Goal: Information Seeking & Learning: Compare options

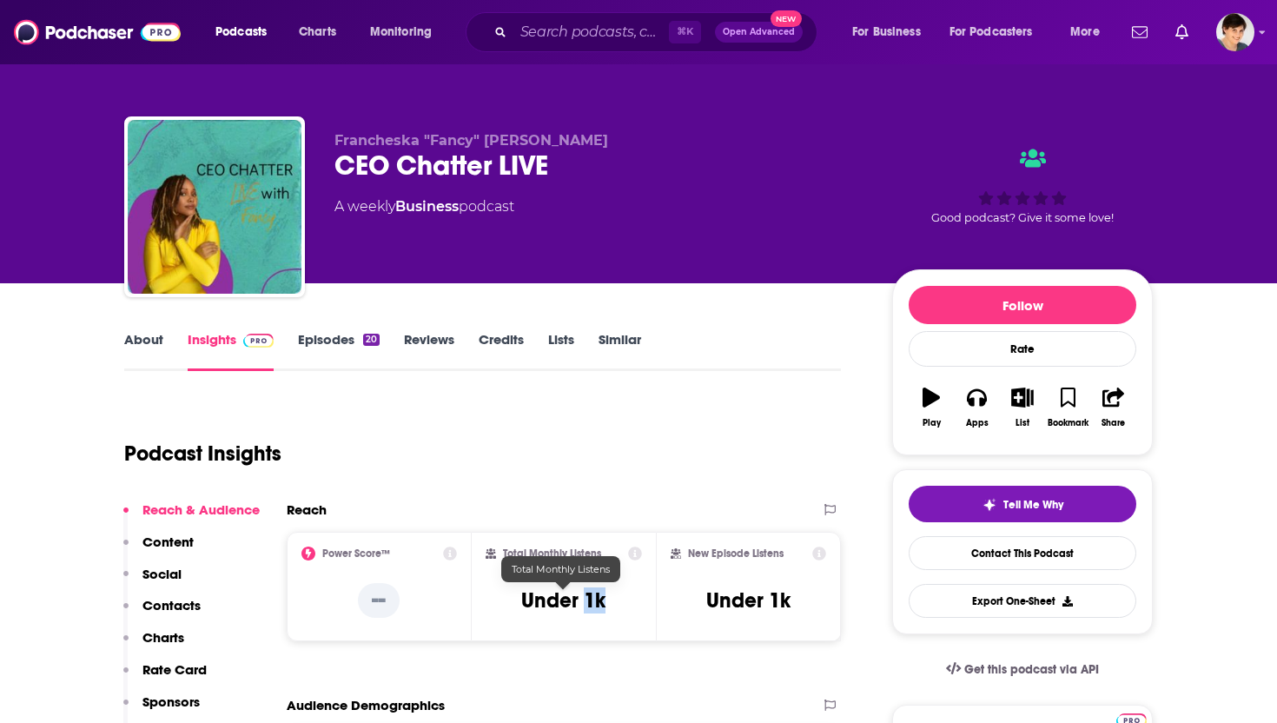
drag, startPoint x: 610, startPoint y: 608, endPoint x: 583, endPoint y: 604, distance: 27.1
click at [586, 605] on div "Total Monthly Listens Under 1k" at bounding box center [563, 586] width 157 height 80
copy h3 "1k"
click at [135, 347] on link "About" at bounding box center [143, 351] width 39 height 40
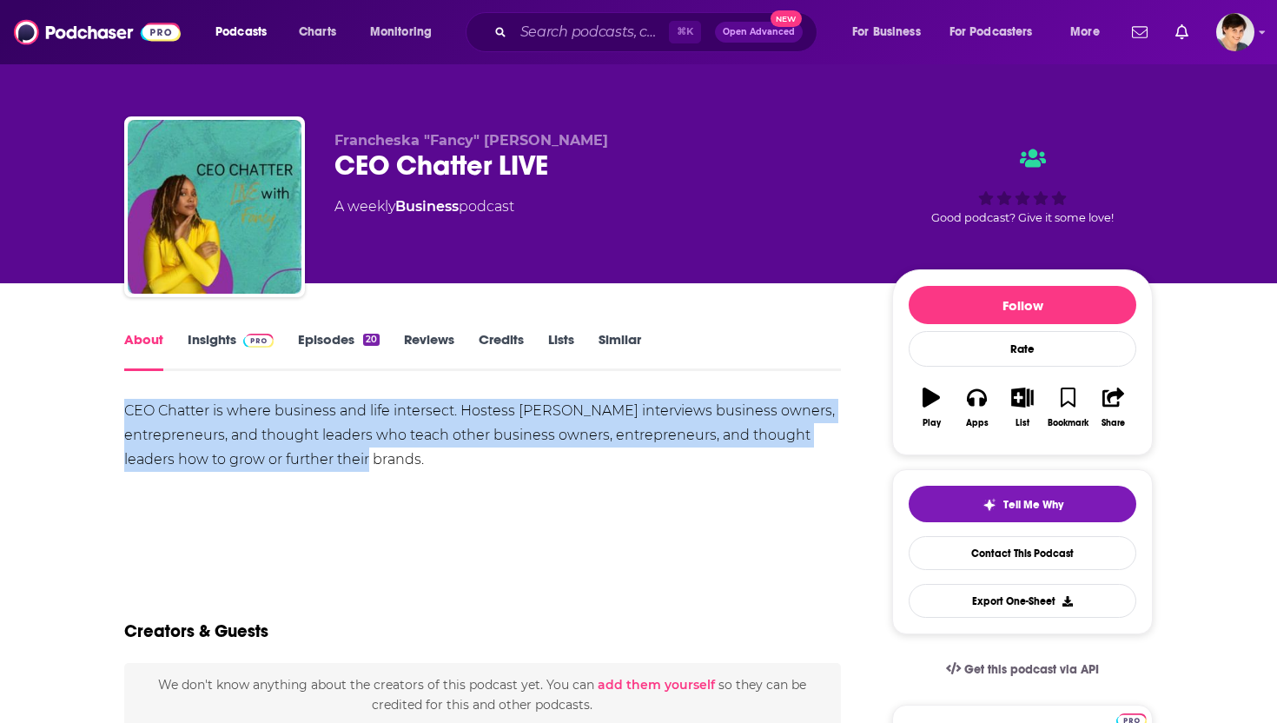
drag, startPoint x: 422, startPoint y: 462, endPoint x: 112, endPoint y: 406, distance: 315.0
copy div "CEO Chatter is where business and life intersect. Hostess Fancy interviews busi…"
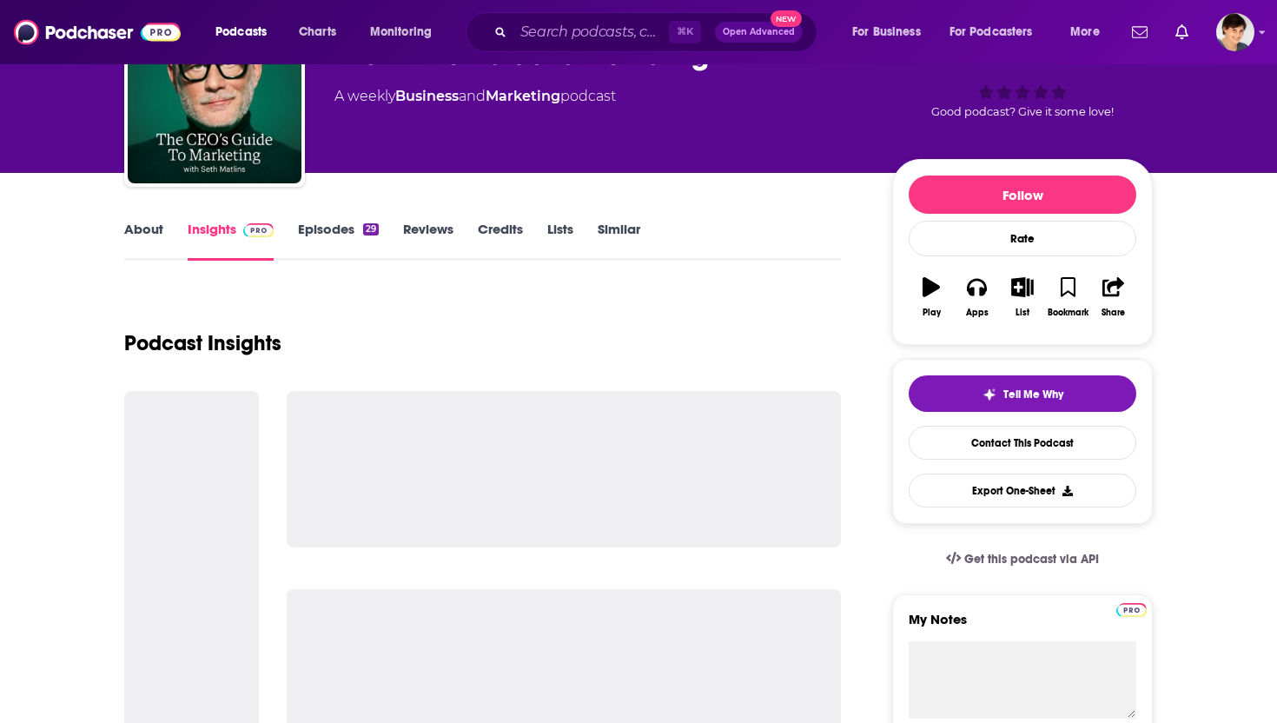
scroll to position [111, 0]
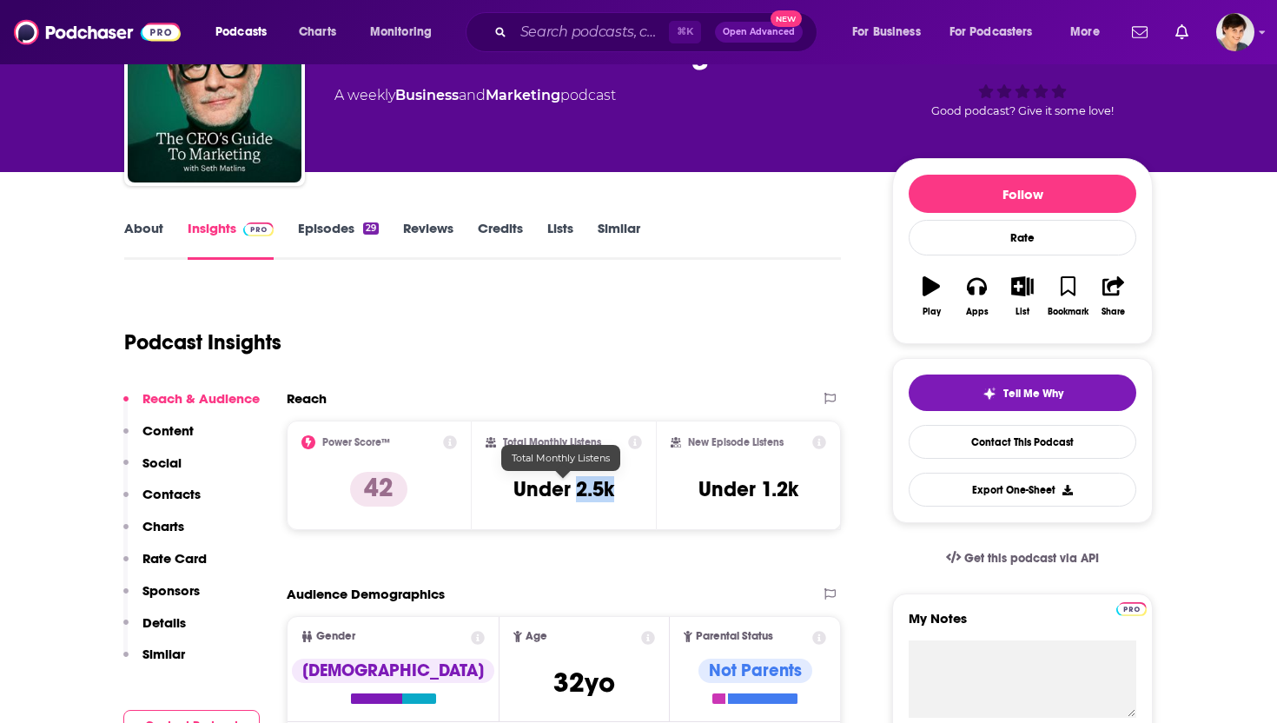
drag, startPoint x: 617, startPoint y: 485, endPoint x: 575, endPoint y: 488, distance: 41.8
click at [575, 488] on div "Total Monthly Listens Under 2.5k" at bounding box center [563, 475] width 157 height 80
copy h3 "2.5k"
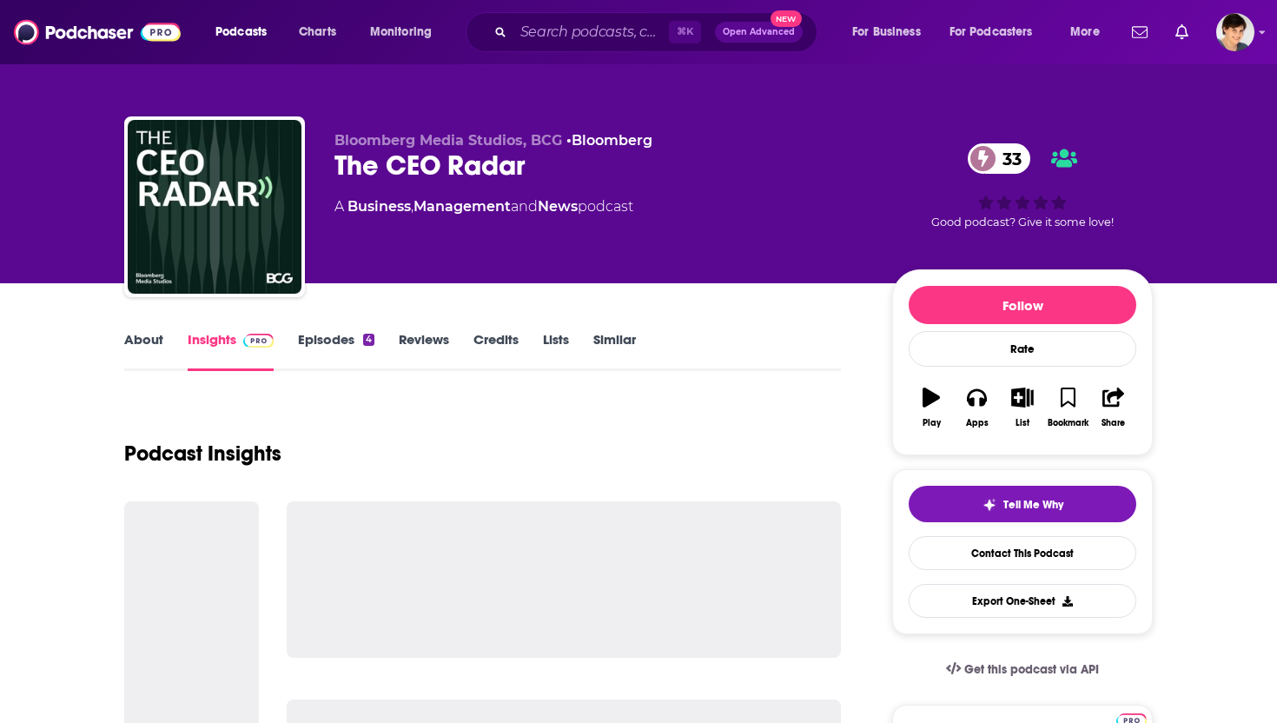
click at [140, 348] on link "About" at bounding box center [143, 351] width 39 height 40
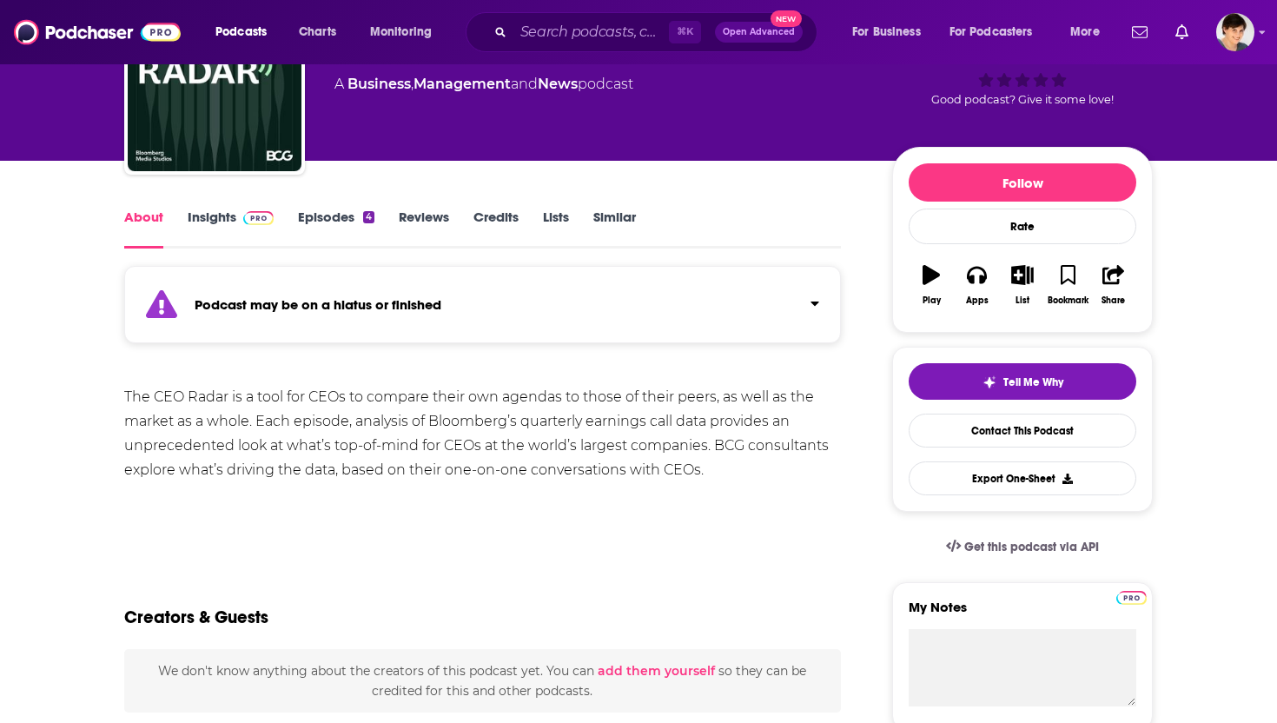
scroll to position [122, 0]
click at [212, 232] on link "Insights" at bounding box center [231, 229] width 86 height 40
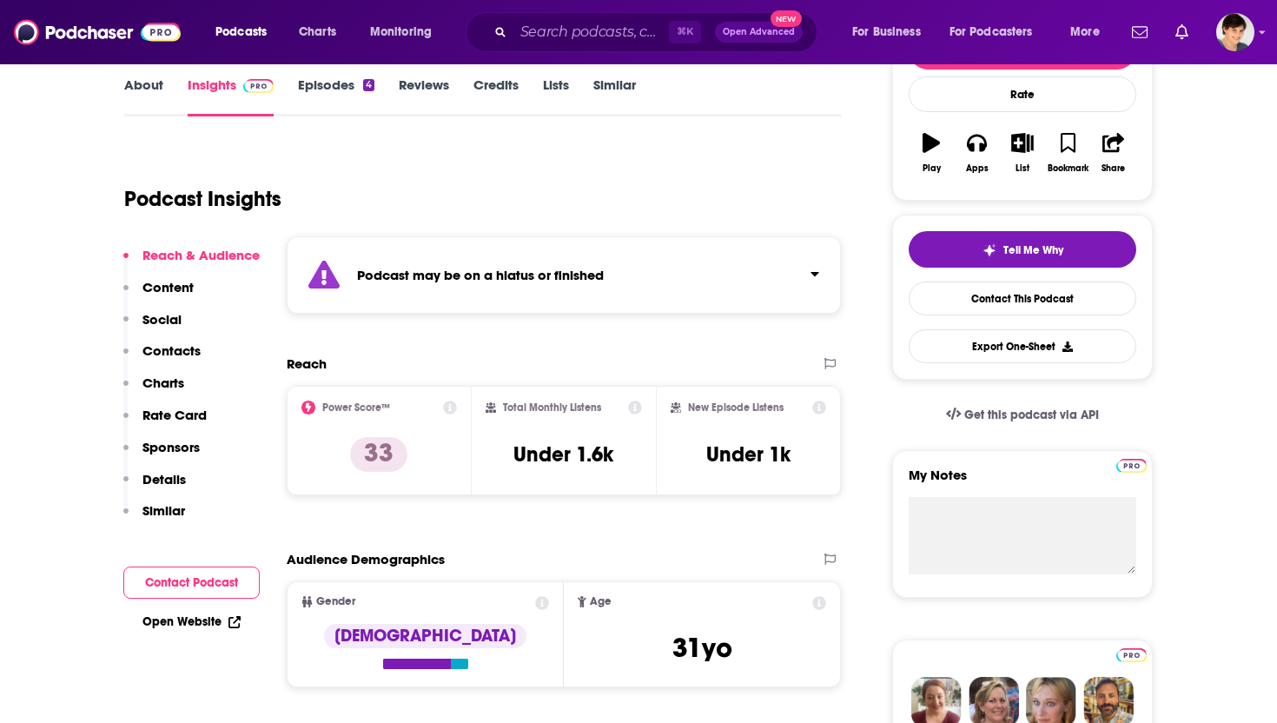
scroll to position [255, 0]
click at [144, 97] on link "About" at bounding box center [143, 96] width 39 height 40
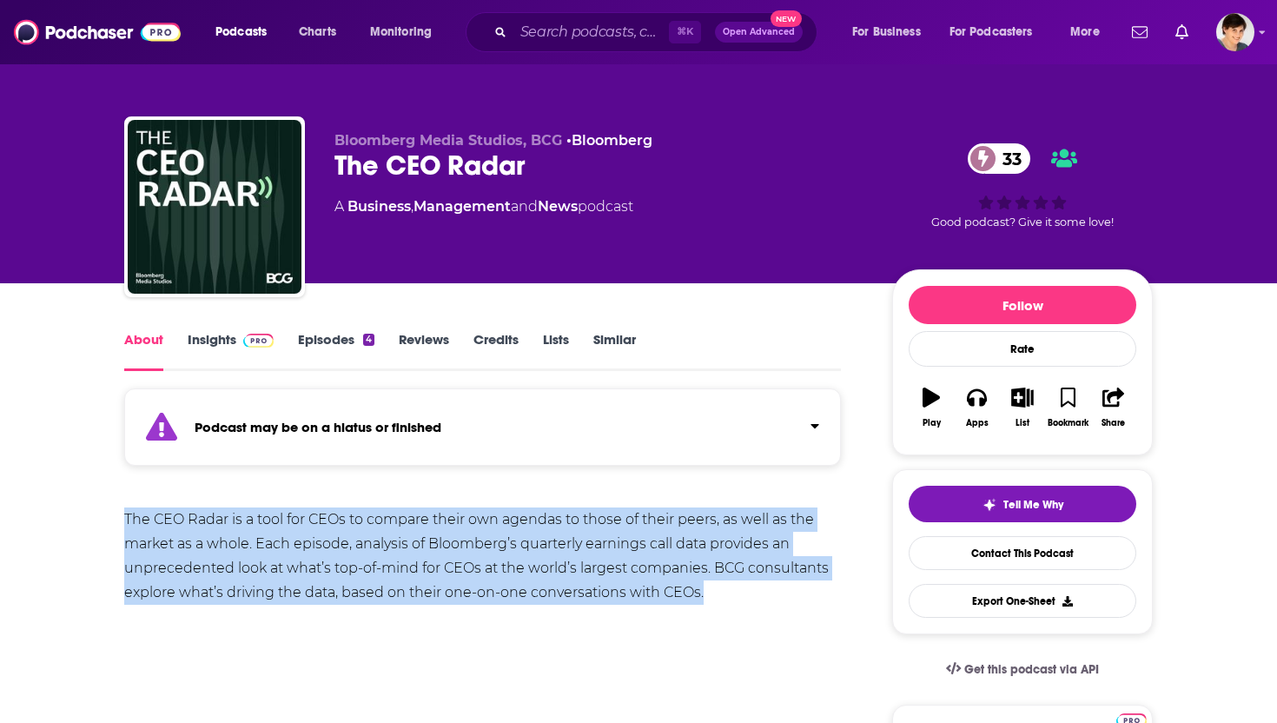
drag, startPoint x: 720, startPoint y: 594, endPoint x: 88, endPoint y: 517, distance: 636.9
copy div "The CEO Radar is a tool for CEOs to compare their own agendas to those of their…"
click at [211, 332] on link "Insights" at bounding box center [231, 351] width 86 height 40
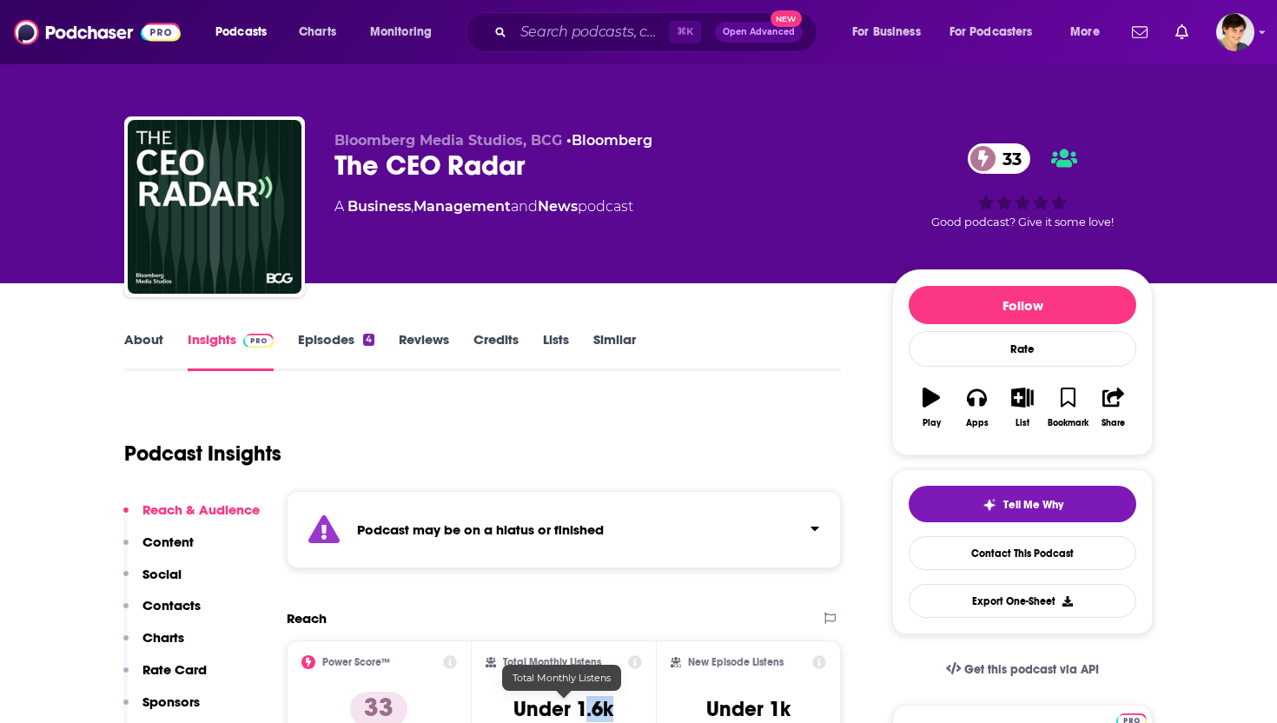
scroll to position [10, 0]
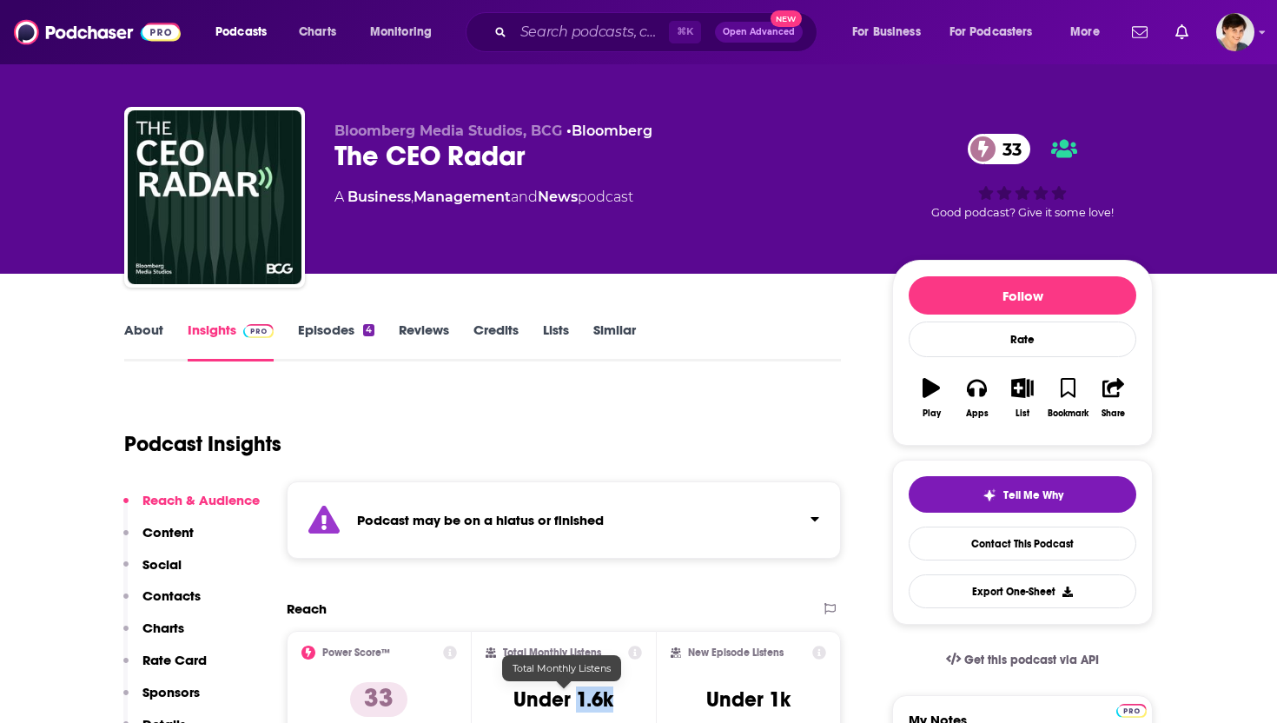
drag, startPoint x: 612, startPoint y: 714, endPoint x: 575, endPoint y: 704, distance: 38.5
click at [575, 704] on h3 "Under 1.6k" at bounding box center [563, 699] width 100 height 26
copy h3 "1.6k"
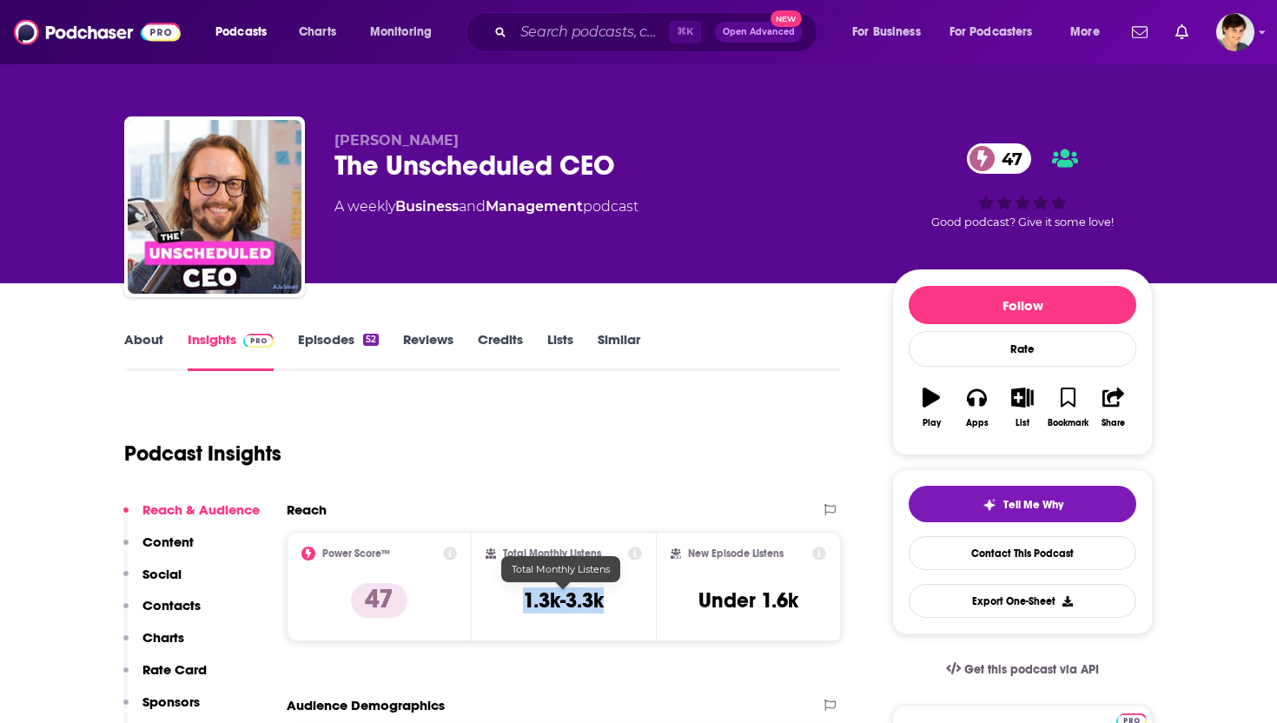
drag, startPoint x: 611, startPoint y: 604, endPoint x: 512, endPoint y: 602, distance: 99.0
click at [512, 603] on div "Total Monthly Listens 1.3k-3.3k" at bounding box center [563, 586] width 157 height 80
copy h3 "1.3k-3.3k"
click at [138, 348] on link "About" at bounding box center [143, 351] width 39 height 40
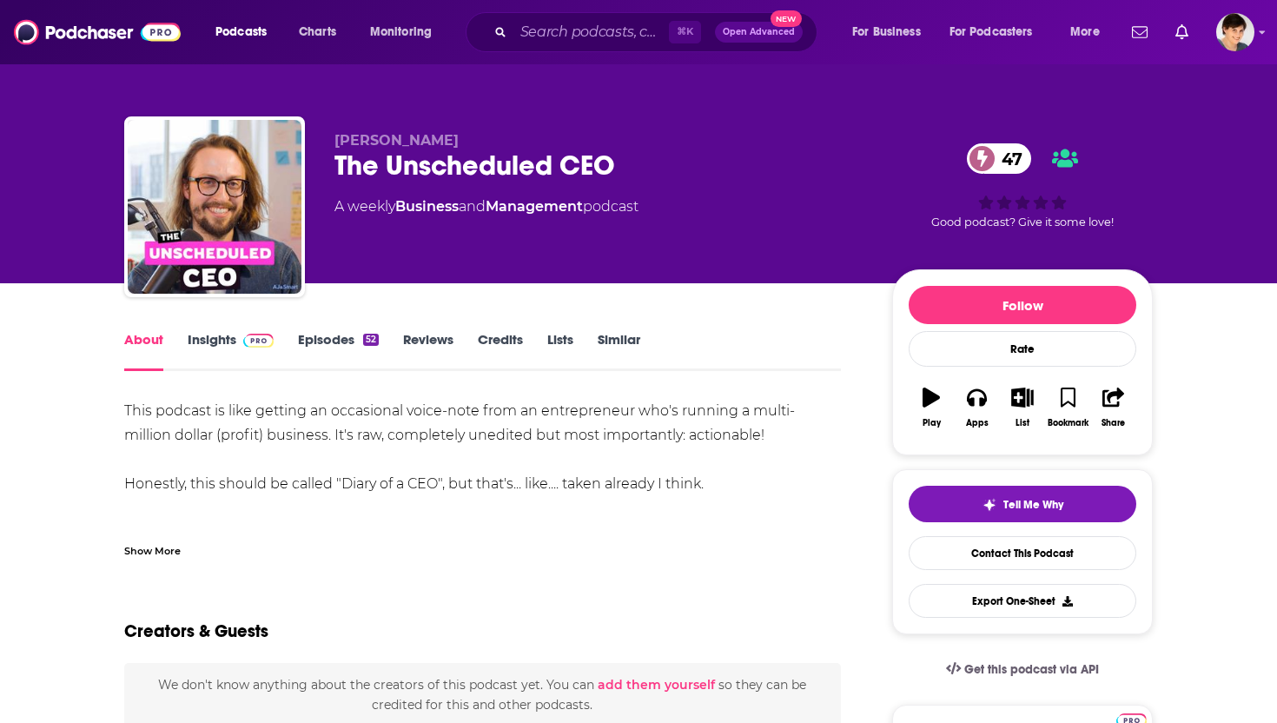
click at [136, 552] on div "Show More" at bounding box center [152, 549] width 56 height 17
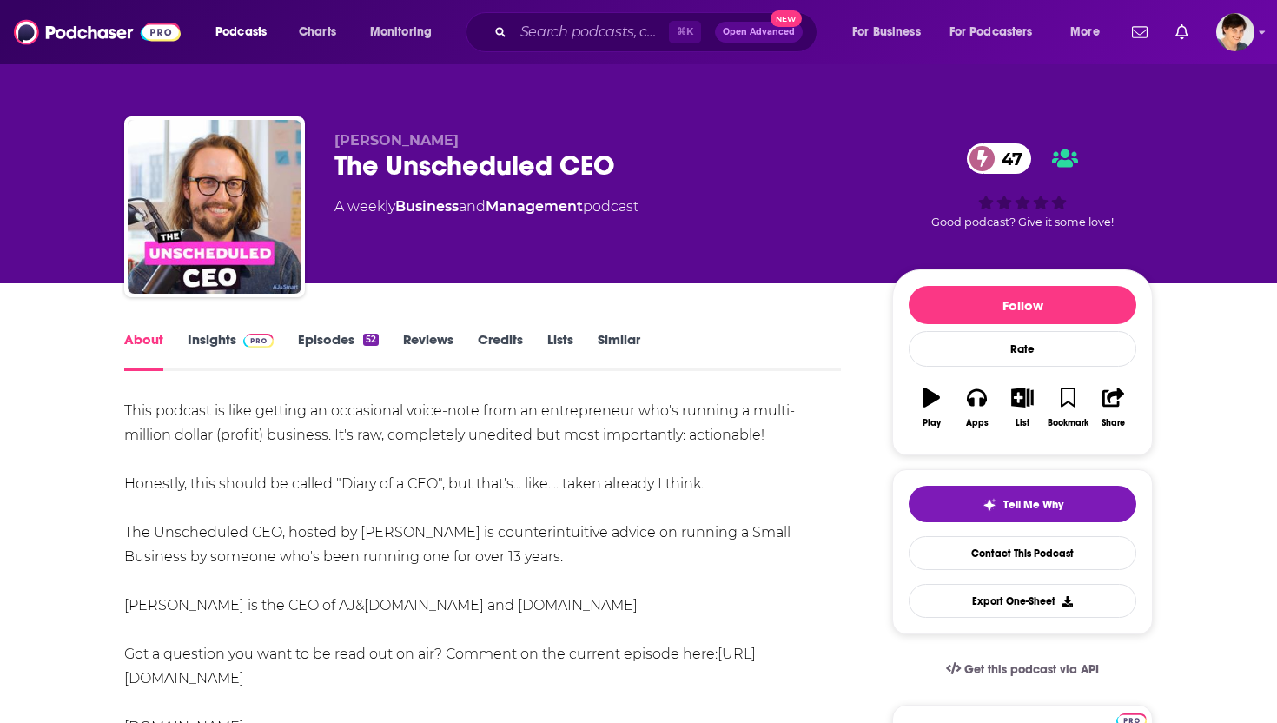
drag, startPoint x: 128, startPoint y: 404, endPoint x: 619, endPoint y: 581, distance: 522.5
click at [626, 582] on div "This podcast is like getting an occasional voice-note from an entrepreneur who'…" at bounding box center [482, 569] width 716 height 340
drag, startPoint x: 556, startPoint y: 558, endPoint x: 127, endPoint y: 456, distance: 440.9
click at [127, 456] on div "This podcast is like getting an occasional voice-note from an entrepreneur who'…" at bounding box center [482, 569] width 716 height 340
drag, startPoint x: 122, startPoint y: 409, endPoint x: 617, endPoint y: 559, distance: 516.5
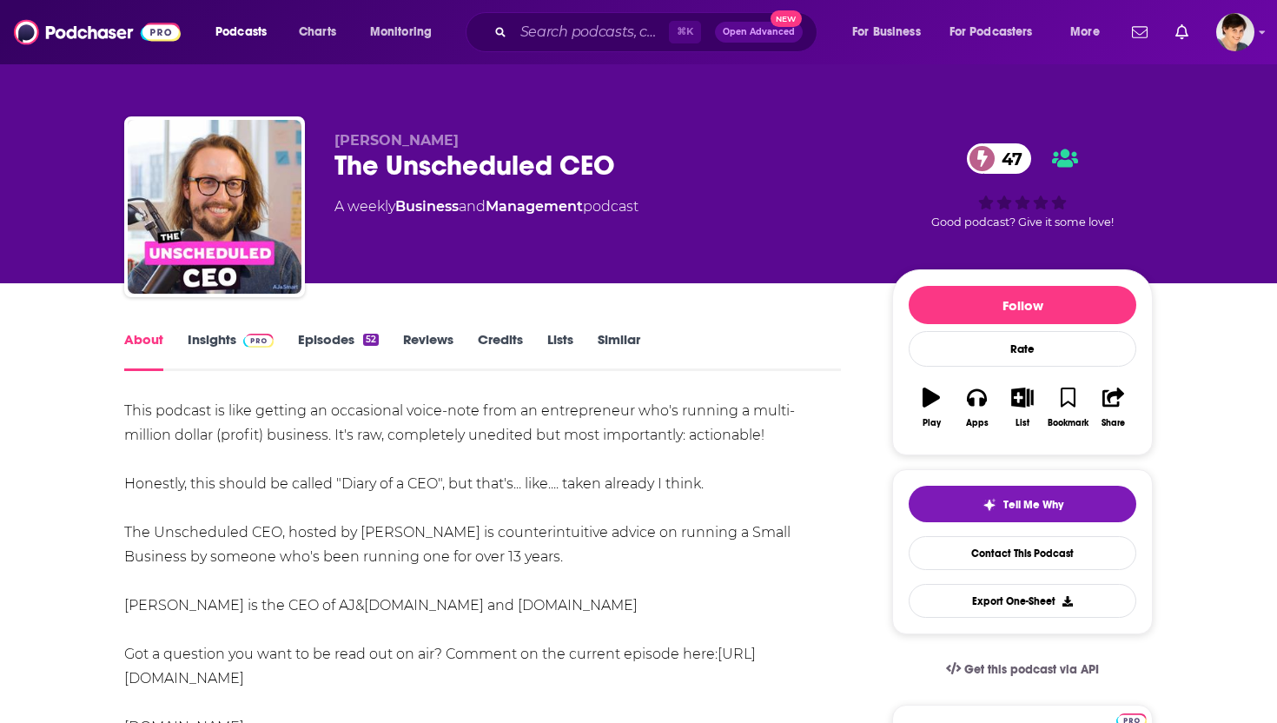
copy div "This podcast is like getting an occasional voice-note from an entrepreneur who'…"
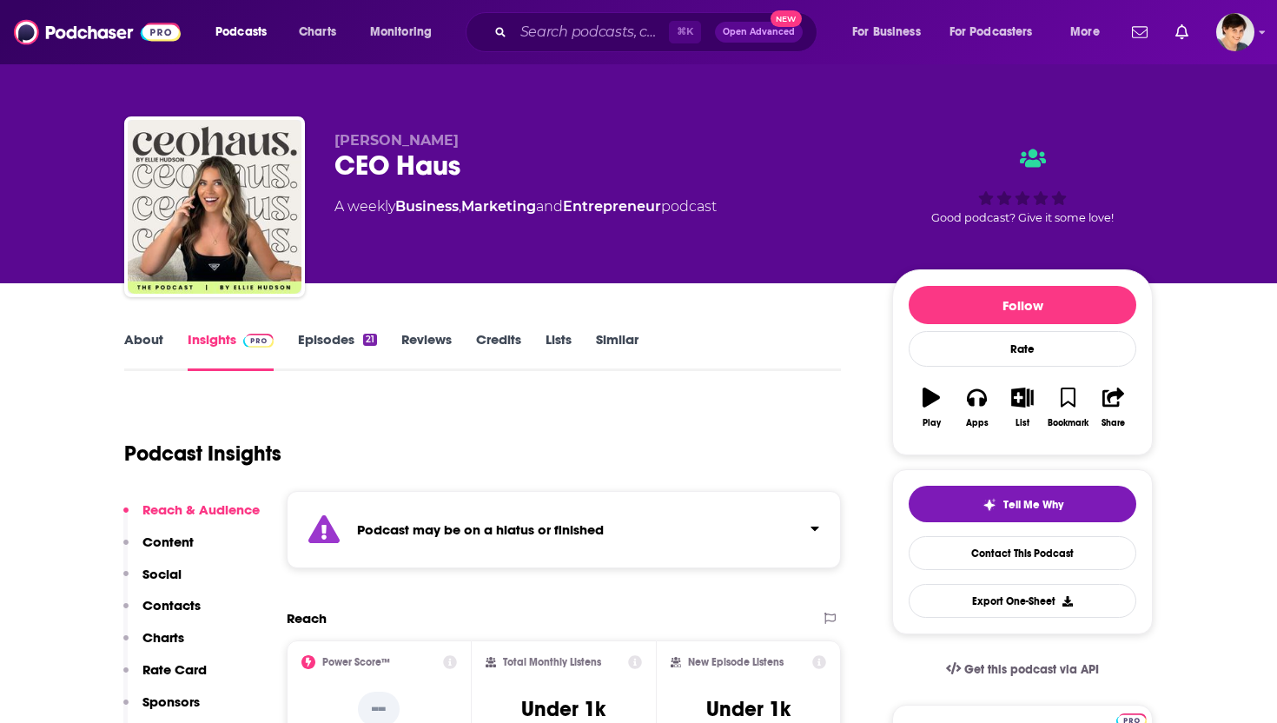
click at [154, 347] on link "About" at bounding box center [143, 351] width 39 height 40
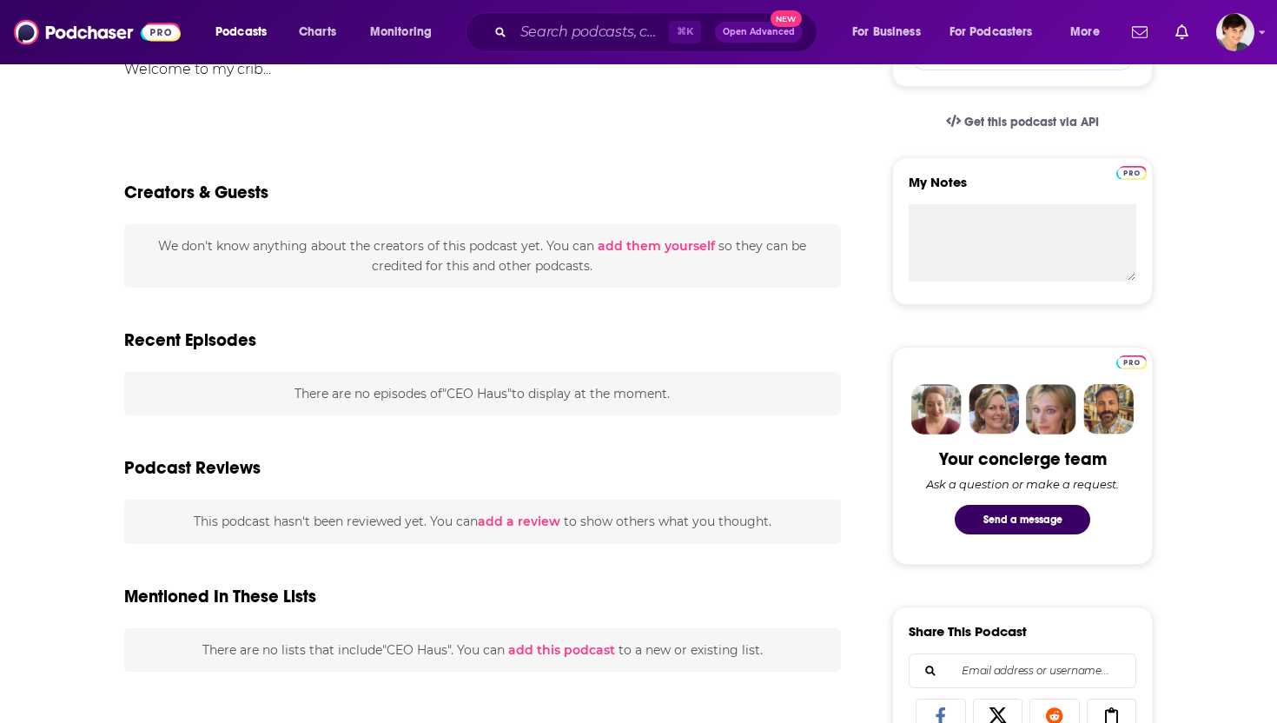
scroll to position [413, 0]
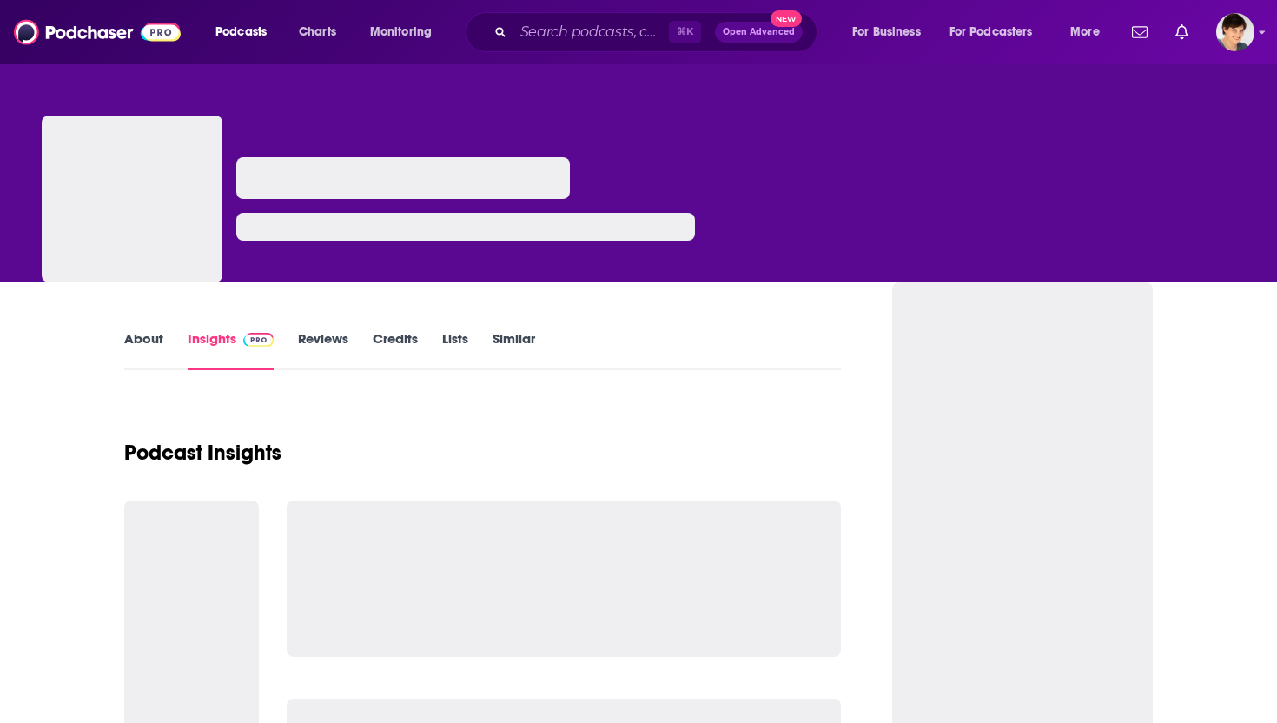
click at [160, 332] on link "About" at bounding box center [143, 350] width 39 height 40
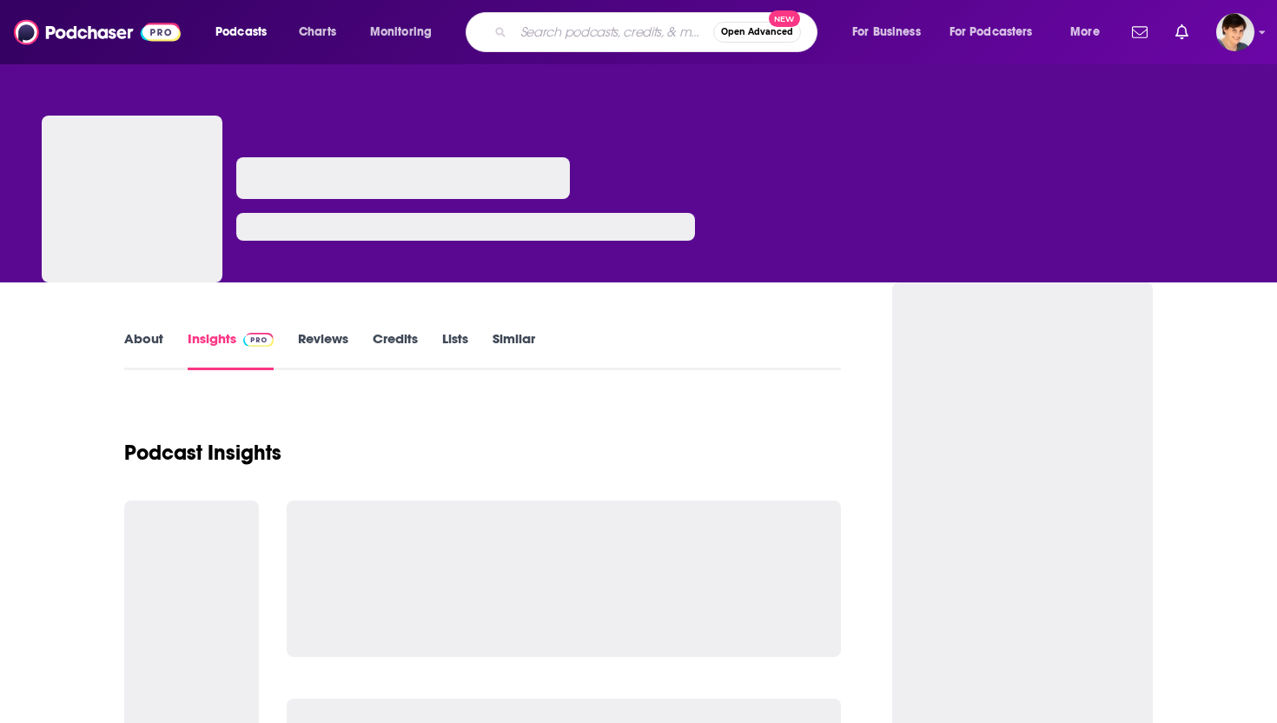
click at [540, 39] on input "Search podcasts, credits, & more..." at bounding box center [613, 32] width 200 height 28
paste input "CEO.com | Dispatches from the frontiers of leadership"
type input "CEO.com | Dispatches from the frontiers of leadership"
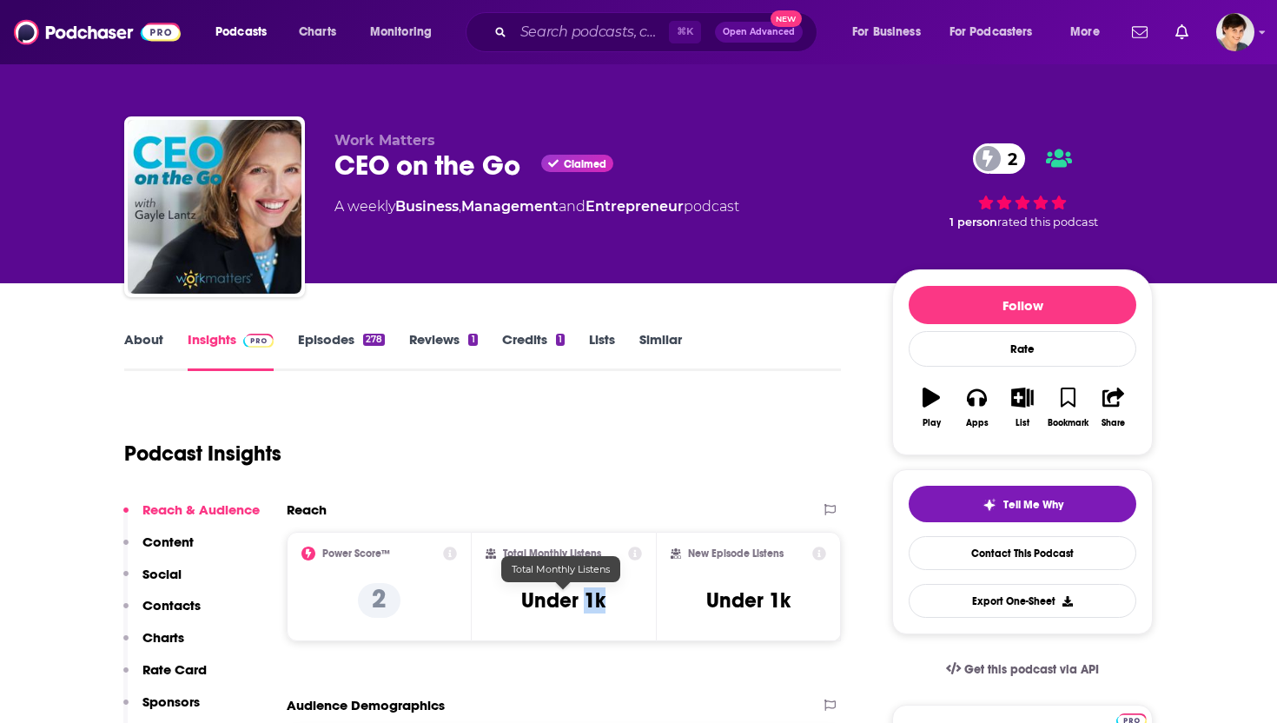
drag, startPoint x: 617, startPoint y: 600, endPoint x: 585, endPoint y: 600, distance: 31.3
click at [584, 600] on div "Total Monthly Listens Under 1k" at bounding box center [563, 586] width 157 height 80
copy h3 "1k"
click at [142, 350] on link "About" at bounding box center [143, 351] width 39 height 40
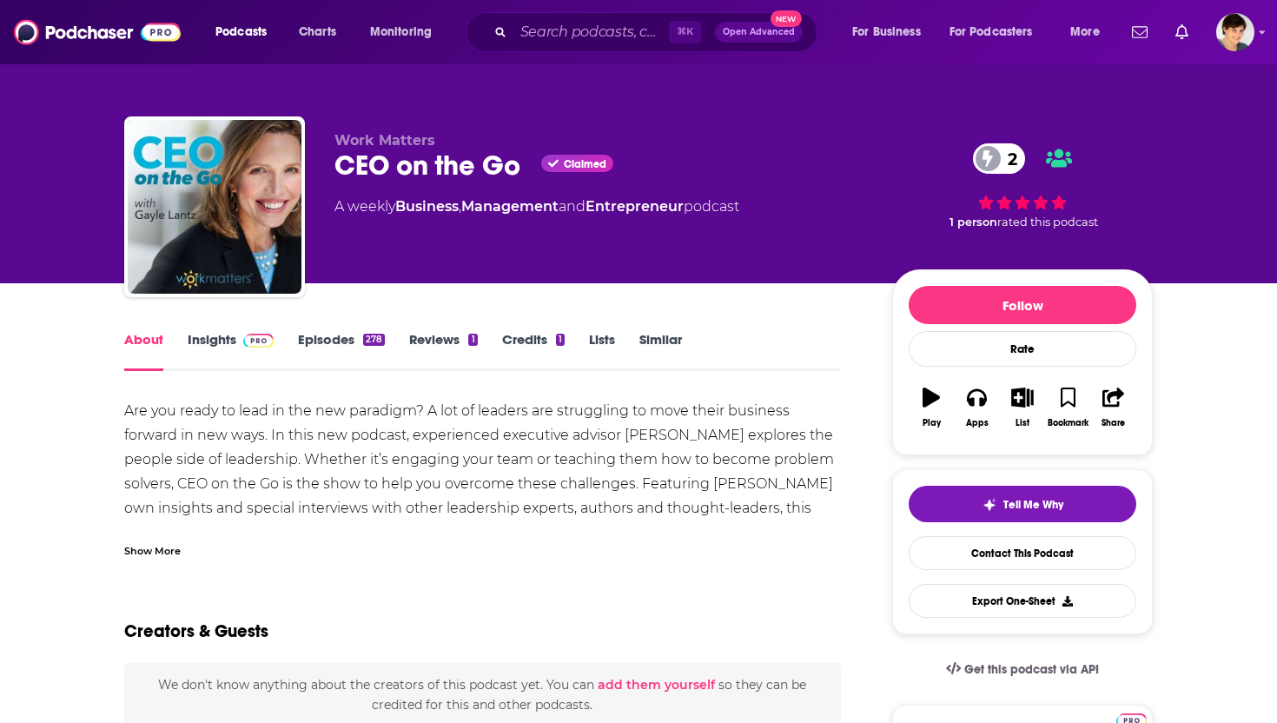
drag, startPoint x: 150, startPoint y: 544, endPoint x: 149, endPoint y: 531, distance: 12.3
click at [150, 544] on div "Show More" at bounding box center [152, 549] width 56 height 17
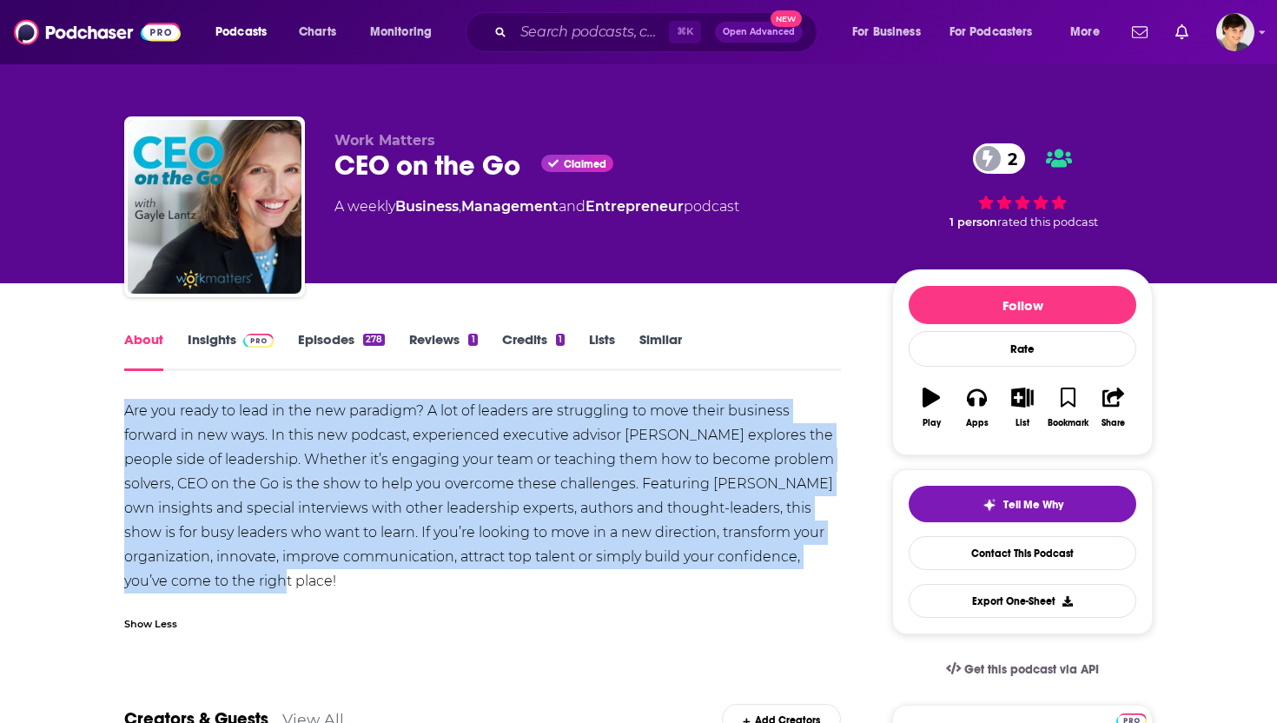
drag, startPoint x: 122, startPoint y: 400, endPoint x: 478, endPoint y: 575, distance: 396.6
copy div "Are you ready to lead in the new paradigm? A lot of leaders are struggling to m…"
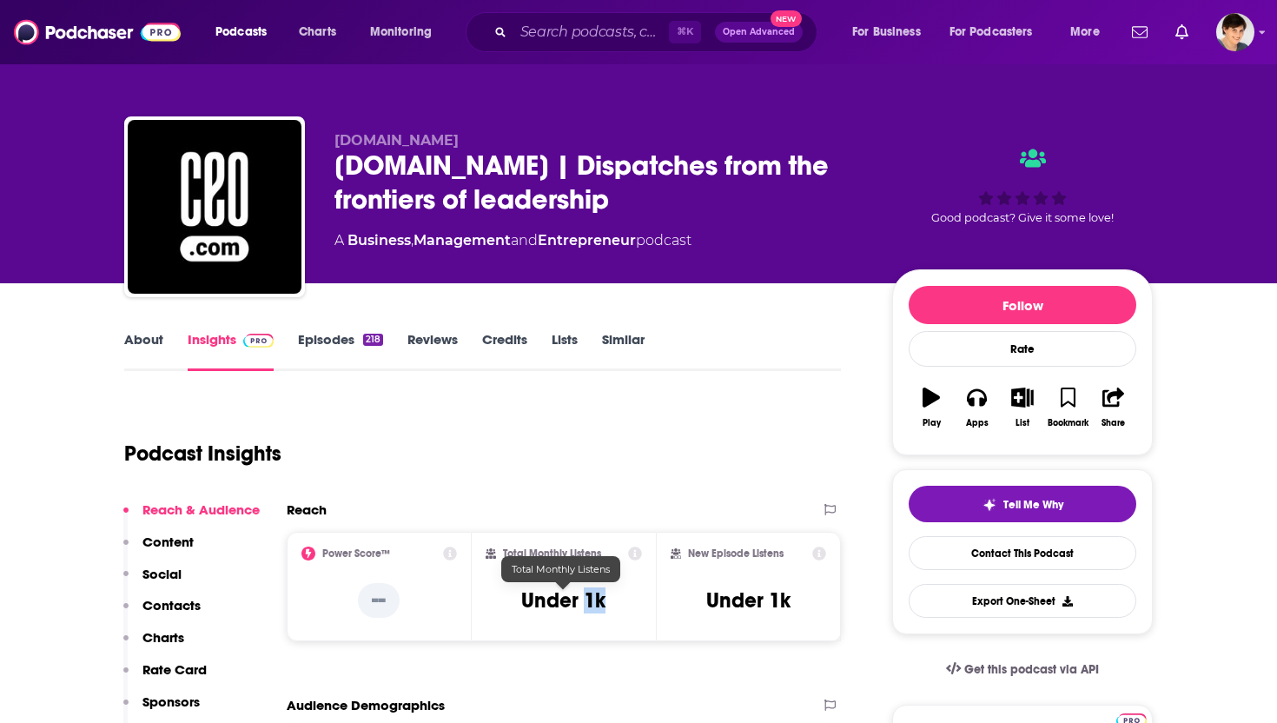
drag, startPoint x: 605, startPoint y: 604, endPoint x: 588, endPoint y: 604, distance: 17.4
click at [588, 604] on div "Total Monthly Listens Under 1k" at bounding box center [563, 586] width 157 height 80
copy h3 "1k"
click at [137, 343] on link "About" at bounding box center [143, 351] width 39 height 40
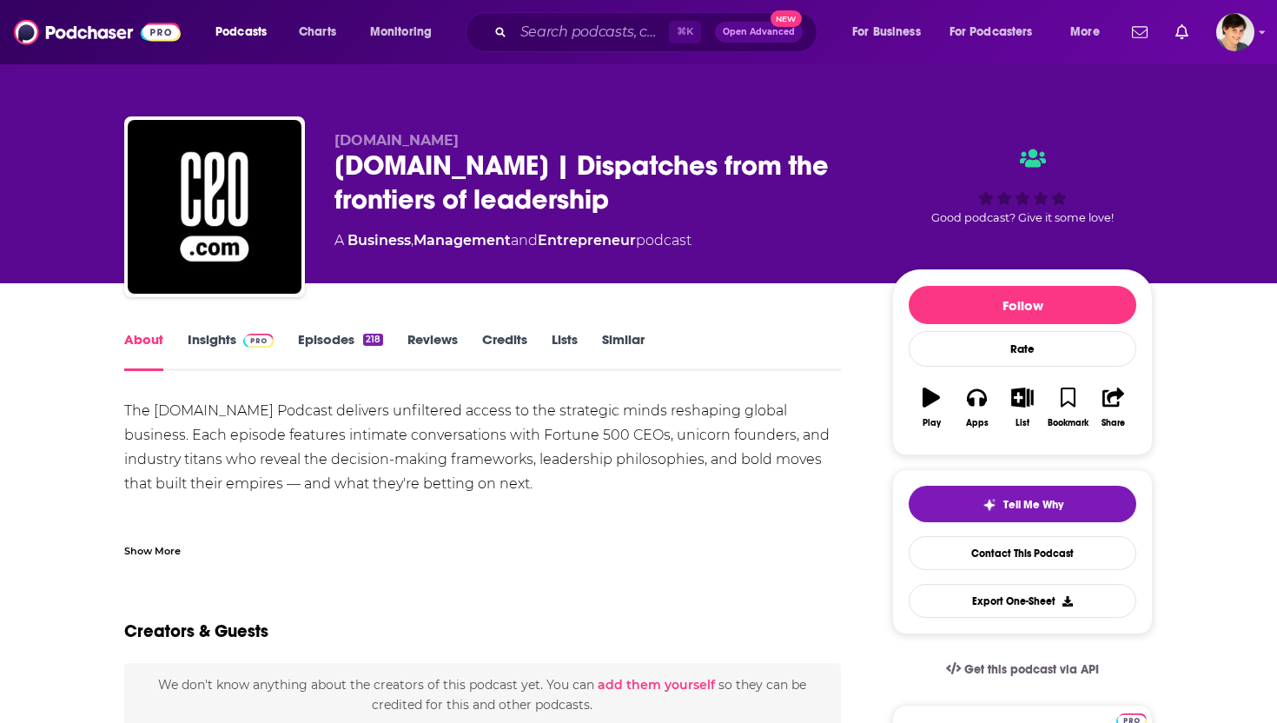
click at [145, 551] on div "Show More" at bounding box center [152, 549] width 56 height 17
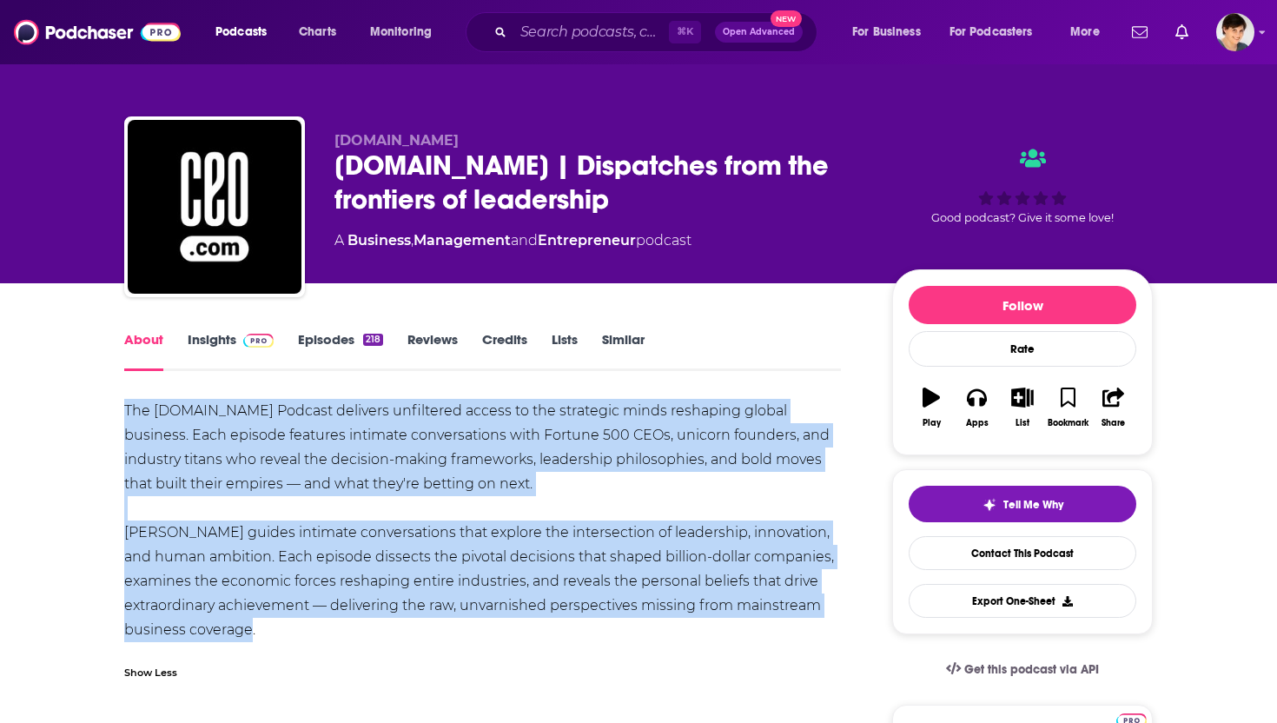
drag, startPoint x: 116, startPoint y: 402, endPoint x: 273, endPoint y: 630, distance: 276.1
copy div "The CEO.com Podcast delivers unfiltered access to the strategic minds reshaping…"
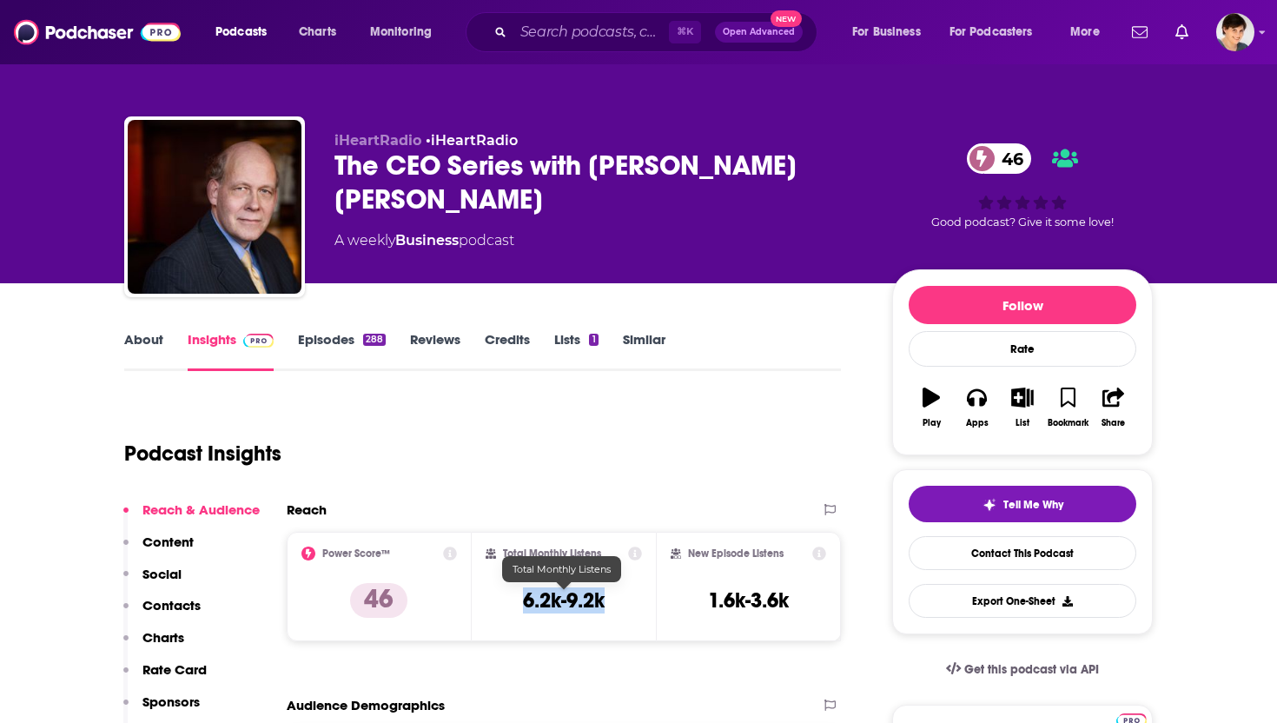
drag, startPoint x: 602, startPoint y: 601, endPoint x: 523, endPoint y: 601, distance: 79.0
click at [523, 601] on h3 "6.2k-9.2k" at bounding box center [564, 600] width 82 height 26
copy h3 "6.2k-9.2k"
click at [152, 340] on link "About" at bounding box center [143, 351] width 39 height 40
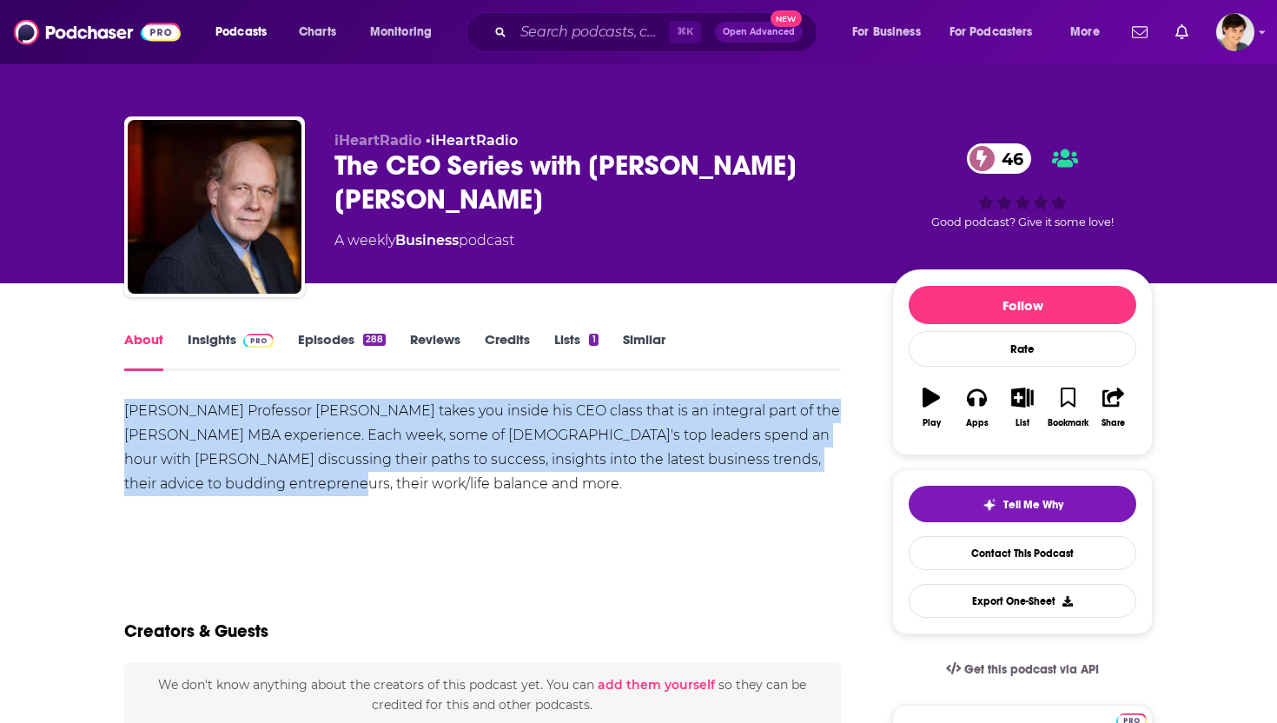
drag, startPoint x: 112, startPoint y: 416, endPoint x: 255, endPoint y: 480, distance: 157.0
copy div "McGill Professor Karl Moore takes you inside his CEO class that is an integral …"
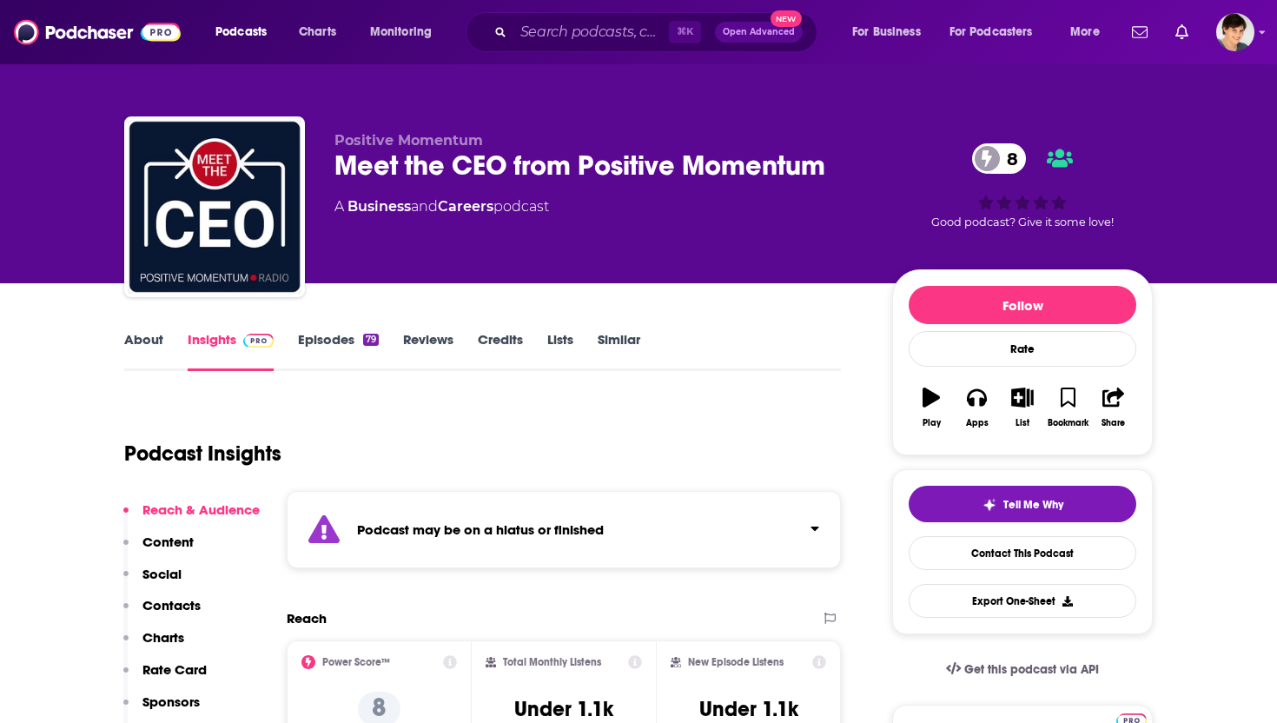
click at [138, 347] on link "About" at bounding box center [143, 351] width 39 height 40
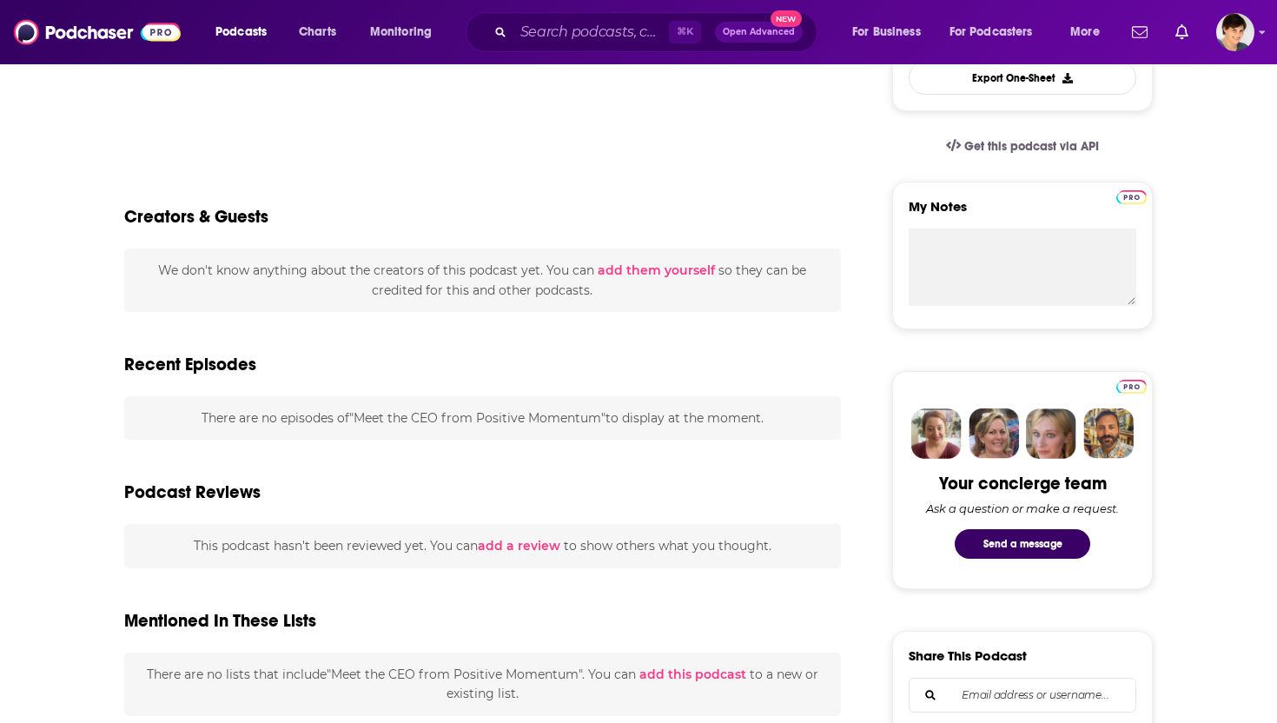
scroll to position [522, 0]
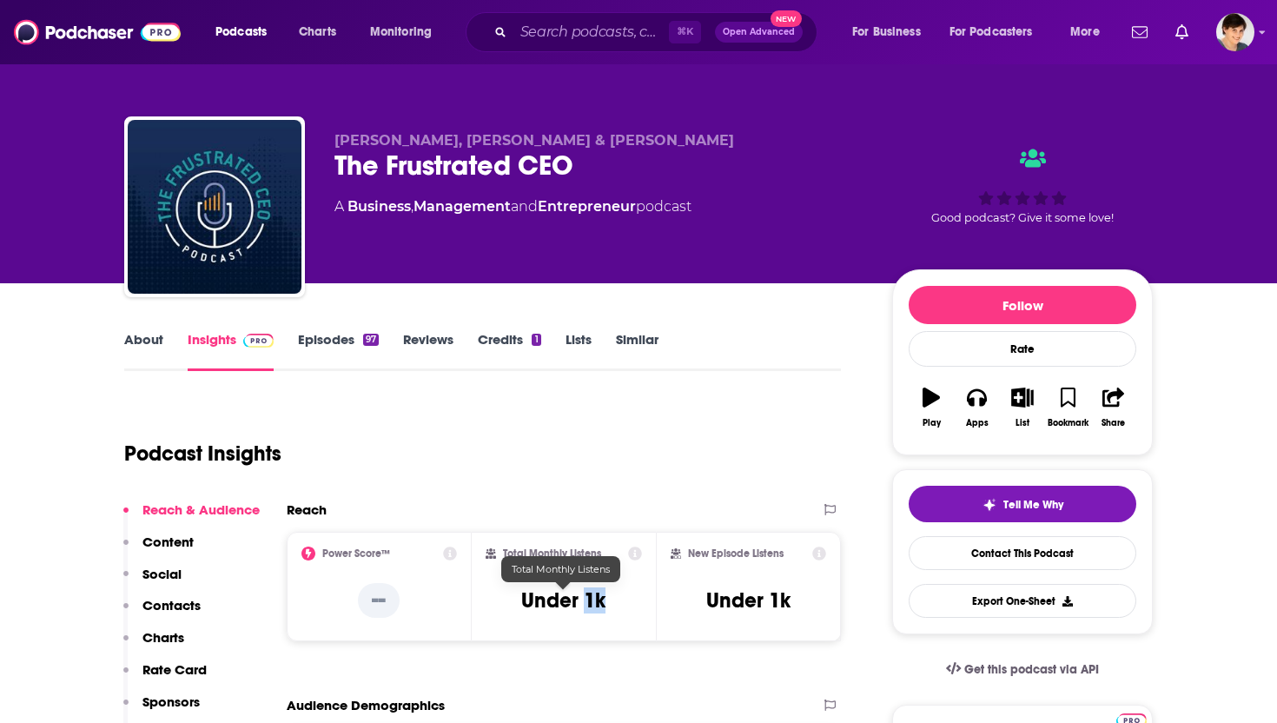
drag, startPoint x: 601, startPoint y: 599, endPoint x: 586, endPoint y: 600, distance: 14.8
click at [586, 600] on h3 "Under 1k" at bounding box center [563, 600] width 84 height 26
copy h3 "1k"
click at [125, 348] on link "About" at bounding box center [143, 351] width 39 height 40
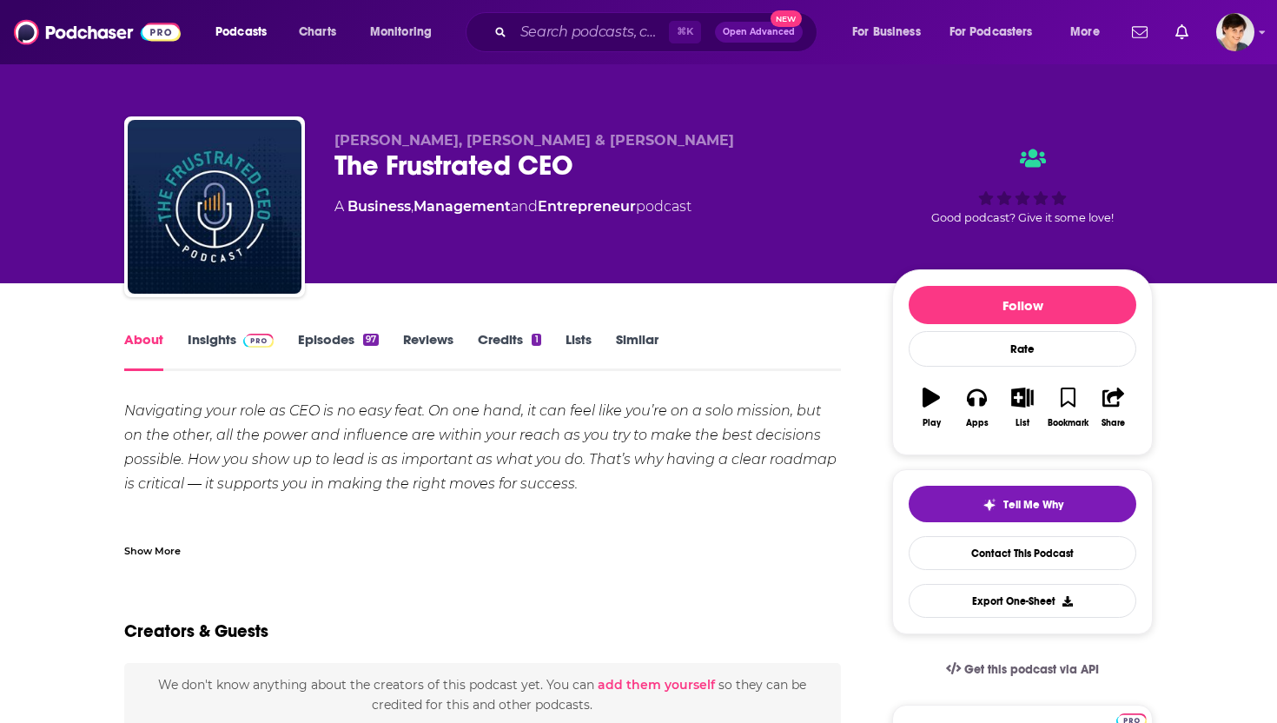
click at [146, 549] on div "Show More" at bounding box center [152, 549] width 56 height 17
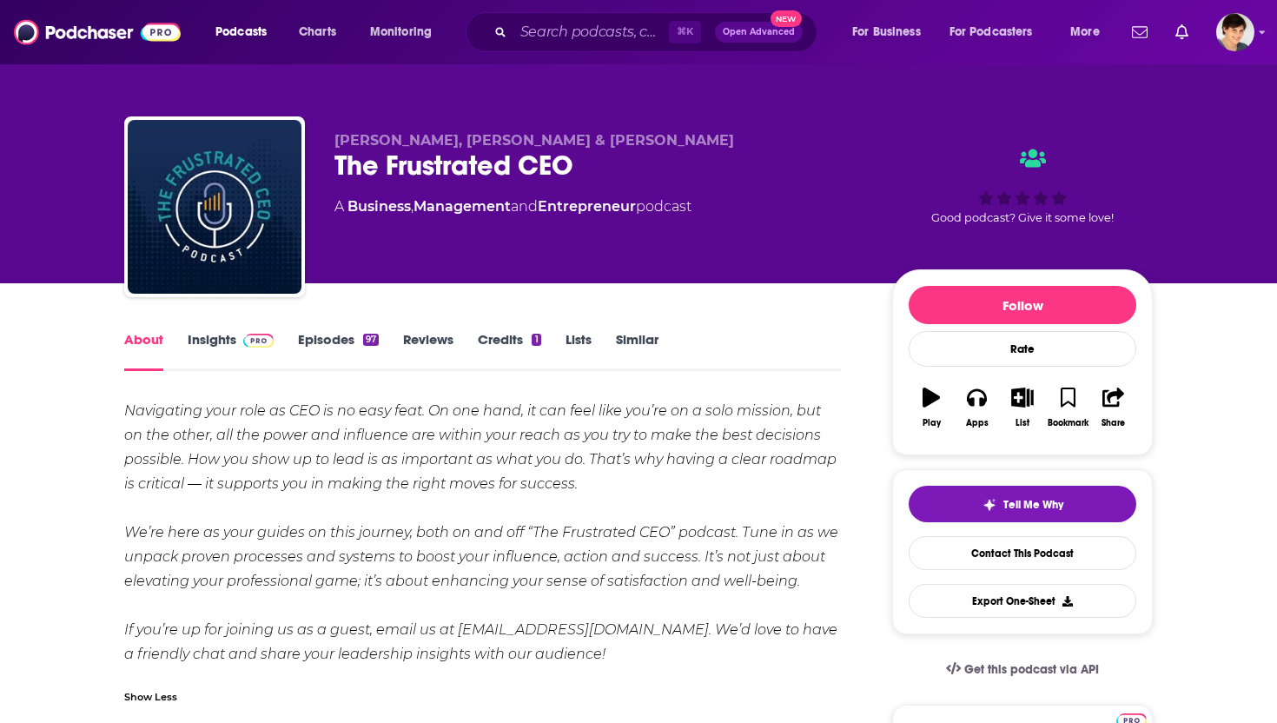
drag, startPoint x: 123, startPoint y: 404, endPoint x: 659, endPoint y: 650, distance: 589.5
click at [659, 650] on div "Navigating your role as CEO is no easy feat. On one hand, it can feel like you’…" at bounding box center [482, 532] width 716 height 267
copy div "Navigating your role as CEO is no easy feat. On one hand, it can feel like you’…"
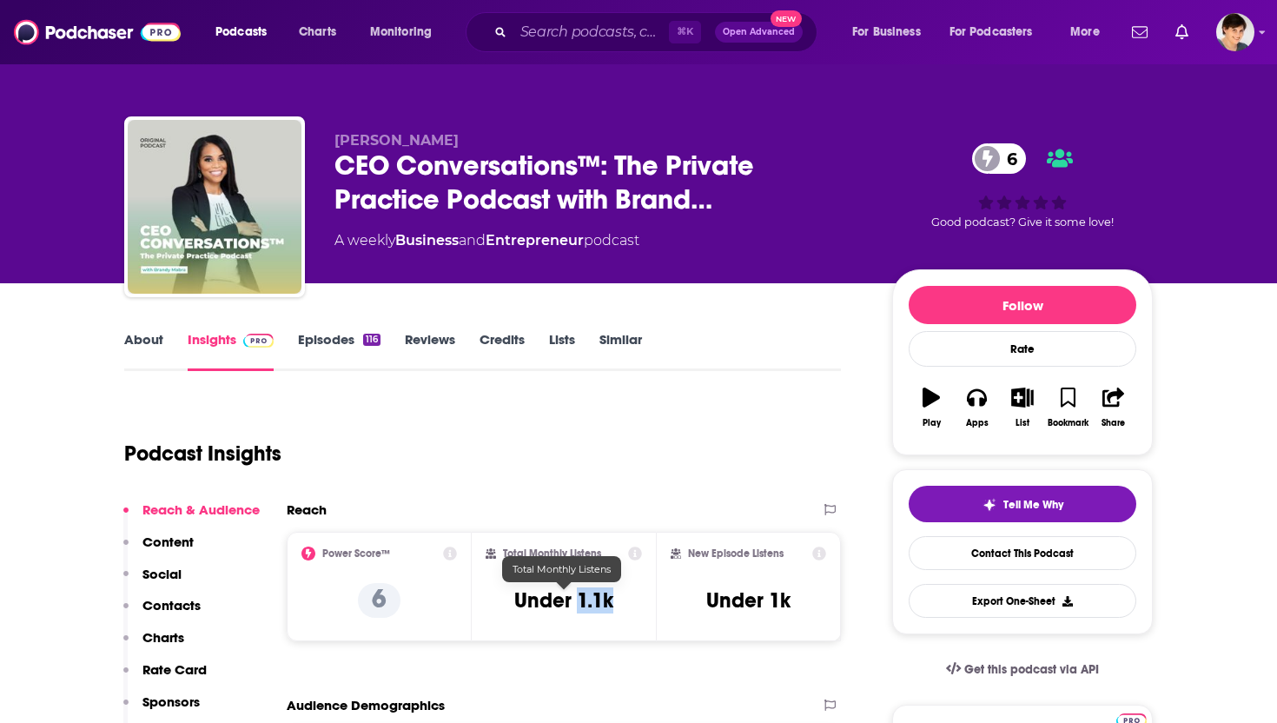
drag, startPoint x: 613, startPoint y: 601, endPoint x: 576, endPoint y: 601, distance: 37.3
click at [576, 601] on div "Total Monthly Listens Under 1.1k" at bounding box center [563, 586] width 157 height 80
copy h3 "1.1k"
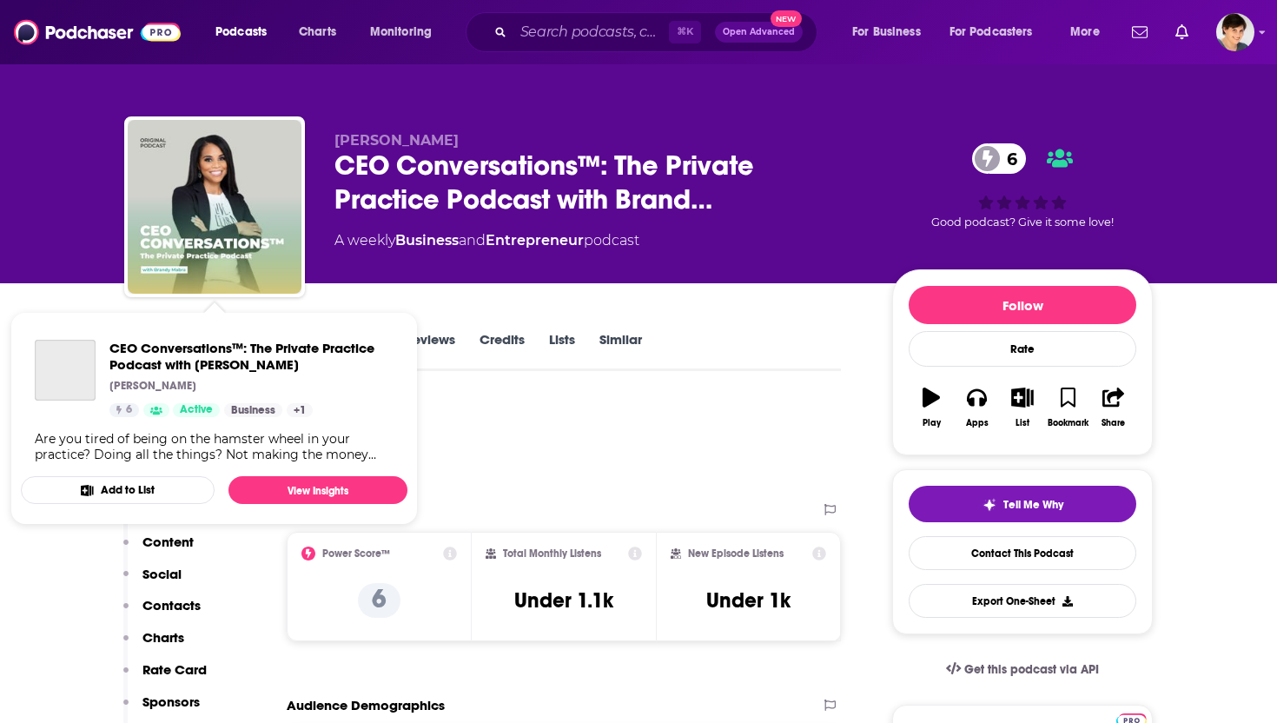
click at [137, 339] on div "CEO Conversations™: The Private Practice Podcast with Brandy Mabra Brandy Mabra…" at bounding box center [214, 401] width 386 height 150
click at [108, 307] on span "CEO Conversations™: The Private Practice Podcast with Brandy Mabra Brandy Mabra…" at bounding box center [213, 418] width 407 height 234
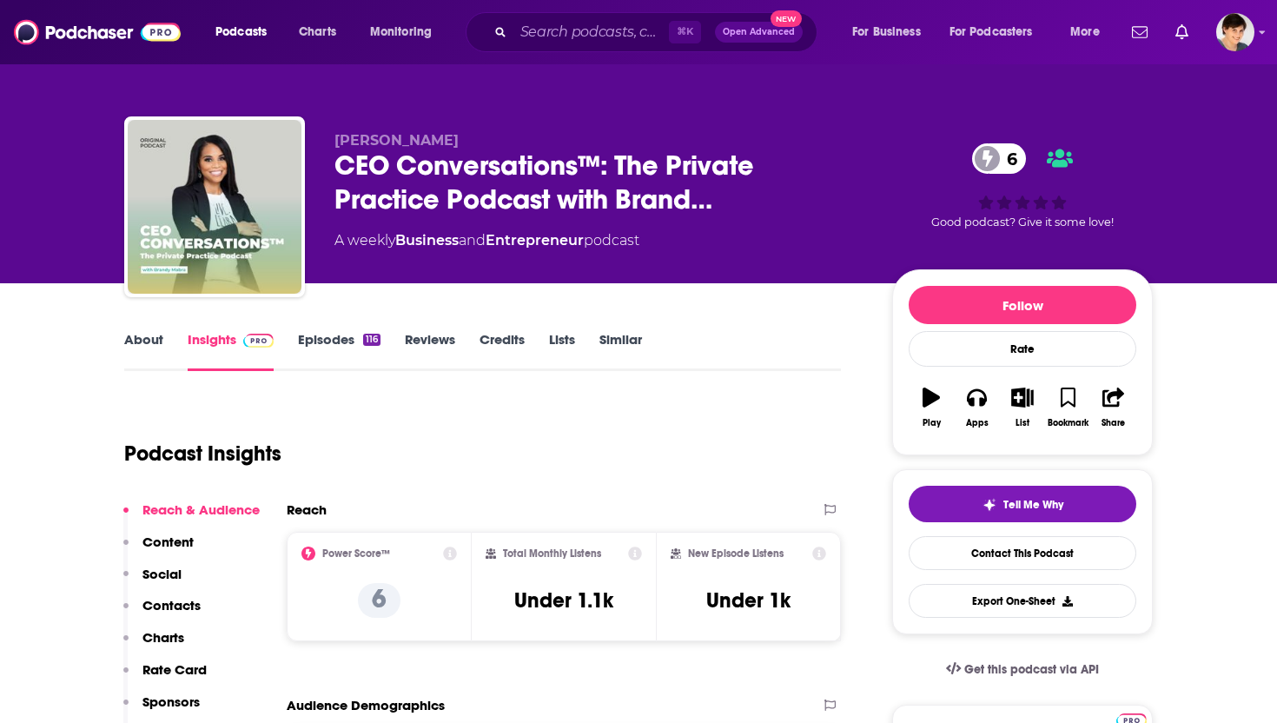
click at [131, 344] on link "About" at bounding box center [143, 351] width 39 height 40
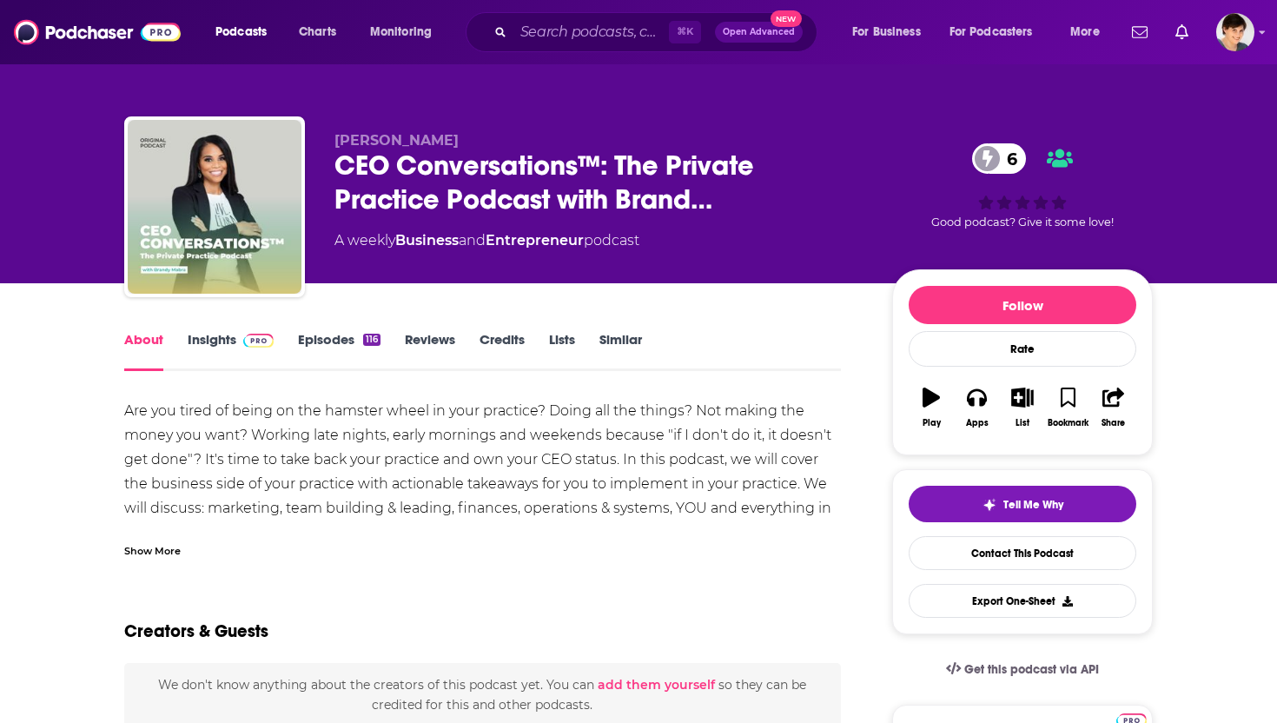
click at [157, 556] on div "Show More" at bounding box center [152, 549] width 56 height 17
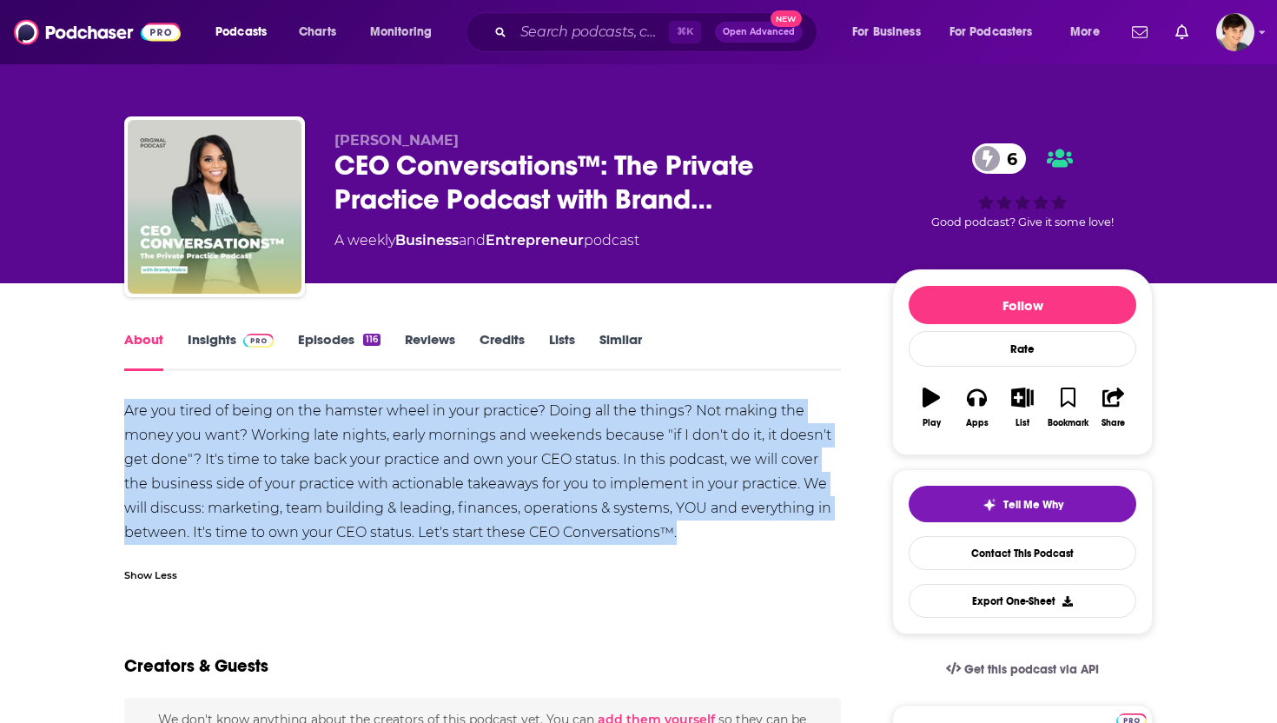
drag, startPoint x: 117, startPoint y: 411, endPoint x: 717, endPoint y: 527, distance: 611.3
copy div "Are you tired of being on the hamster wheel in your practice? Doing all the thi…"
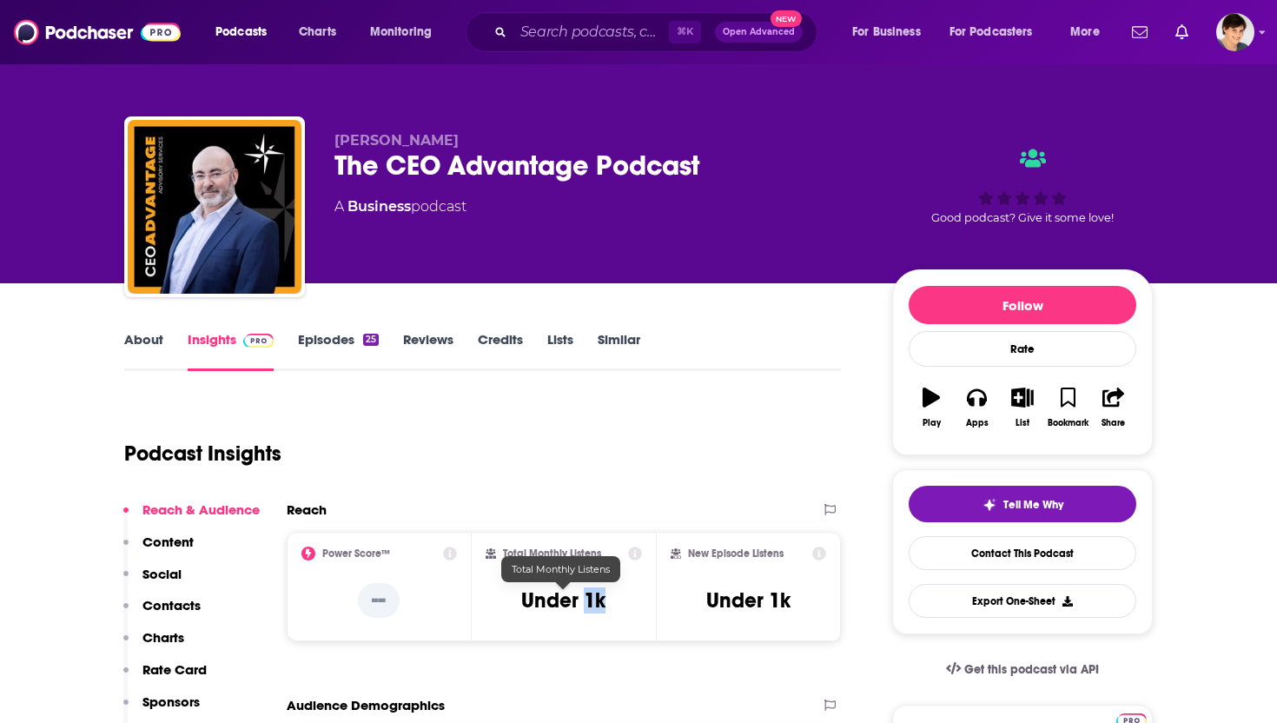
drag, startPoint x: 607, startPoint y: 602, endPoint x: 583, endPoint y: 603, distance: 24.3
click at [583, 603] on div "Total Monthly Listens Under 1k" at bounding box center [563, 586] width 157 height 80
copy h3 "1k"
click at [152, 331] on link "About" at bounding box center [143, 351] width 39 height 40
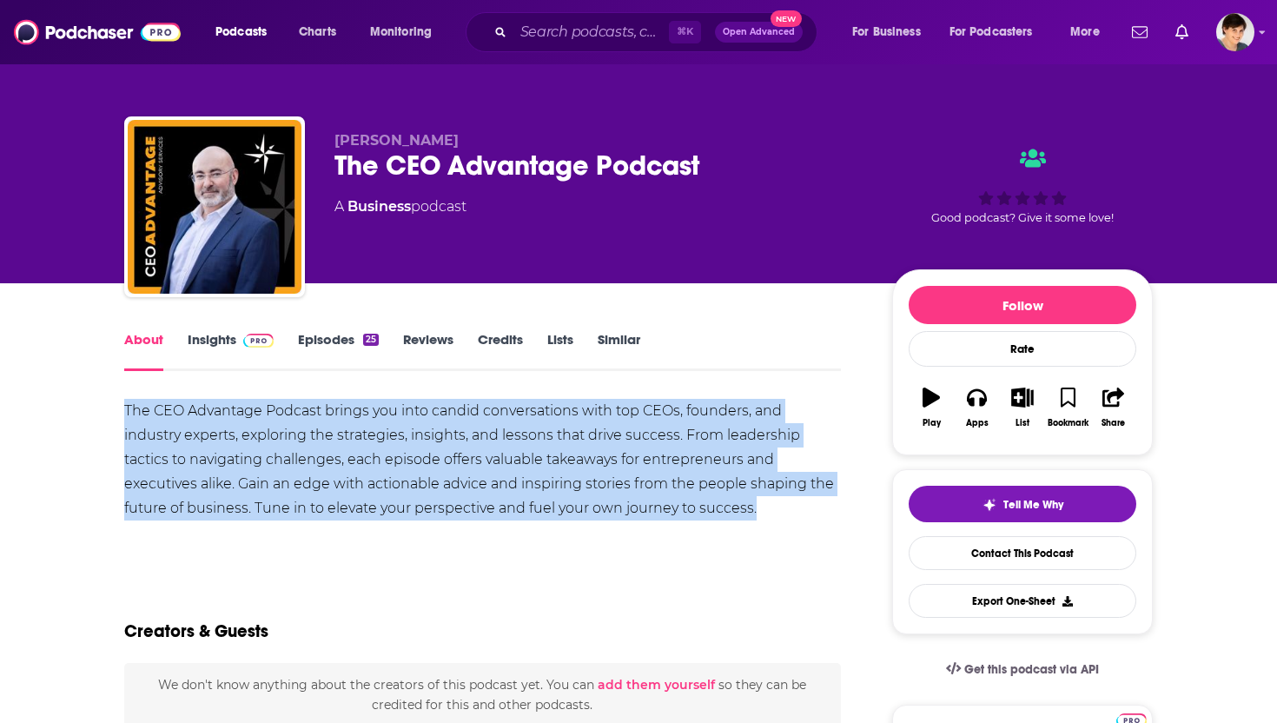
drag, startPoint x: 107, startPoint y: 413, endPoint x: 807, endPoint y: 513, distance: 707.1
copy div "The CEO Advantage Podcast brings you into candid conversations with top CEOs, f…"
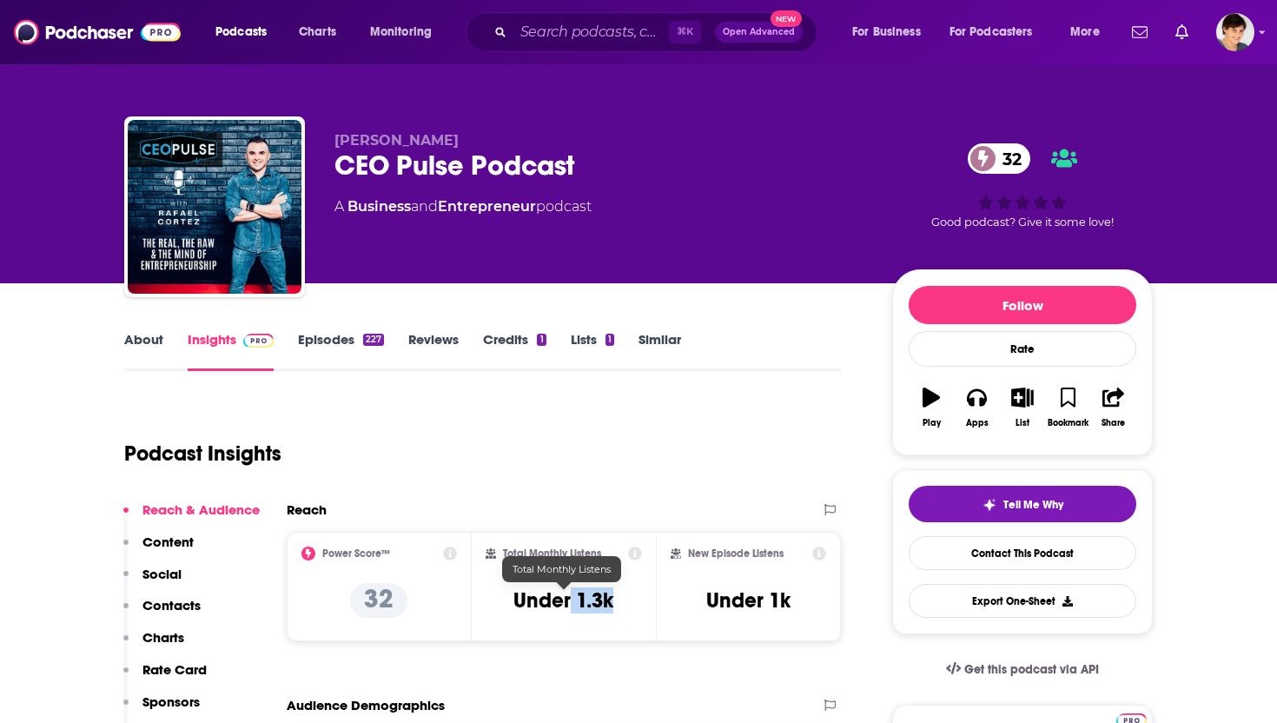
drag, startPoint x: 611, startPoint y: 599, endPoint x: 572, endPoint y: 599, distance: 39.1
click at [572, 599] on h3 "Under 1.3k" at bounding box center [563, 600] width 100 height 26
click at [606, 602] on h3 "Under 1.3k" at bounding box center [563, 600] width 100 height 26
drag, startPoint x: 615, startPoint y: 602, endPoint x: 579, endPoint y: 601, distance: 35.6
click at [578, 601] on div "Total Monthly Listens Under 1.3k" at bounding box center [563, 586] width 157 height 80
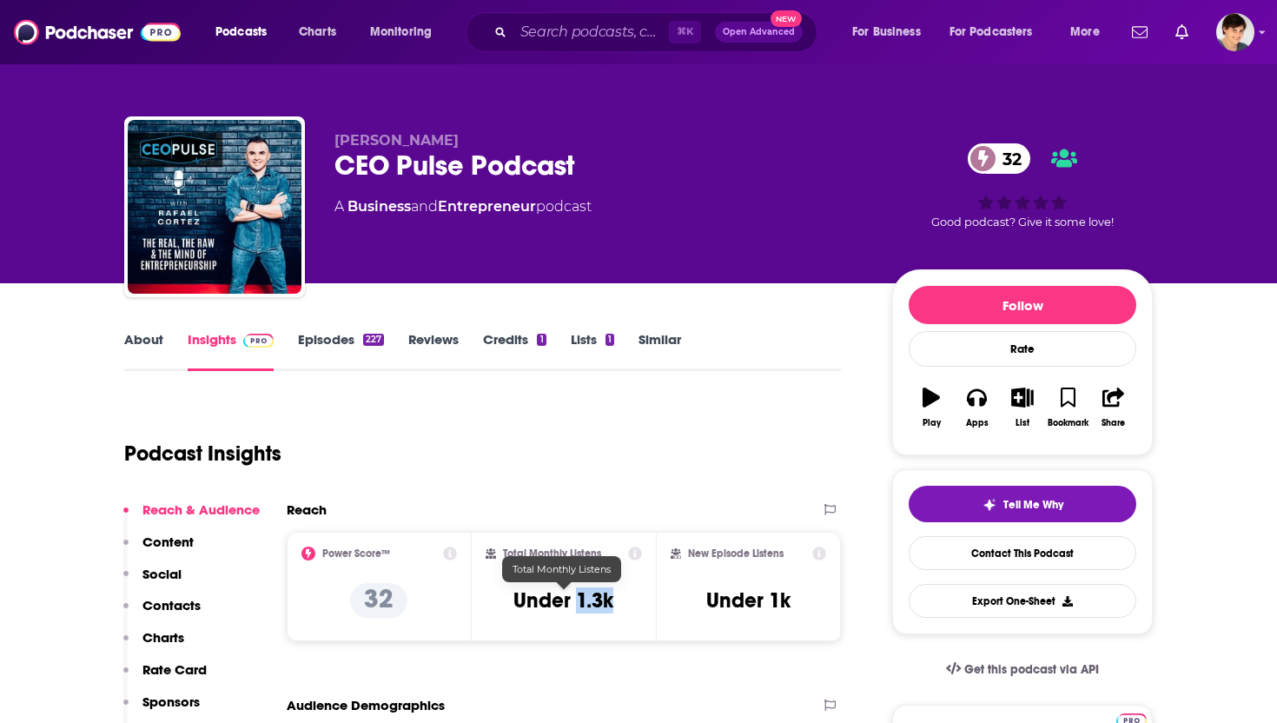
copy h3 "1.3k"
click at [149, 351] on link "About" at bounding box center [143, 351] width 39 height 40
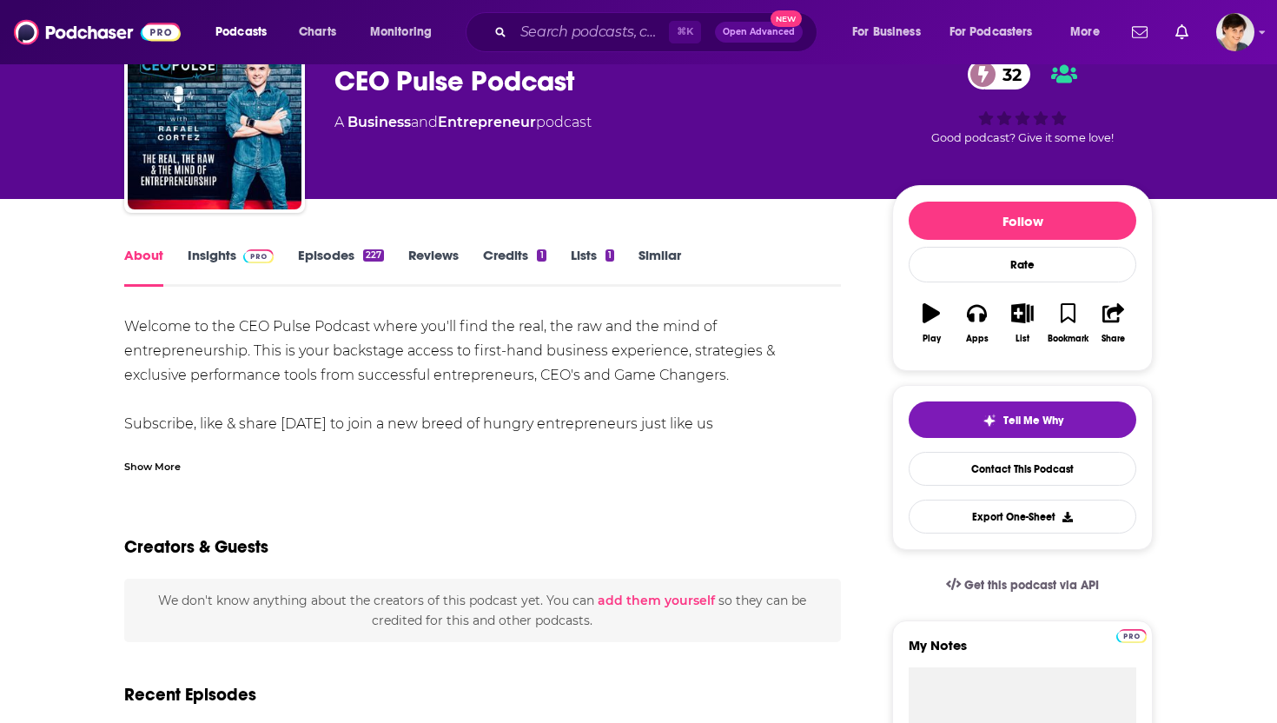
scroll to position [98, 0]
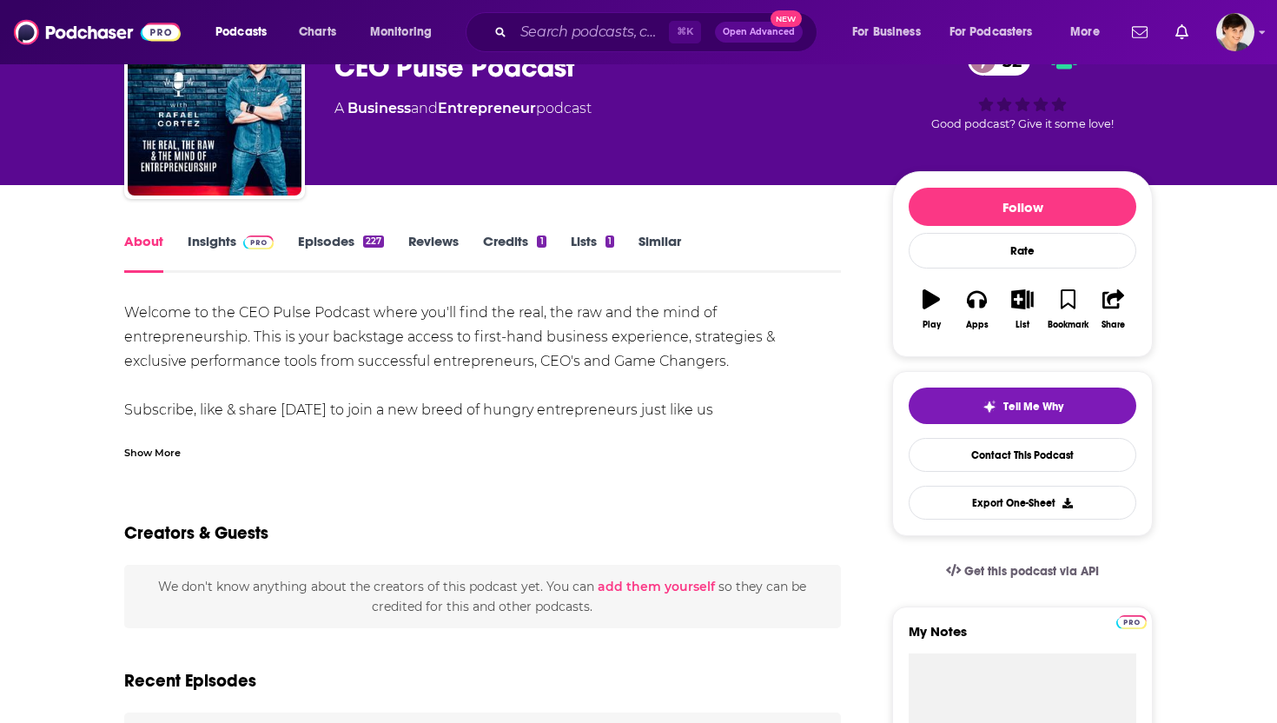
click at [155, 452] on div "Show More" at bounding box center [152, 451] width 56 height 17
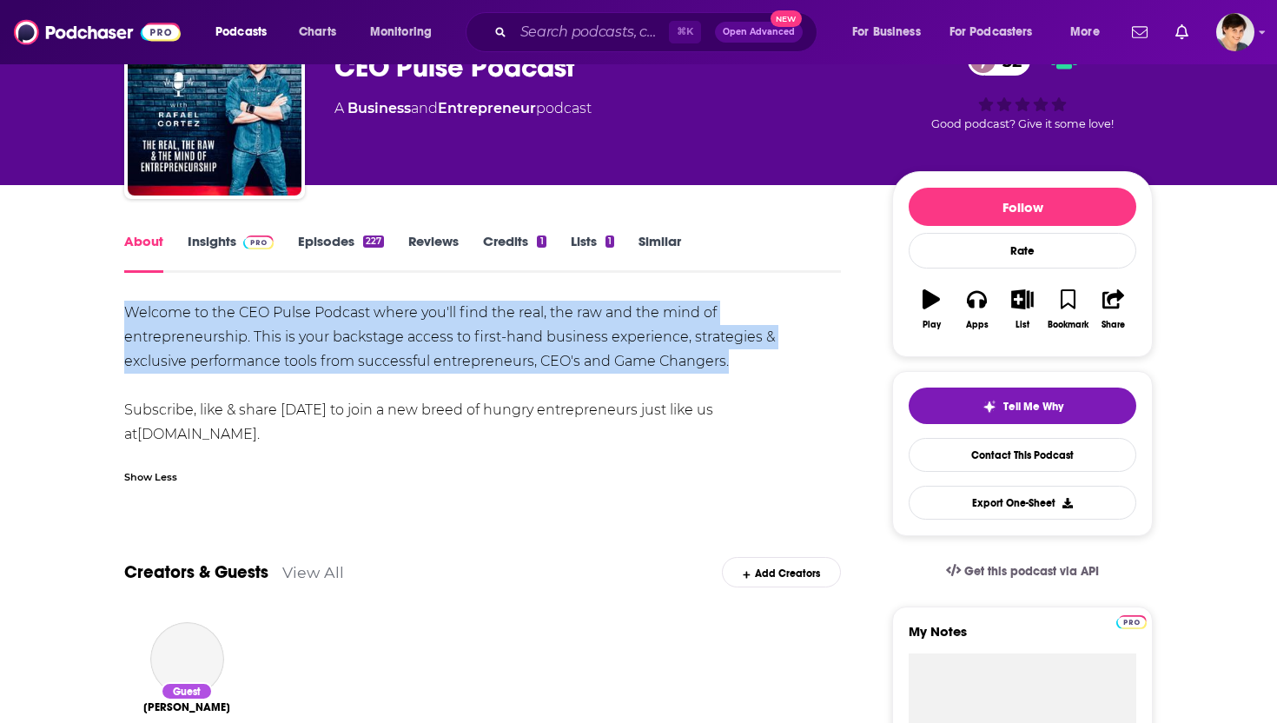
drag, startPoint x: 120, startPoint y: 302, endPoint x: 718, endPoint y: 357, distance: 600.9
copy div "Welcome to the CEO Pulse Podcast where you'll find the real, the raw and the mi…"
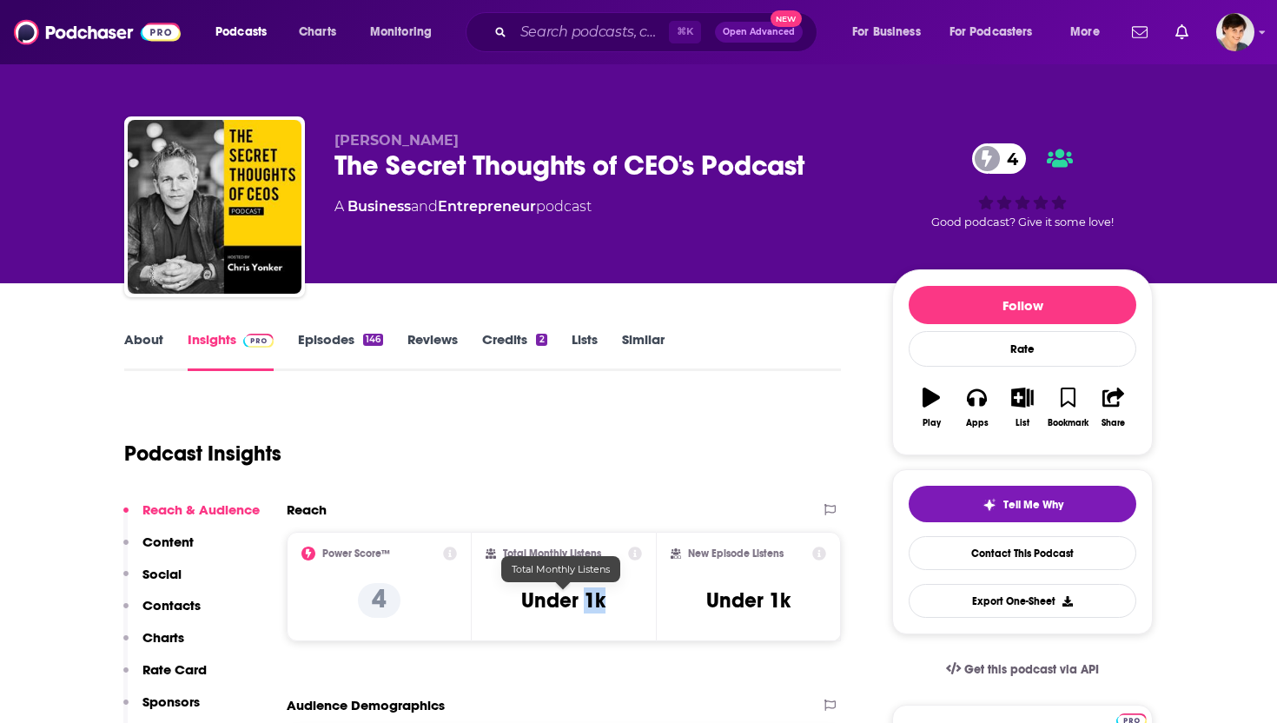
drag, startPoint x: 610, startPoint y: 598, endPoint x: 585, endPoint y: 599, distance: 24.3
click at [585, 599] on div "Total Monthly Listens Under 1k" at bounding box center [563, 586] width 157 height 80
copy h3 "1k"
click at [124, 343] on link "About" at bounding box center [143, 351] width 39 height 40
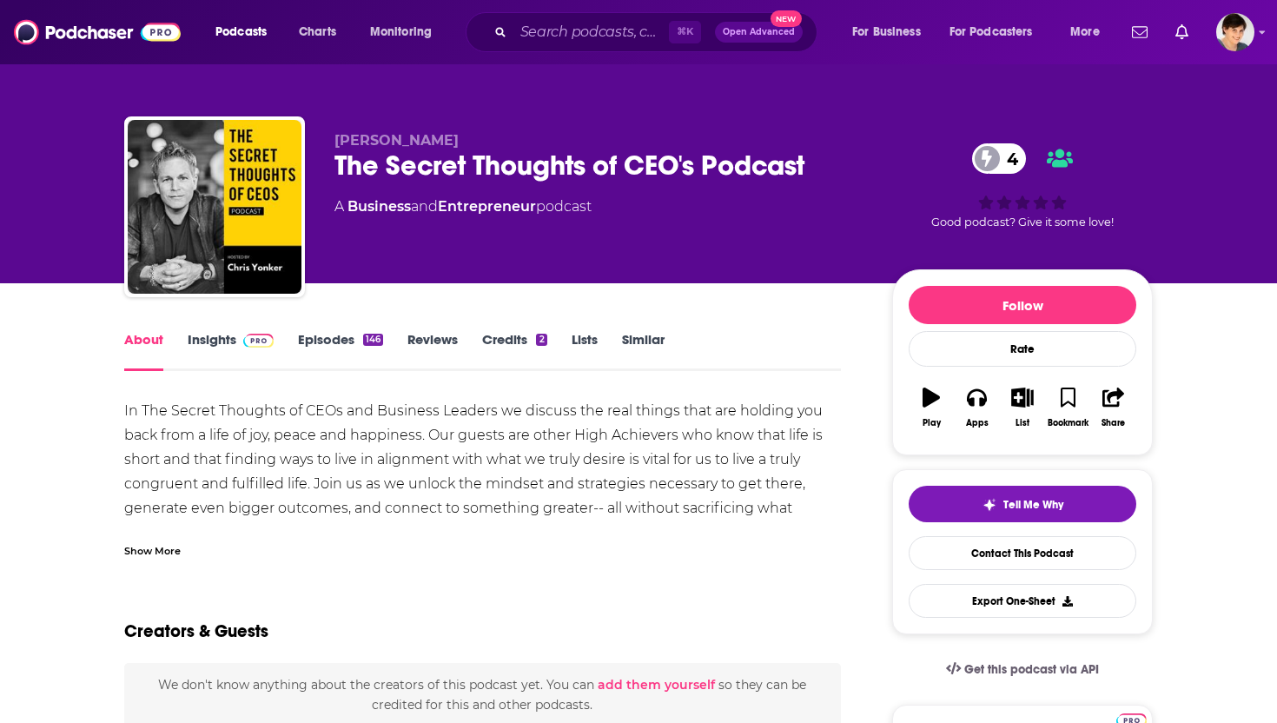
click at [149, 555] on div "Show More" at bounding box center [152, 549] width 56 height 17
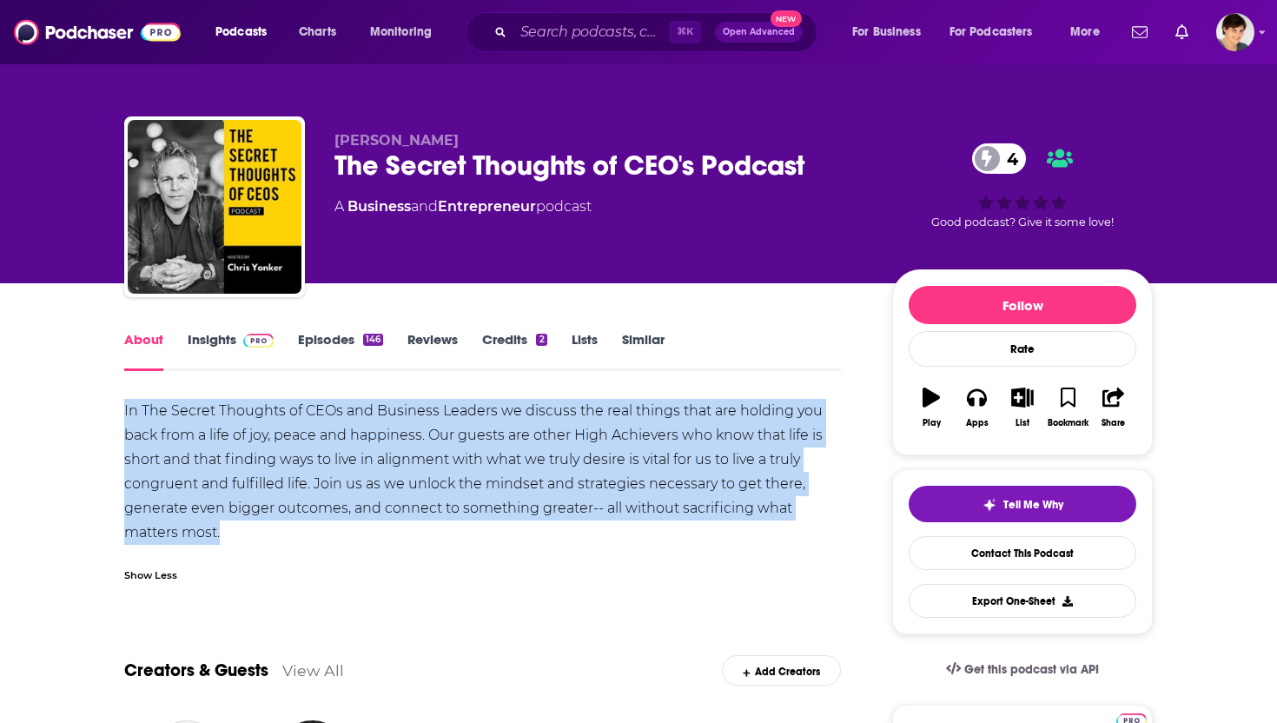
drag, startPoint x: 122, startPoint y: 408, endPoint x: 239, endPoint y: 528, distance: 167.7
copy div "In The Secret Thoughts of CEOs and Business Leaders we discuss the real things …"
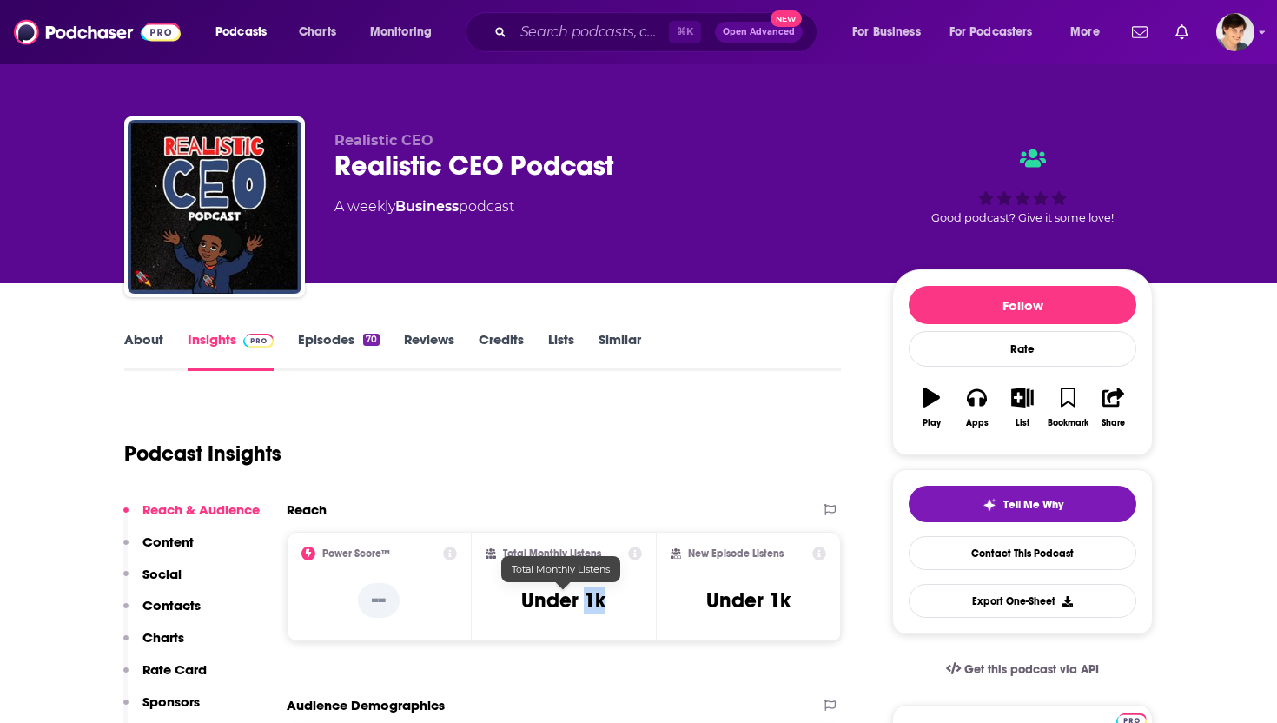
drag, startPoint x: 610, startPoint y: 596, endPoint x: 587, endPoint y: 598, distance: 22.6
click at [587, 598] on div "Total Monthly Listens Under 1k" at bounding box center [563, 586] width 157 height 80
copy h3 "1k"
click at [150, 345] on link "About" at bounding box center [143, 351] width 39 height 40
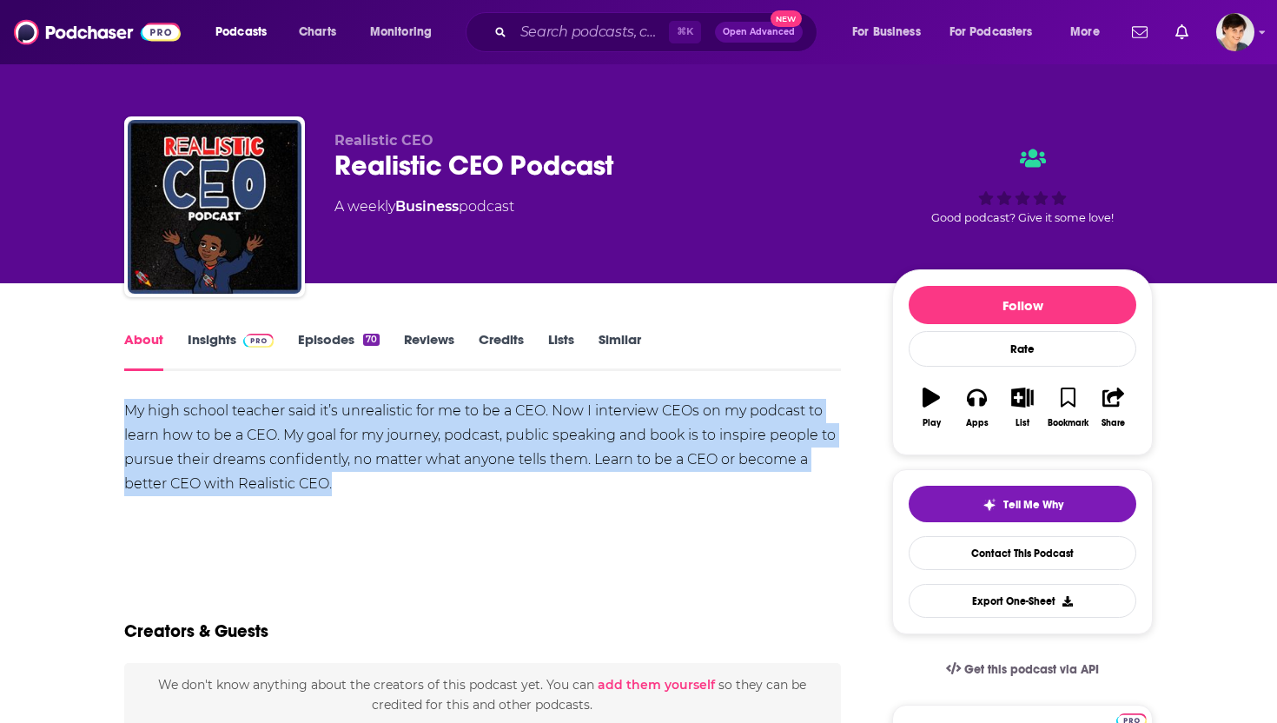
drag, startPoint x: 346, startPoint y: 489, endPoint x: 116, endPoint y: 416, distance: 241.4
copy div "My high school teacher said it’s unrealistic for me to be a CEO. Now I intervie…"
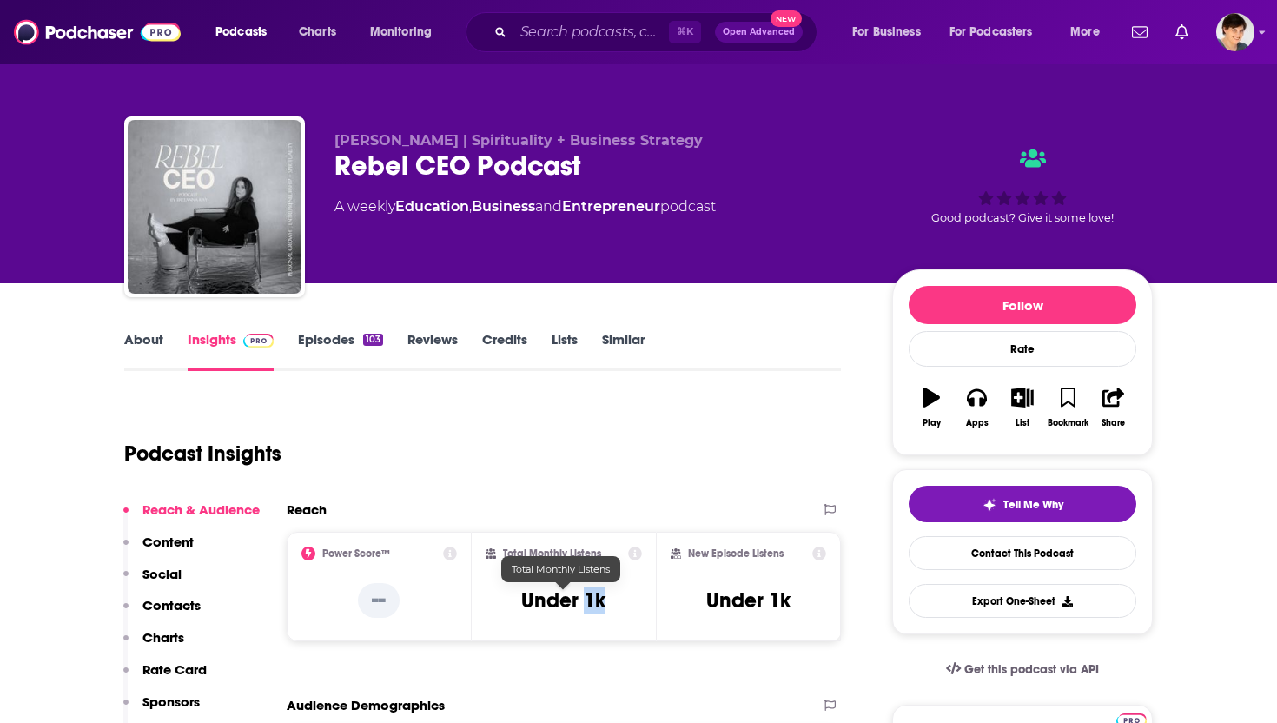
drag, startPoint x: 615, startPoint y: 606, endPoint x: 582, endPoint y: 605, distance: 33.0
click at [582, 606] on div "Total Monthly Listens Under 1k" at bounding box center [563, 586] width 157 height 80
copy h3 "1k"
click at [142, 338] on link "About" at bounding box center [143, 351] width 39 height 40
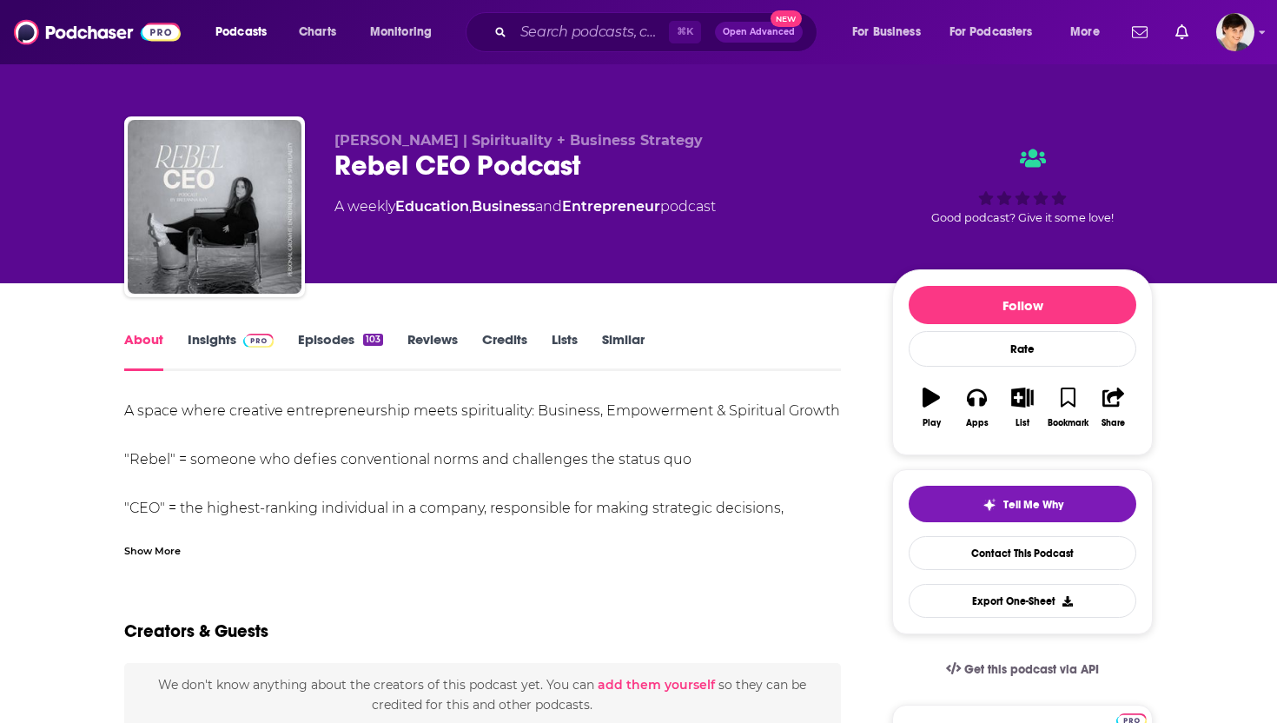
click at [155, 551] on div "Show More" at bounding box center [152, 549] width 56 height 17
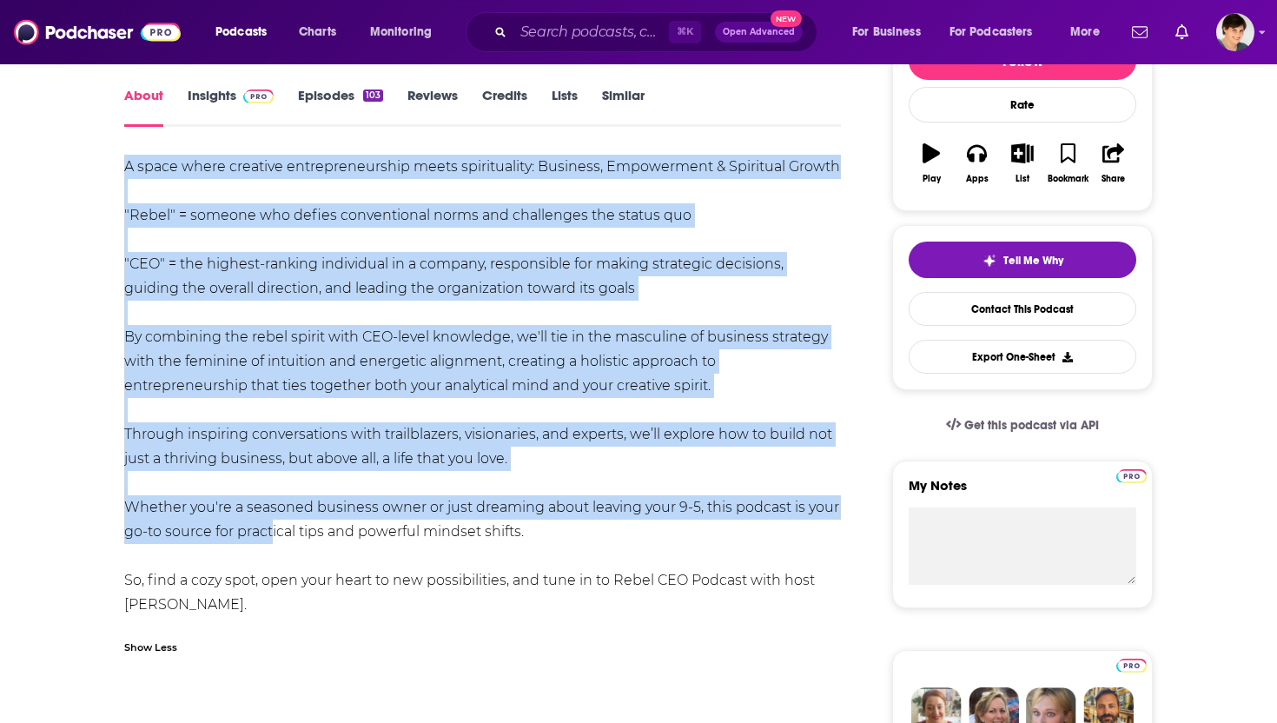
scroll to position [252, 0]
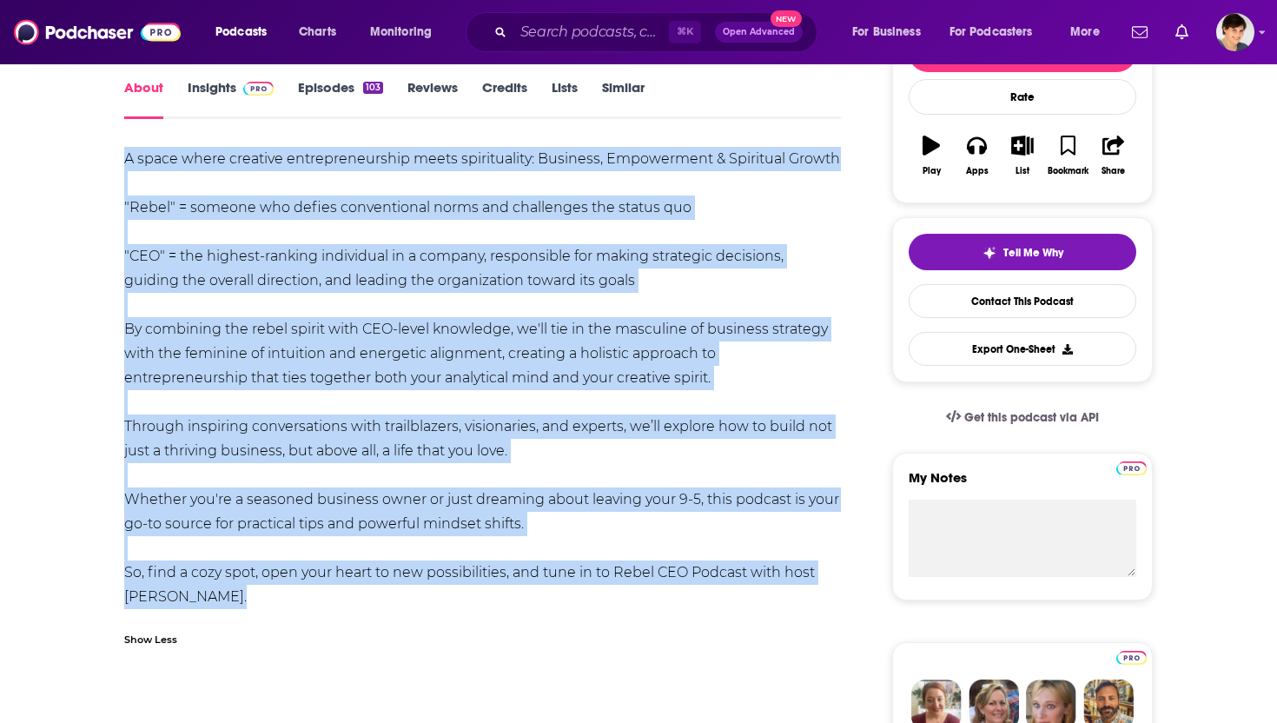
drag, startPoint x: 122, startPoint y: 412, endPoint x: 257, endPoint y: 599, distance: 231.4
copy div "A space where creative entrepreneurship meets spirituality: Business, Empowerme…"
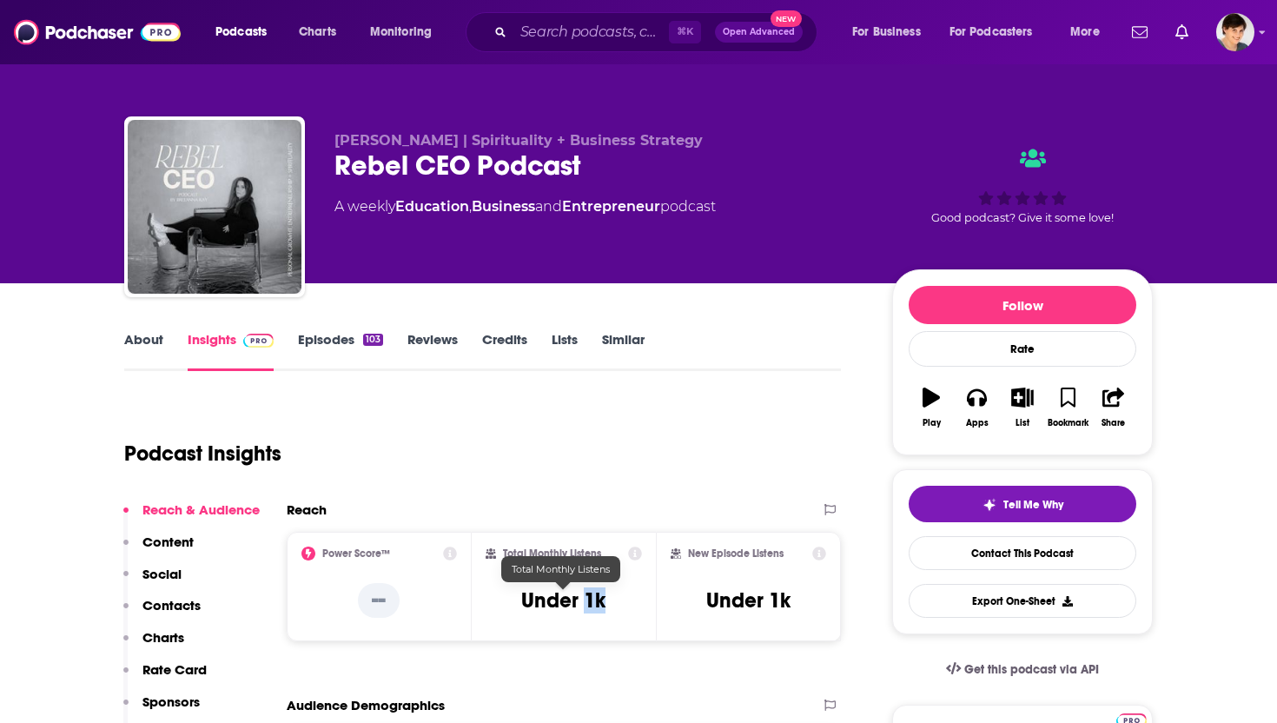
drag, startPoint x: 617, startPoint y: 610, endPoint x: 587, endPoint y: 604, distance: 30.1
click at [587, 604] on div "Total Monthly Listens Under 1k" at bounding box center [563, 586] width 157 height 80
copy h3 "1k"
click at [146, 340] on link "About" at bounding box center [143, 351] width 39 height 40
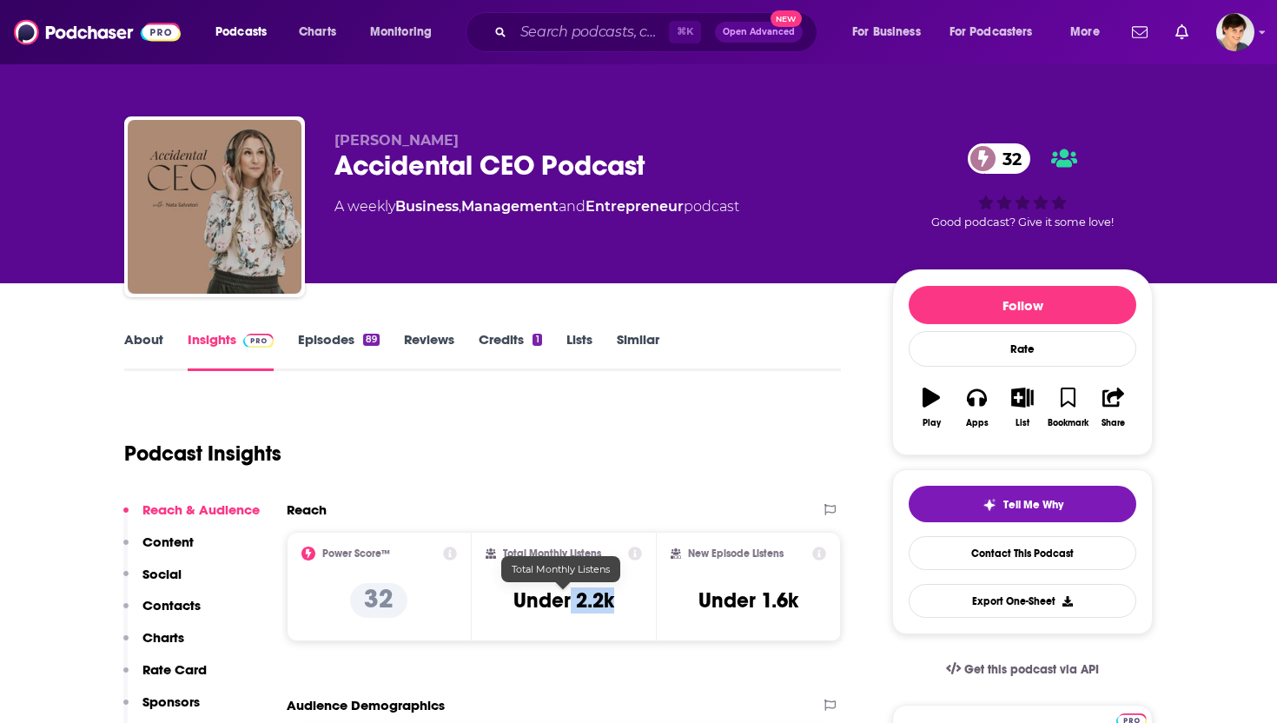
drag, startPoint x: 617, startPoint y: 609, endPoint x: 572, endPoint y: 608, distance: 45.2
click at [572, 609] on div "Total Monthly Listens Under 2.2k" at bounding box center [563, 586] width 157 height 80
copy h3 "2.2k"
click at [124, 347] on link "About" at bounding box center [143, 351] width 39 height 40
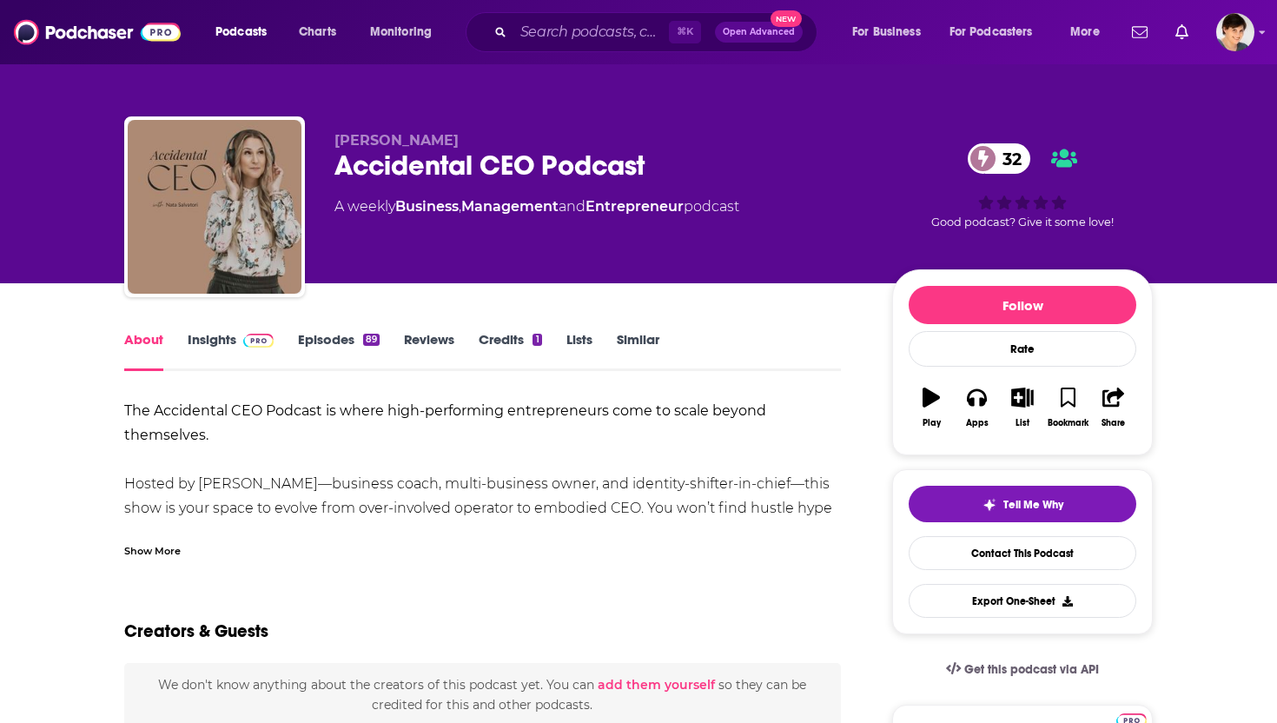
click at [162, 552] on div "Show More" at bounding box center [152, 549] width 56 height 17
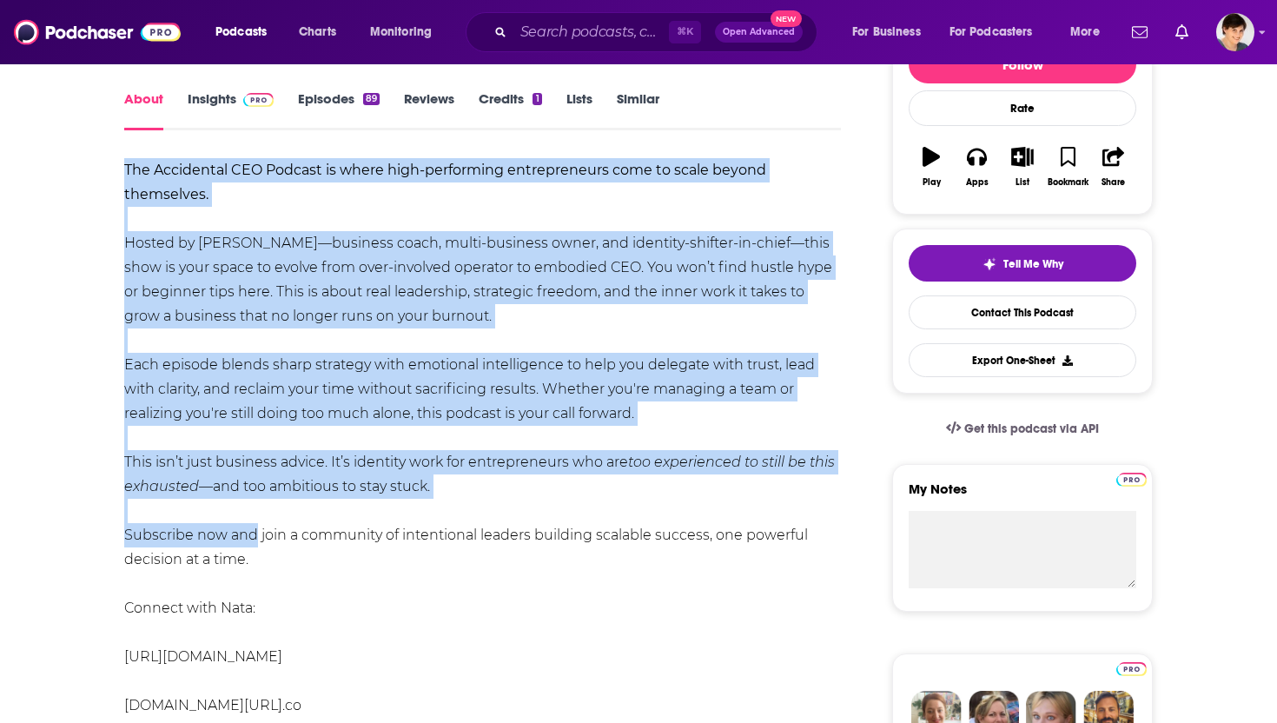
scroll to position [316, 0]
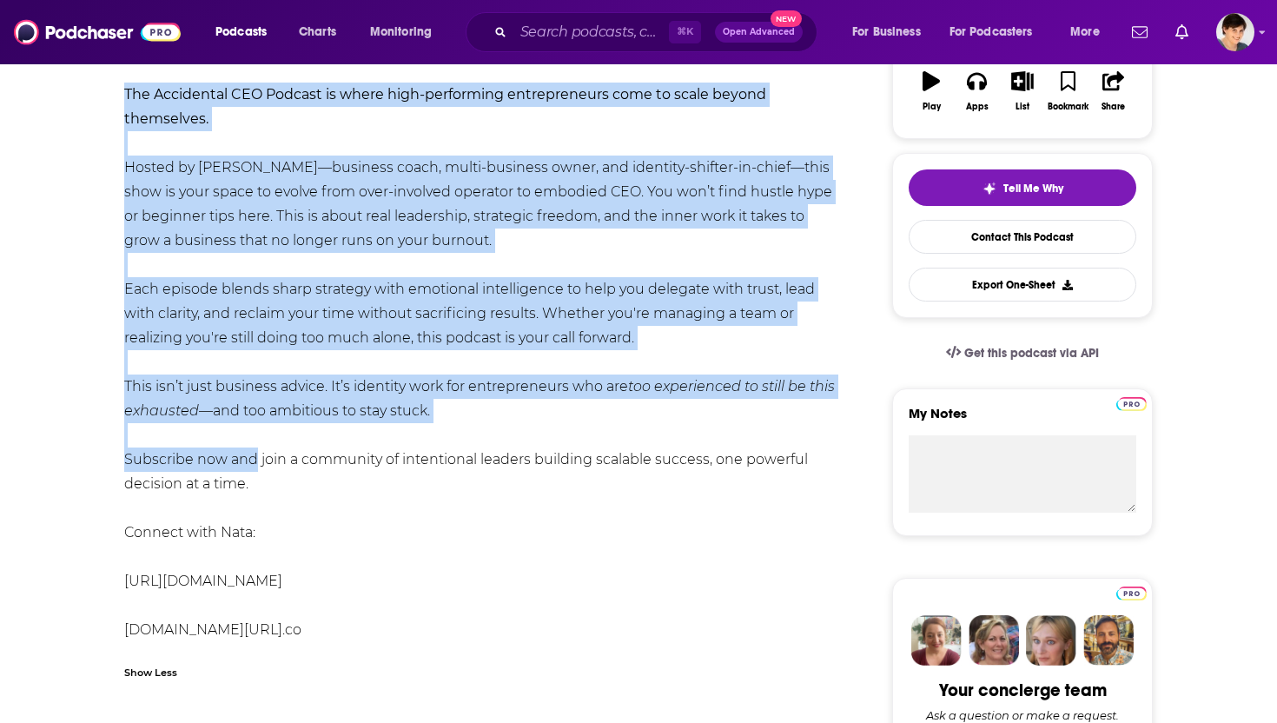
drag, startPoint x: 124, startPoint y: 404, endPoint x: 289, endPoint y: 488, distance: 185.3
click at [289, 488] on div "The Accidental CEO Podcast is where high-performing entrepreneurs come to scale…" at bounding box center [482, 362] width 716 height 559
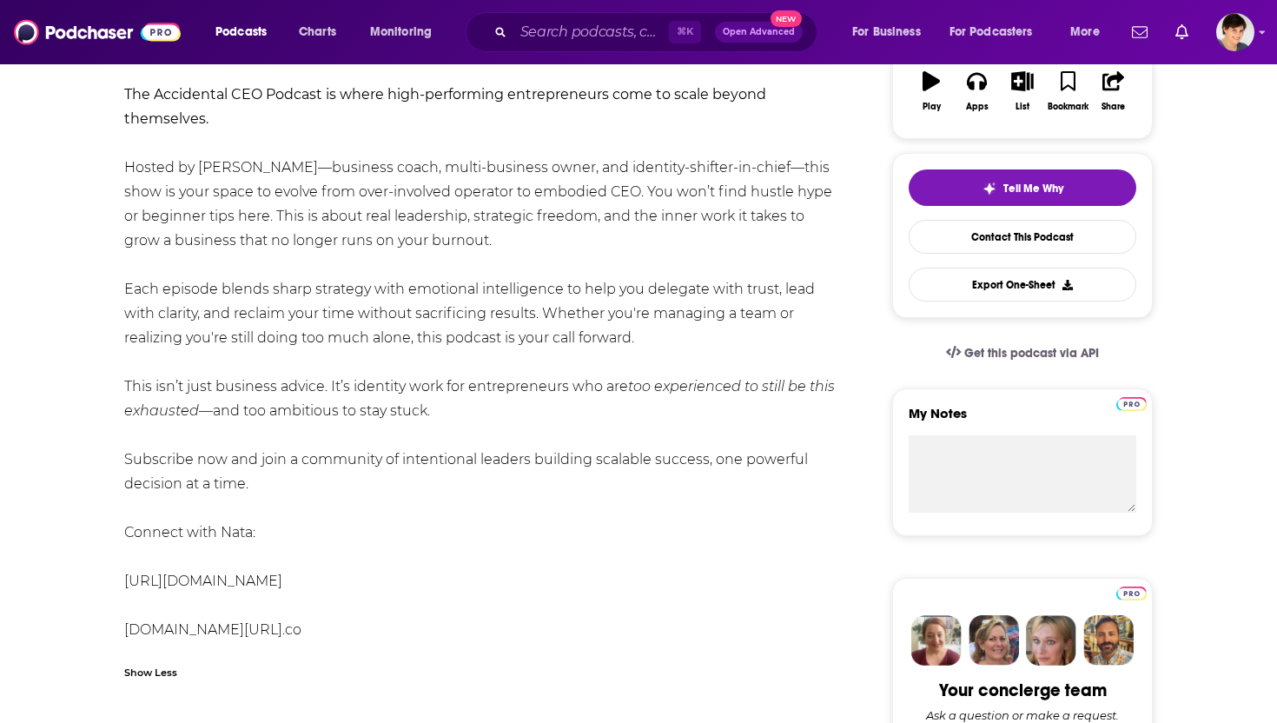
drag, startPoint x: 423, startPoint y: 379, endPoint x: 432, endPoint y: 429, distance: 51.3
click at [426, 383] on div "The Accidental CEO Podcast is where high-performing entrepreneurs come to scale…" at bounding box center [482, 362] width 716 height 559
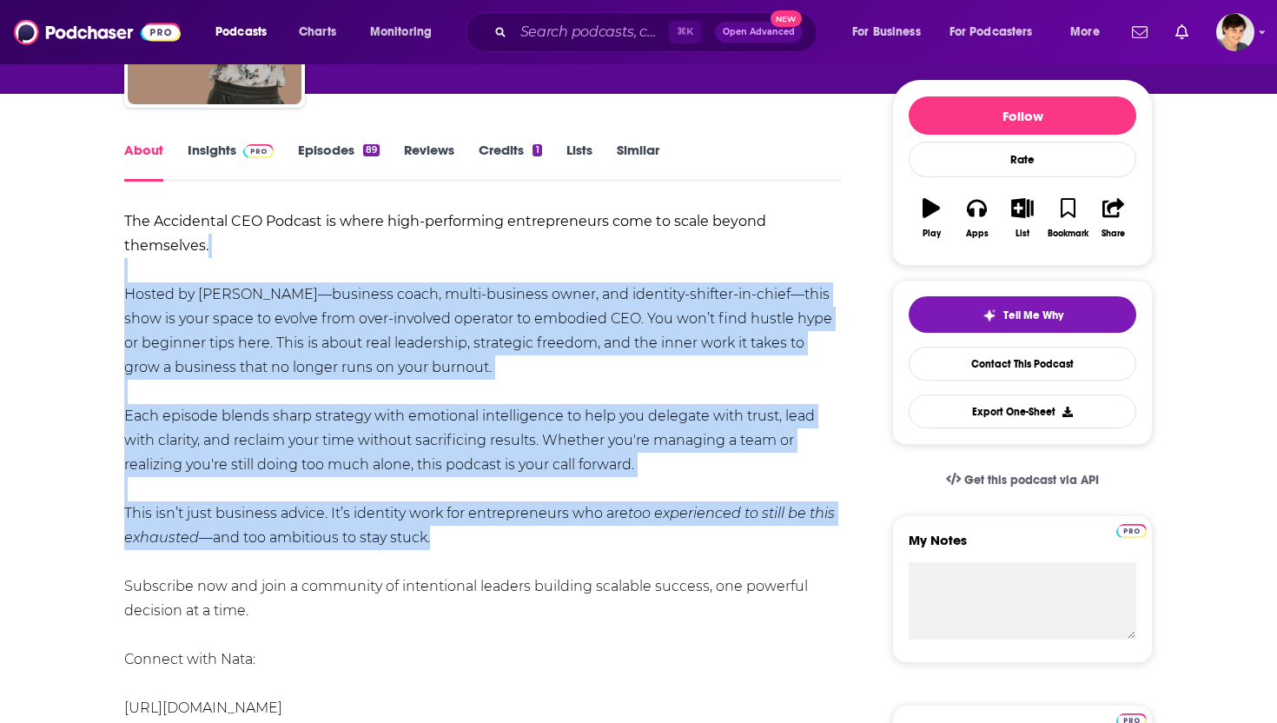
scroll to position [182, 0]
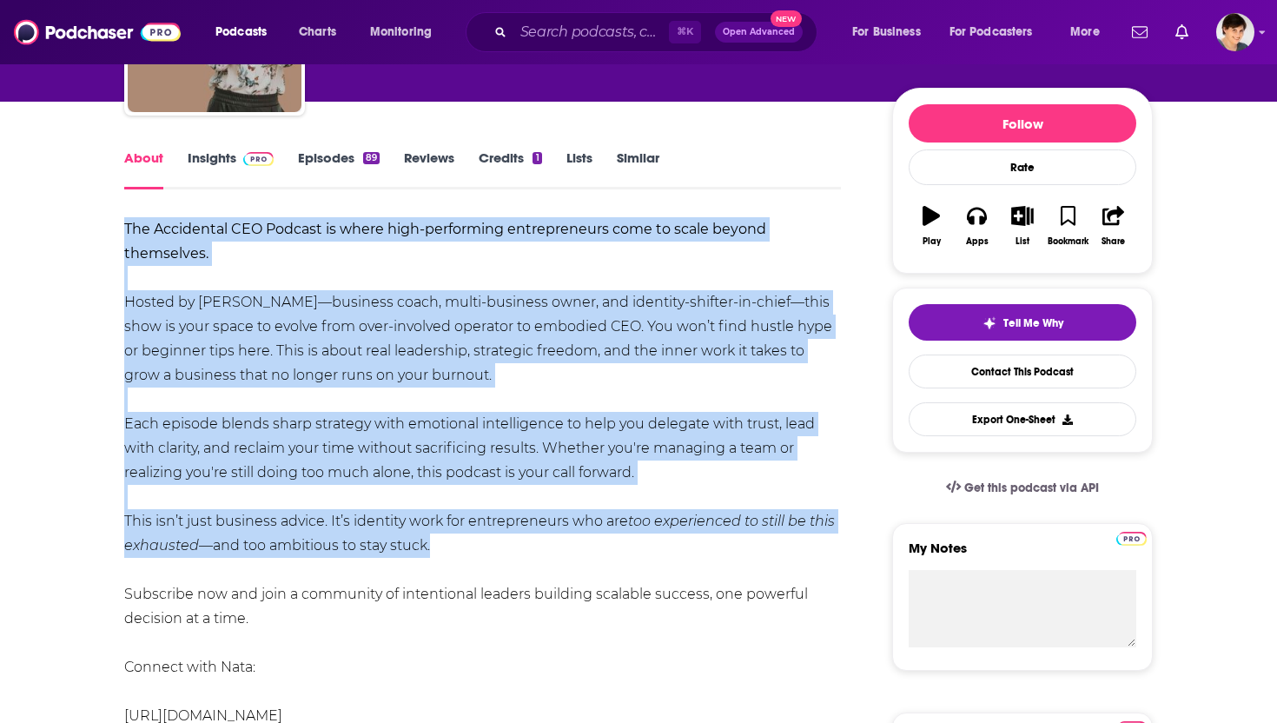
drag, startPoint x: 438, startPoint y: 422, endPoint x: 122, endPoint y: 231, distance: 369.4
copy div "The Accidental CEO Podcast is where high-performing entrepreneurs come to scale…"
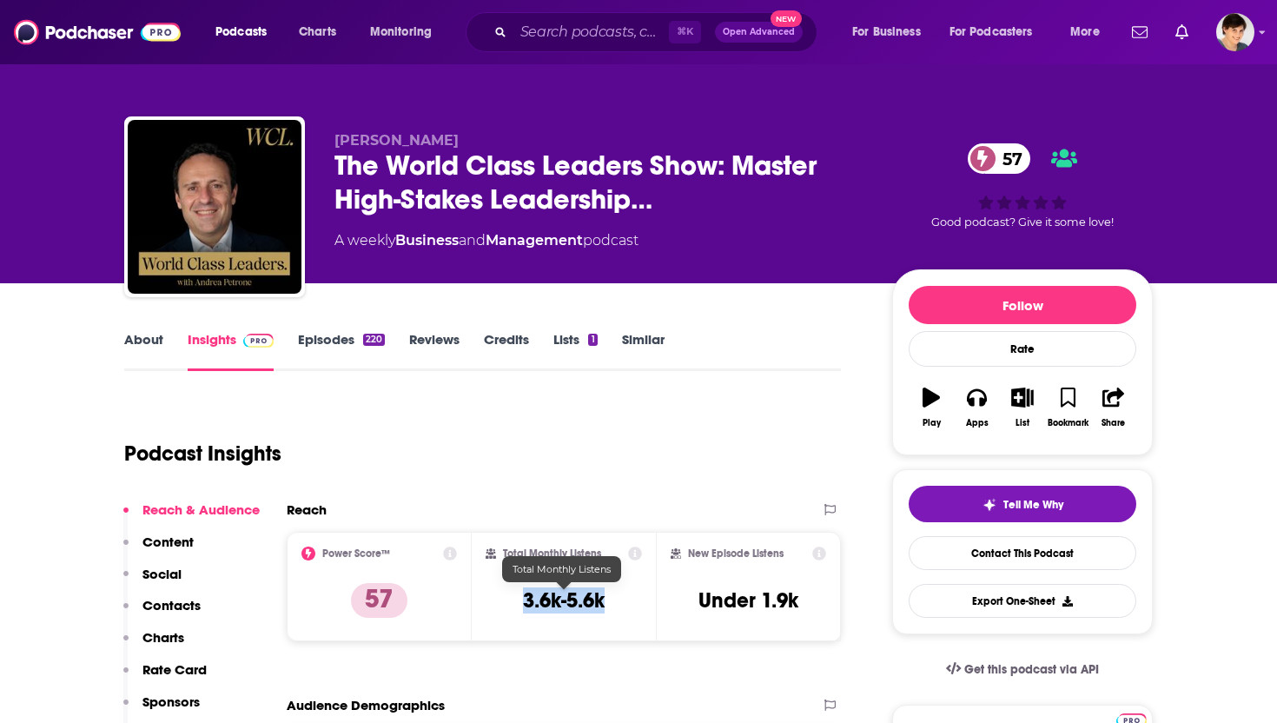
drag, startPoint x: 610, startPoint y: 600, endPoint x: 520, endPoint y: 600, distance: 89.5
click at [520, 600] on div "Total Monthly Listens 3.6k-5.6k" at bounding box center [563, 586] width 157 height 80
copy h3 "3.6k-5.6k"
click at [137, 345] on link "About" at bounding box center [143, 351] width 39 height 40
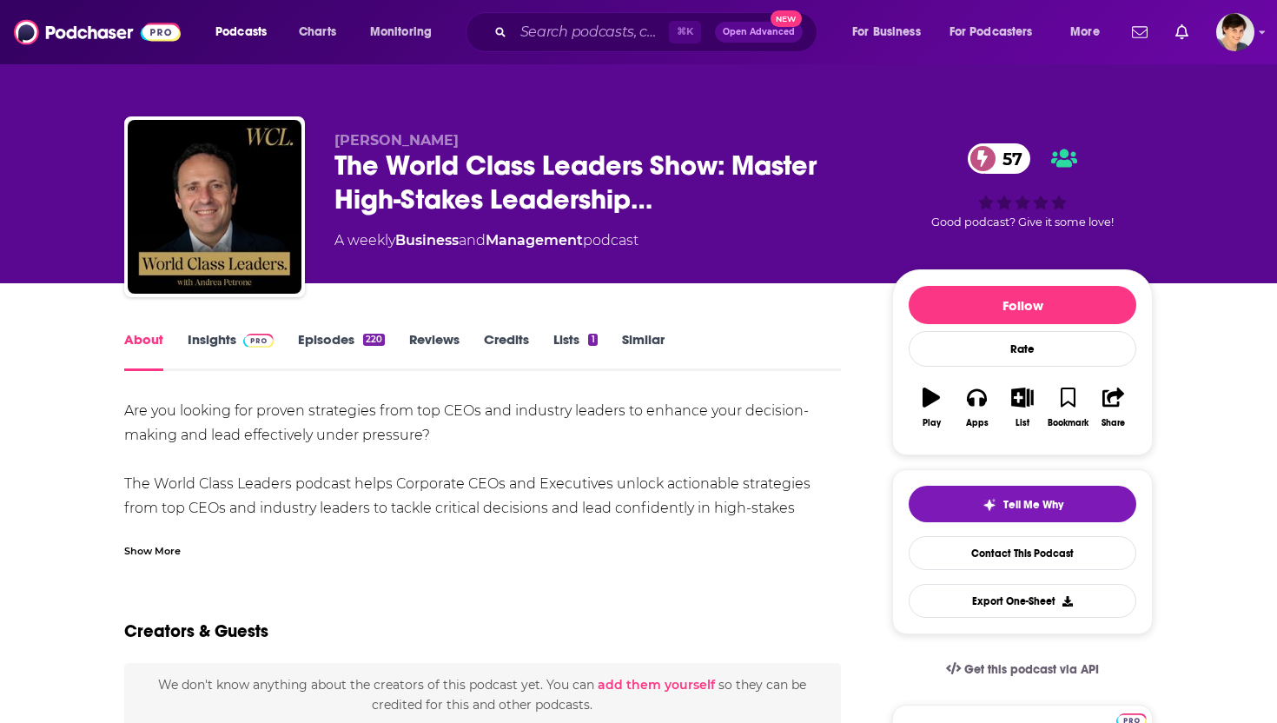
click at [152, 555] on div "Show More" at bounding box center [152, 549] width 56 height 17
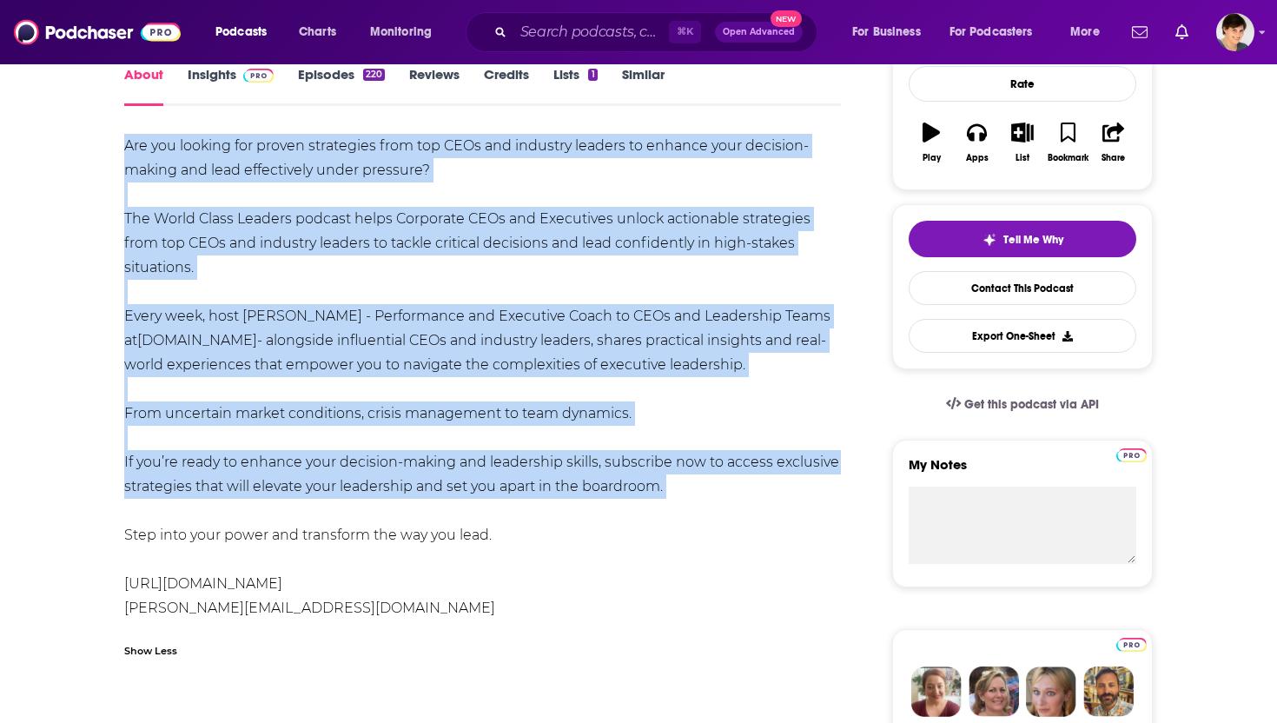
scroll to position [279, 0]
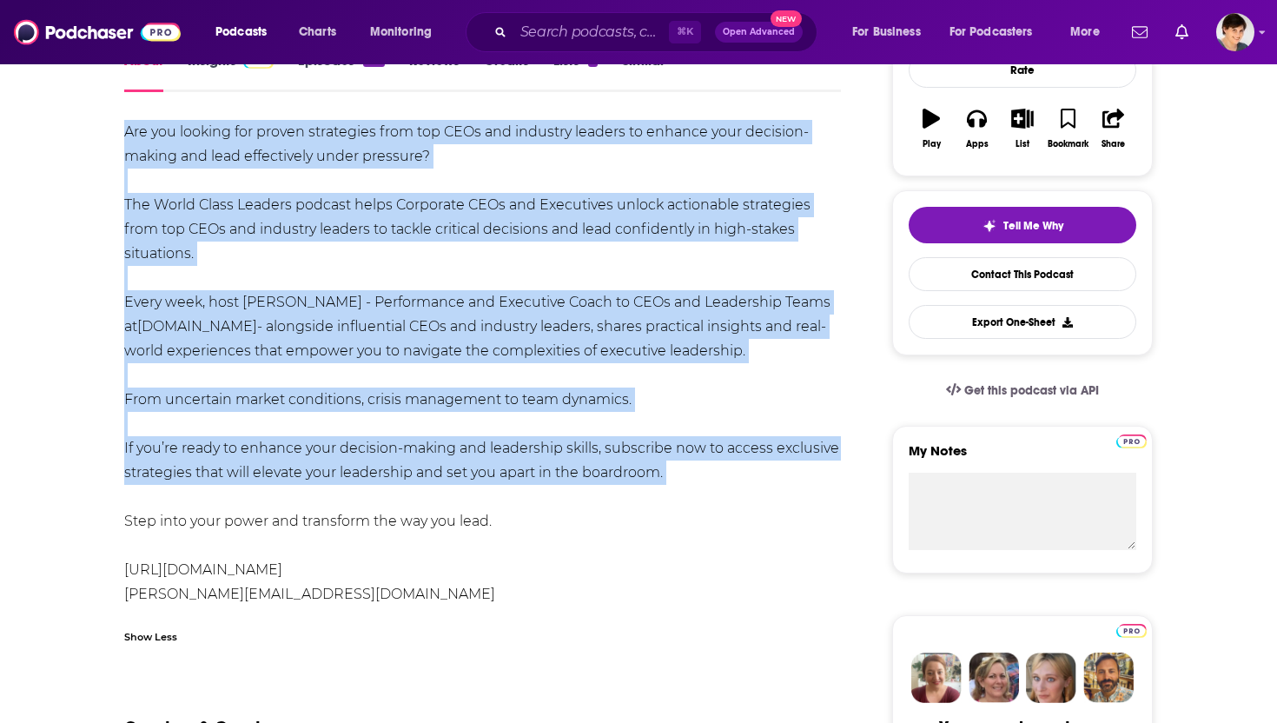
drag, startPoint x: 124, startPoint y: 412, endPoint x: 688, endPoint y: 498, distance: 570.2
click at [688, 498] on div "Are you looking for proven strategies from top CEOs and industry leaders to enh…" at bounding box center [482, 363] width 716 height 486
copy div "Are you looking for proven strategies from top CEOs and industry leaders to enh…"
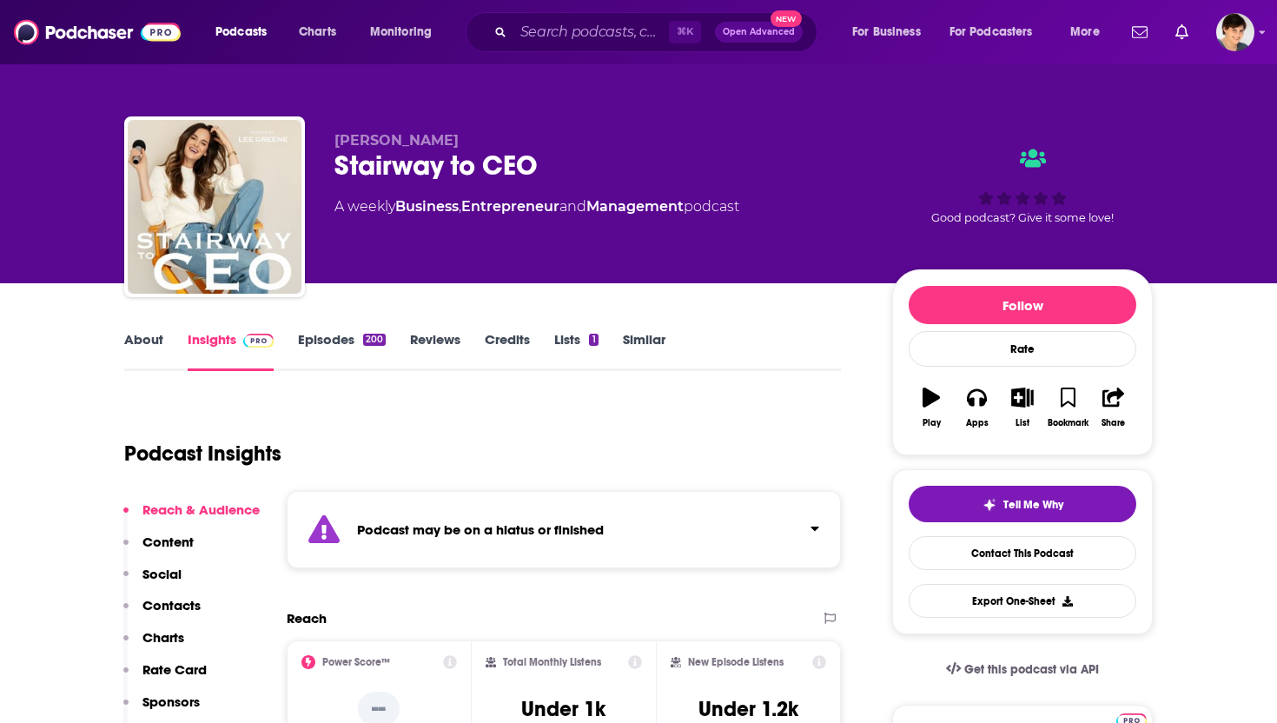
click at [147, 334] on link "About" at bounding box center [143, 351] width 39 height 40
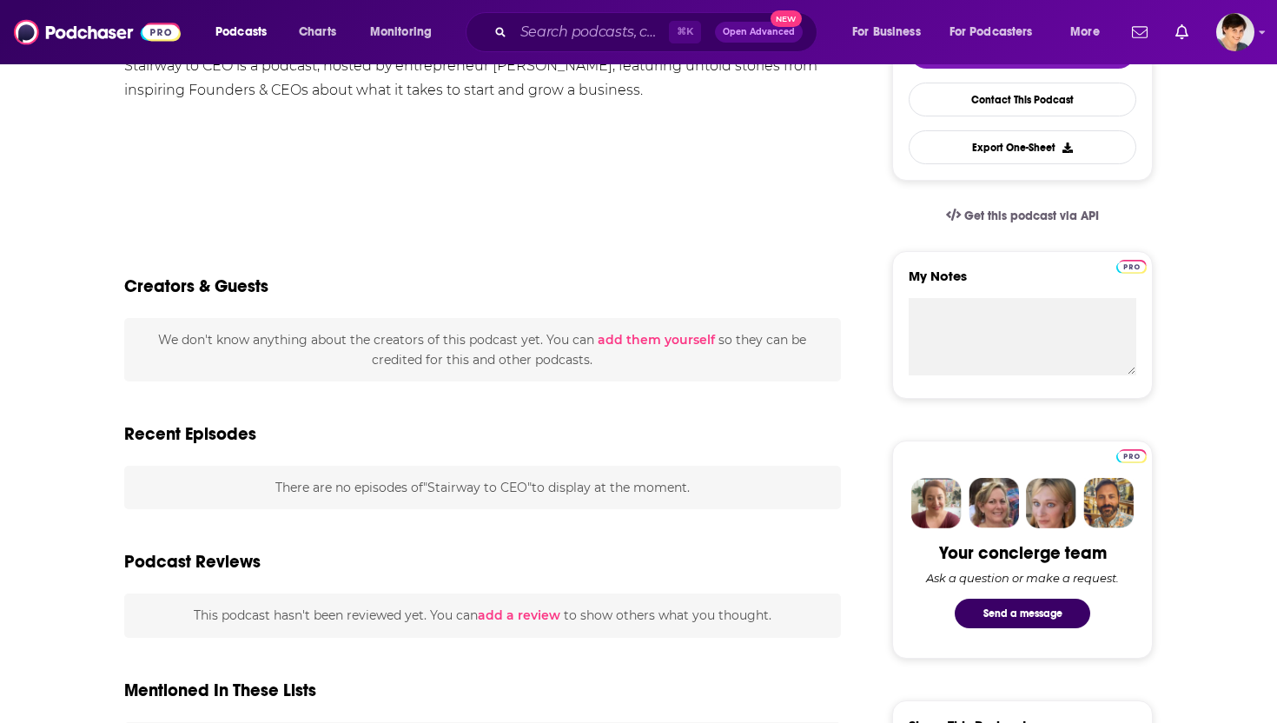
scroll to position [452, 0]
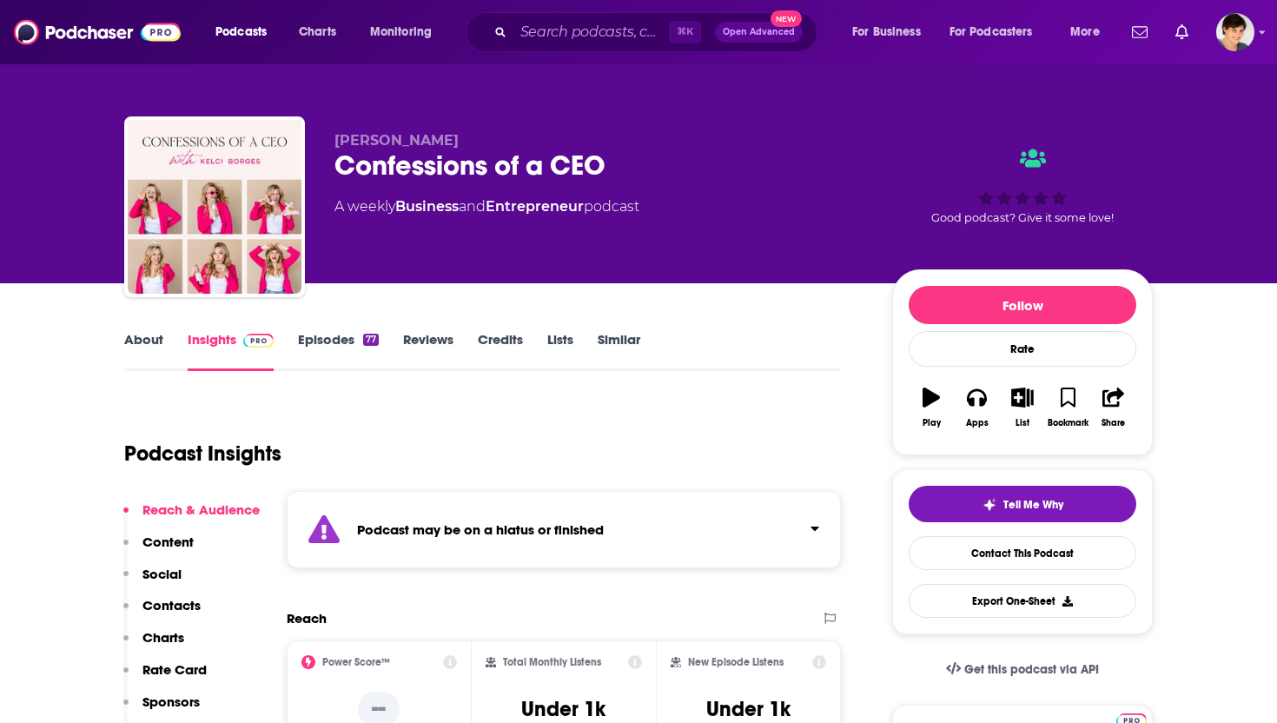
click at [137, 346] on link "About" at bounding box center [143, 351] width 39 height 40
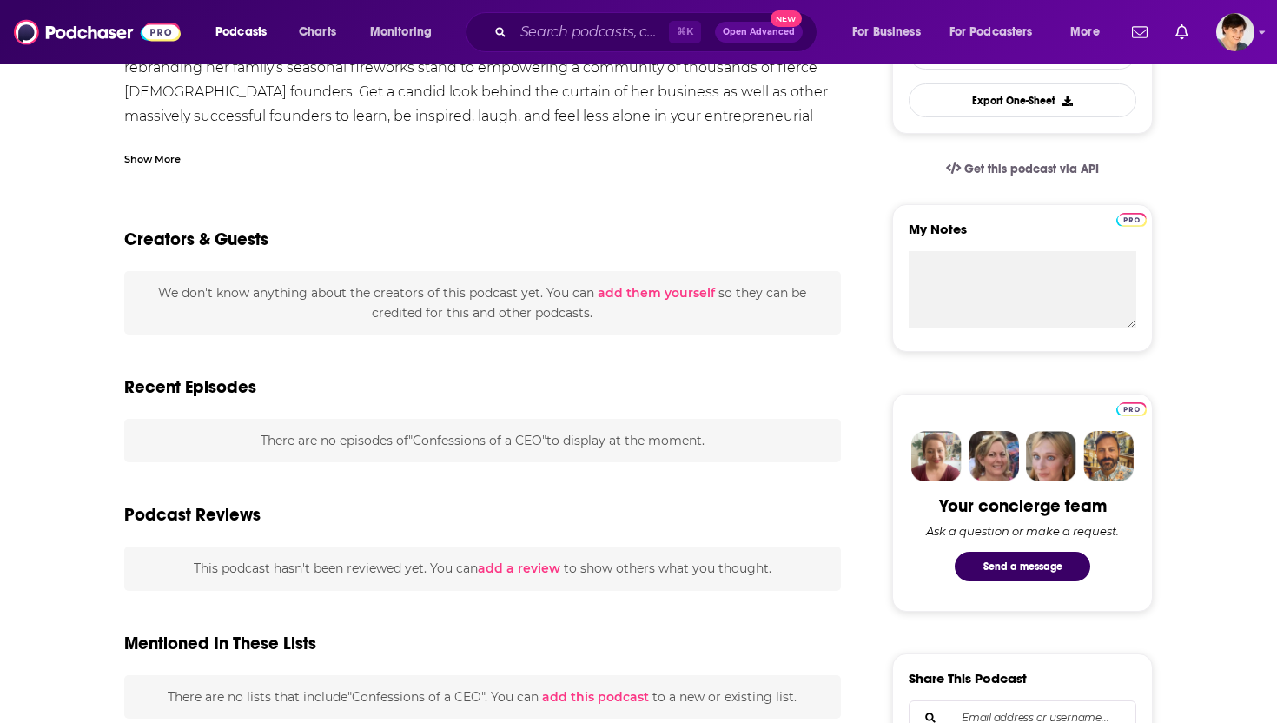
scroll to position [498, 0]
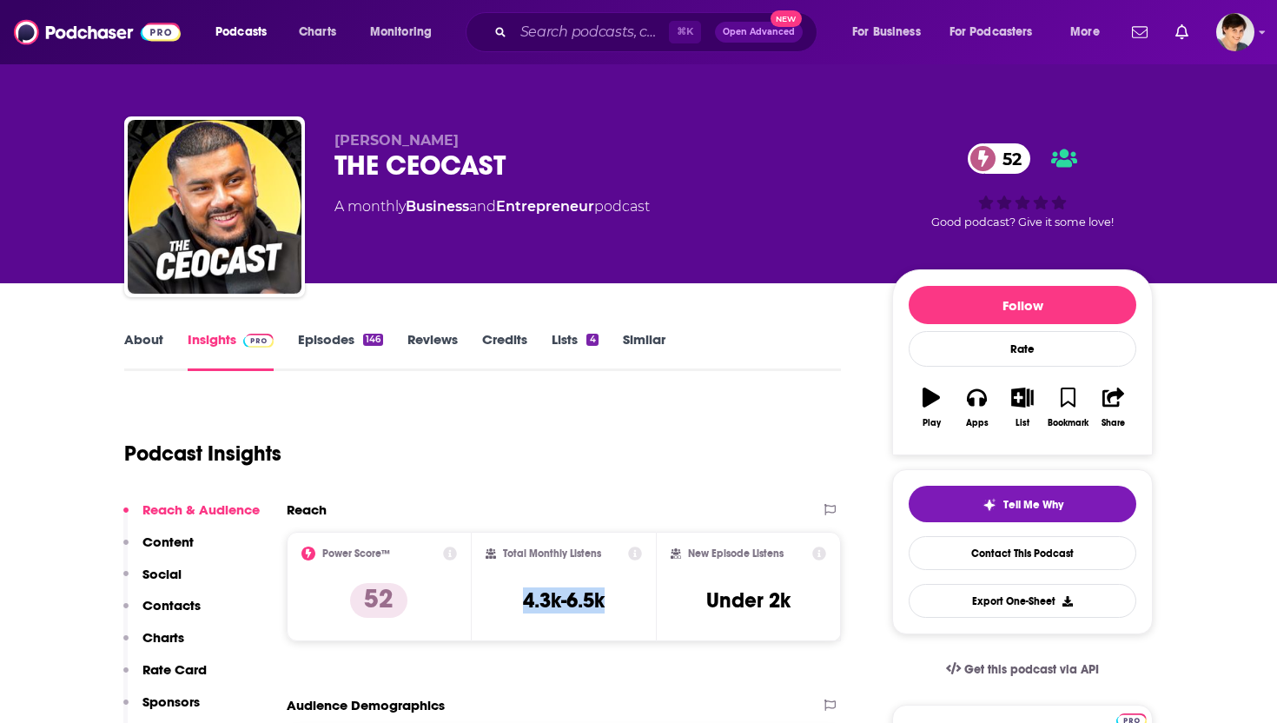
drag, startPoint x: 610, startPoint y: 606, endPoint x: 514, endPoint y: 602, distance: 95.6
click at [514, 602] on div "Total Monthly Listens 4.3k-6.5k" at bounding box center [563, 586] width 157 height 80
copy h3 "4.3k-6.5k"
click at [155, 335] on link "About" at bounding box center [143, 351] width 39 height 40
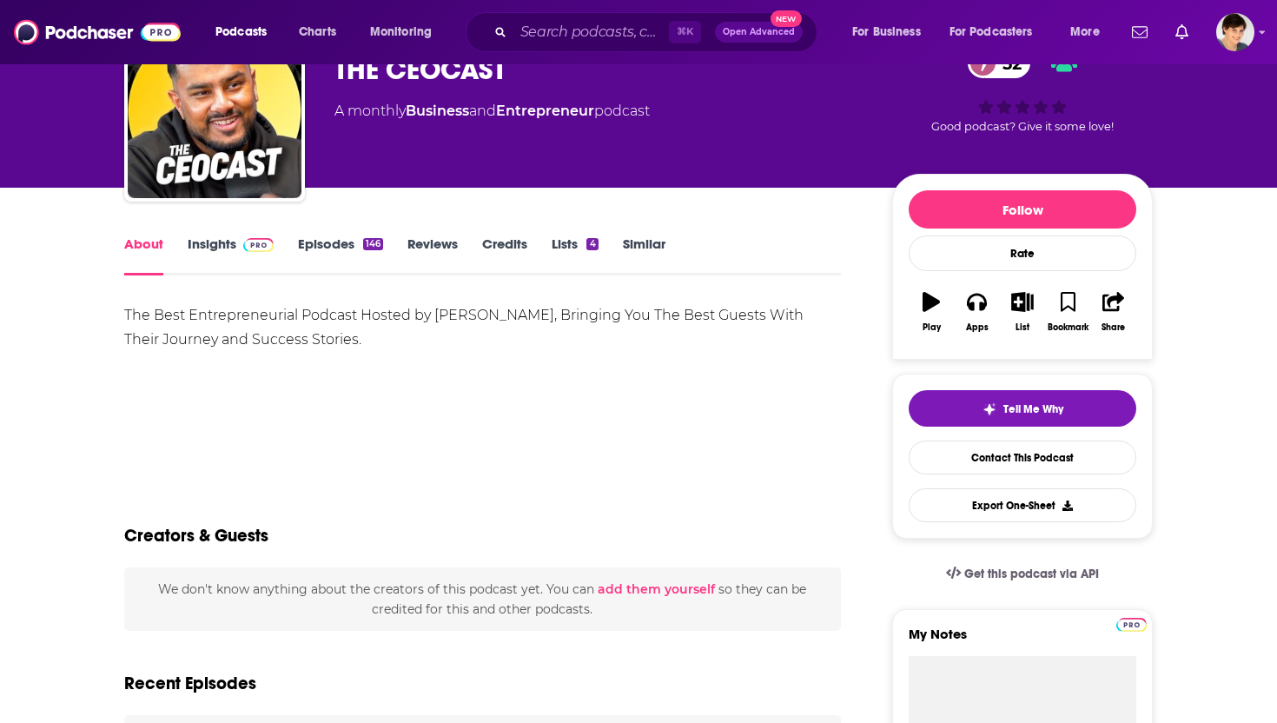
scroll to position [103, 0]
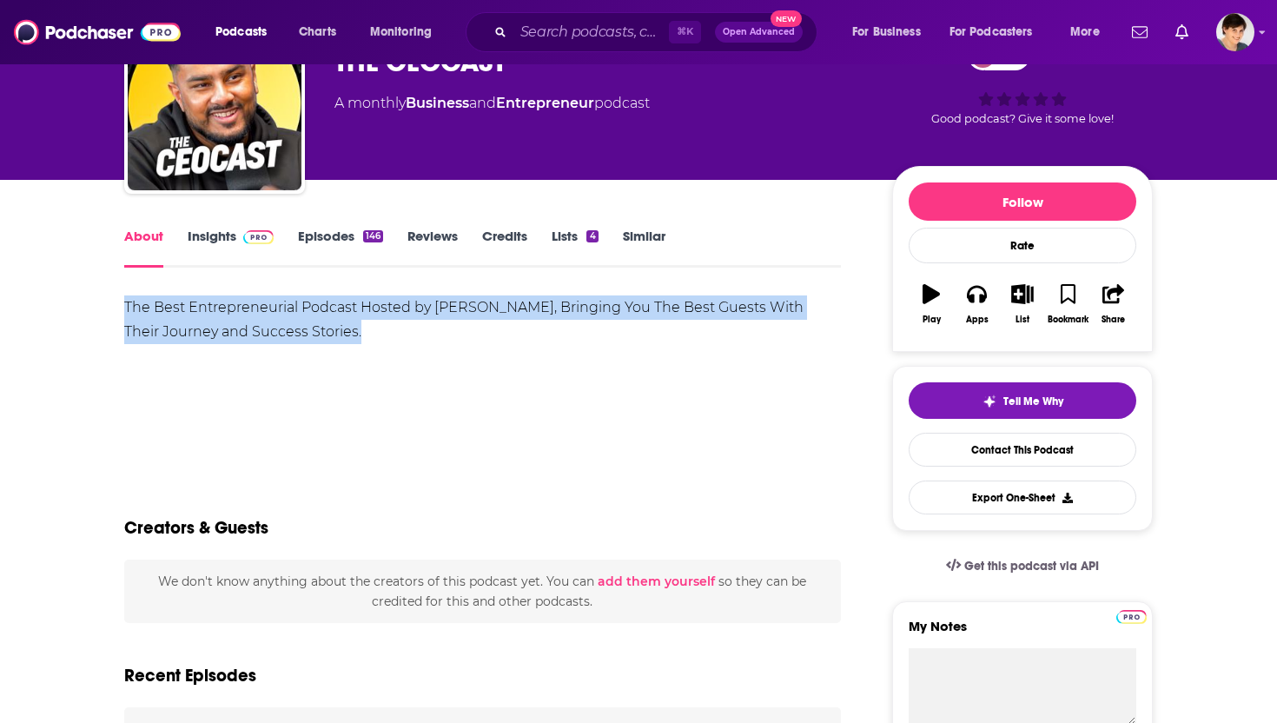
drag, startPoint x: 324, startPoint y: 330, endPoint x: 139, endPoint y: 294, distance: 188.4
copy div "The Best Entrepreneurial Podcast Hosted by Raheem Khalid, Bringing You The Best…"
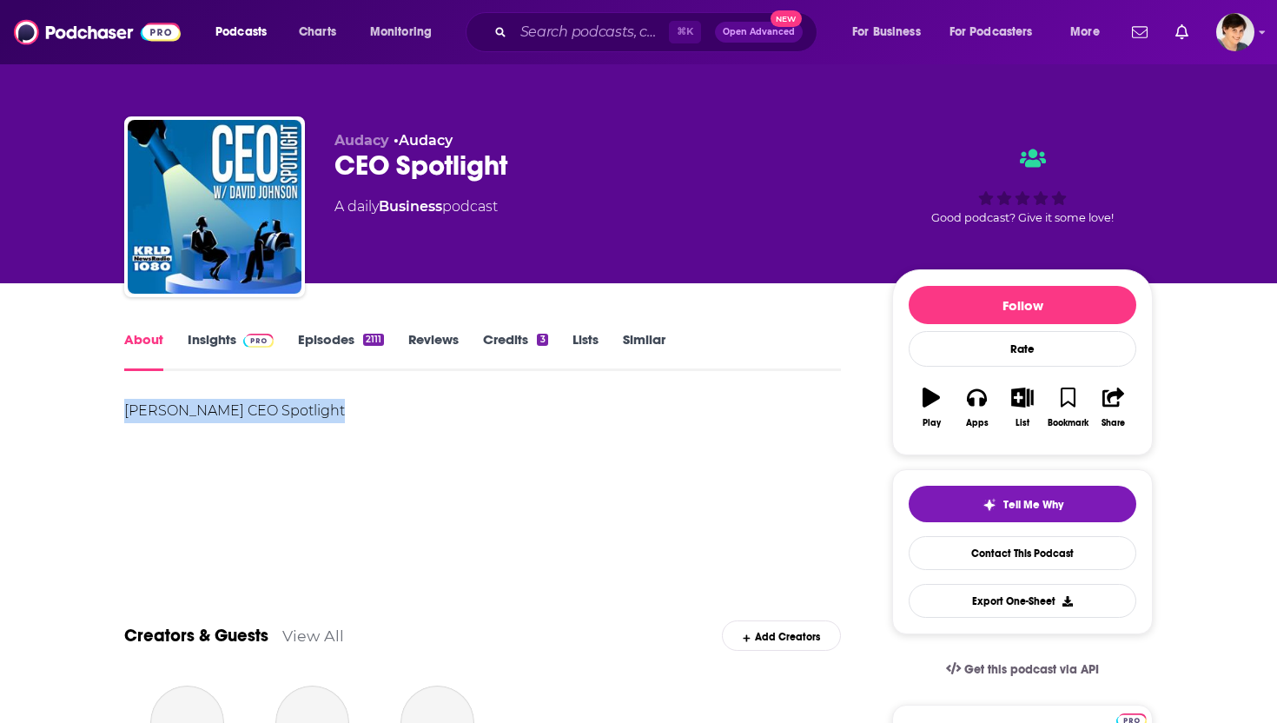
drag, startPoint x: 345, startPoint y: 418, endPoint x: 119, endPoint y: 412, distance: 225.9
copy div "[PERSON_NAME] CEO Spotlight"
click at [212, 335] on link "Insights" at bounding box center [231, 351] width 86 height 40
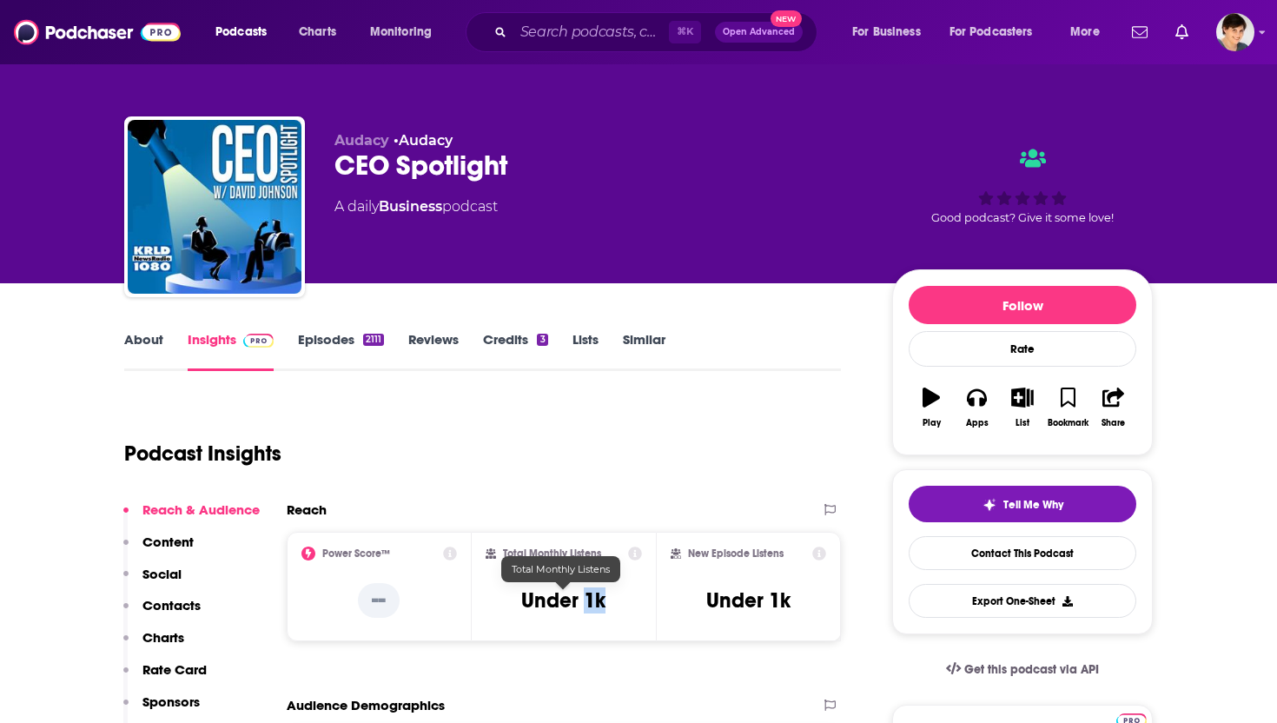
drag, startPoint x: 611, startPoint y: 600, endPoint x: 585, endPoint y: 600, distance: 26.1
click at [585, 600] on div "Total Monthly Listens Under 1k" at bounding box center [563, 586] width 157 height 80
copy h3 "1k"
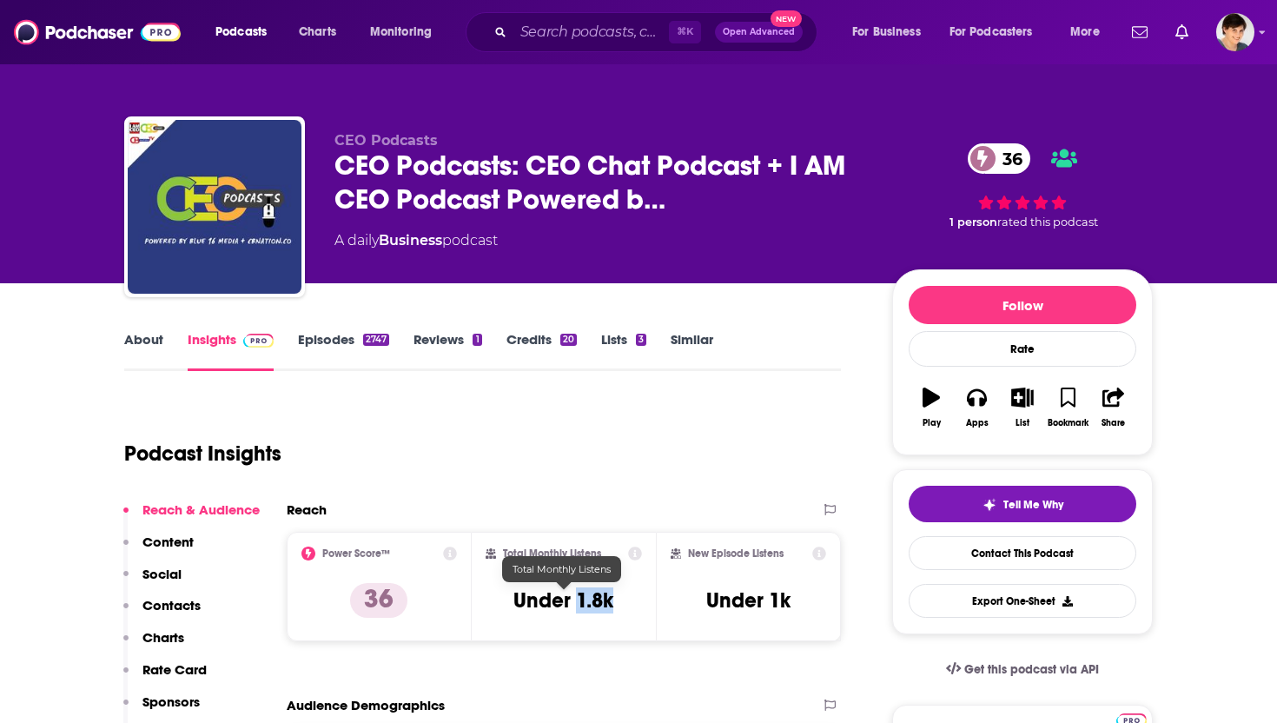
drag, startPoint x: 609, startPoint y: 598, endPoint x: 576, endPoint y: 597, distance: 33.0
click at [576, 597] on h3 "Under 1.8k" at bounding box center [563, 600] width 100 height 26
copy h3 "1.8k"
click at [129, 344] on link "About" at bounding box center [143, 351] width 39 height 40
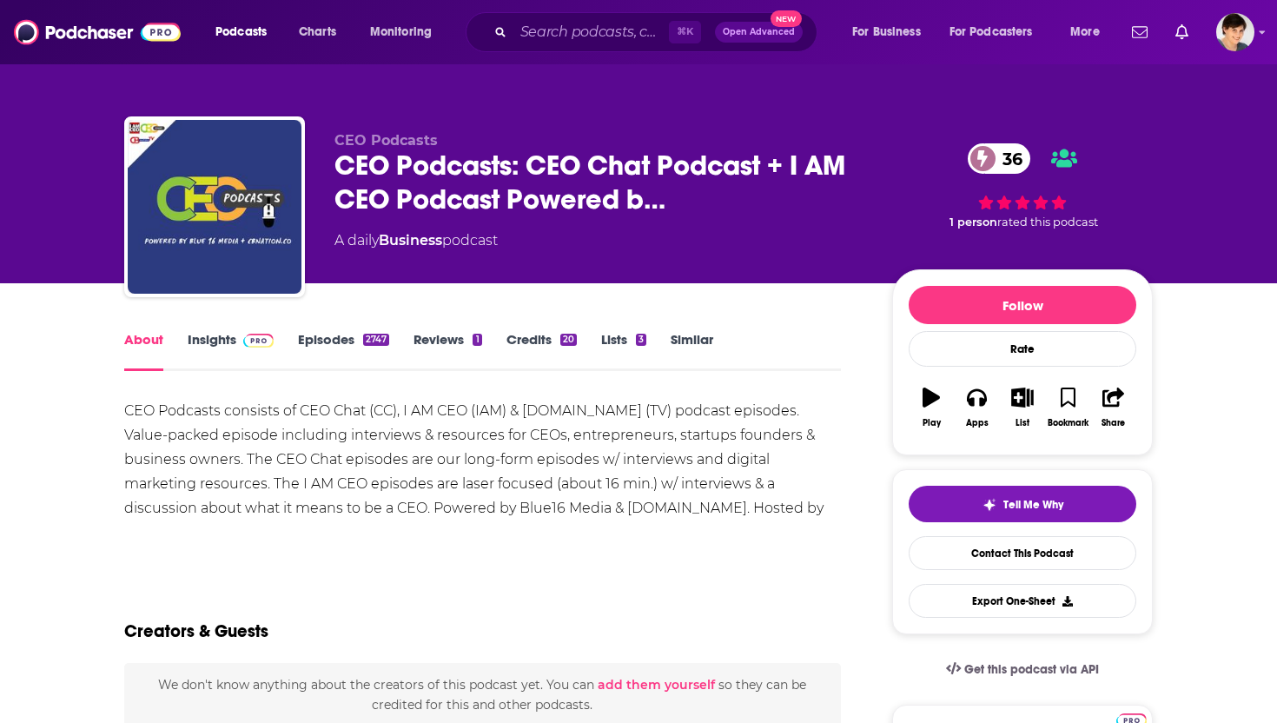
scroll to position [67, 0]
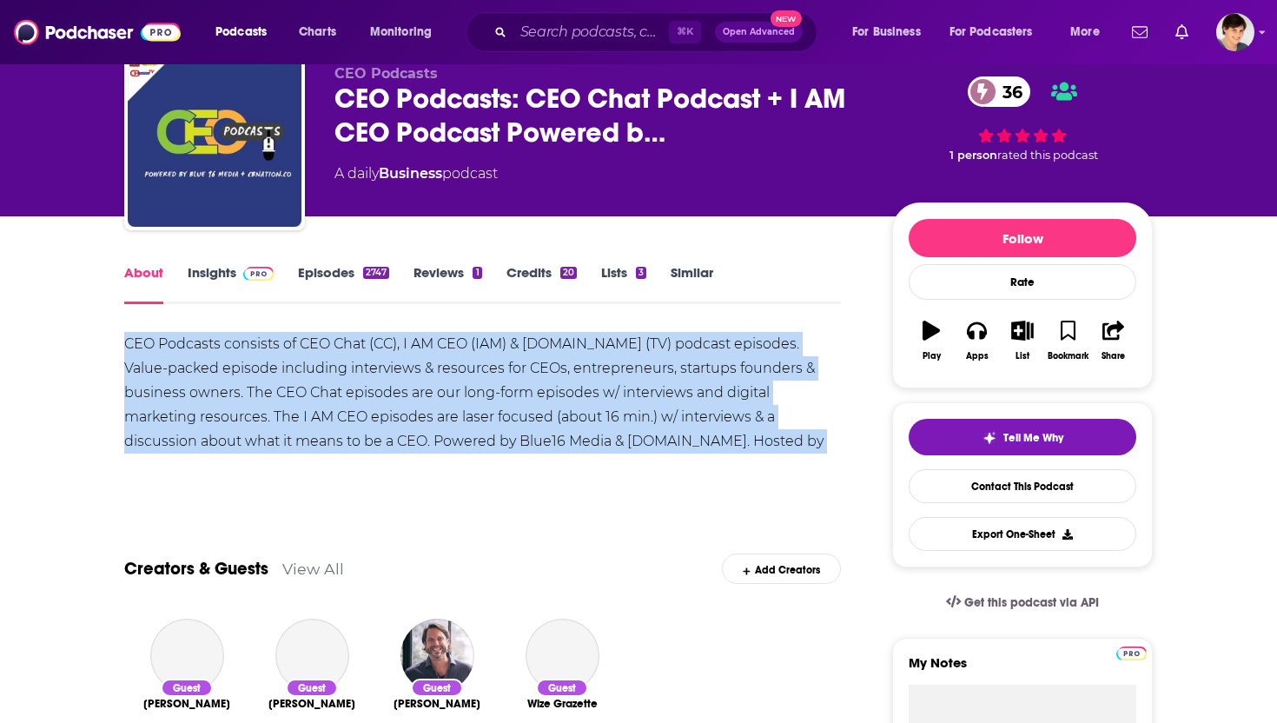
drag, startPoint x: 835, startPoint y: 448, endPoint x: 100, endPoint y: 345, distance: 742.8
copy div "CEO Podcasts consists of CEO Chat (CC), I AM CEO (IAM) & CBNation.TV (TV) podca…"
